Goal: Book appointment/travel/reservation

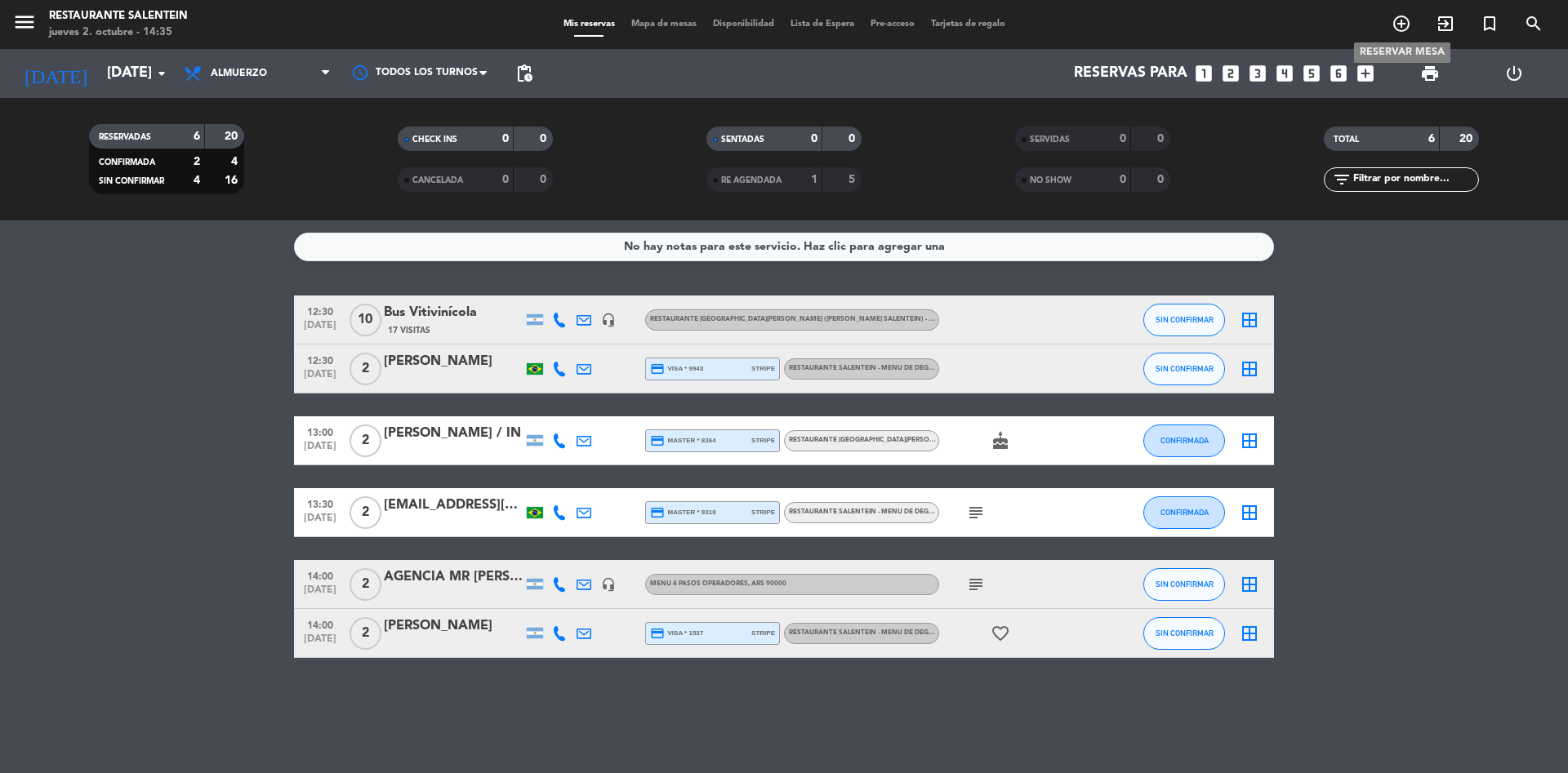
click at [1401, 29] on icon "add_circle_outline" at bounding box center [1401, 24] width 19 height 19
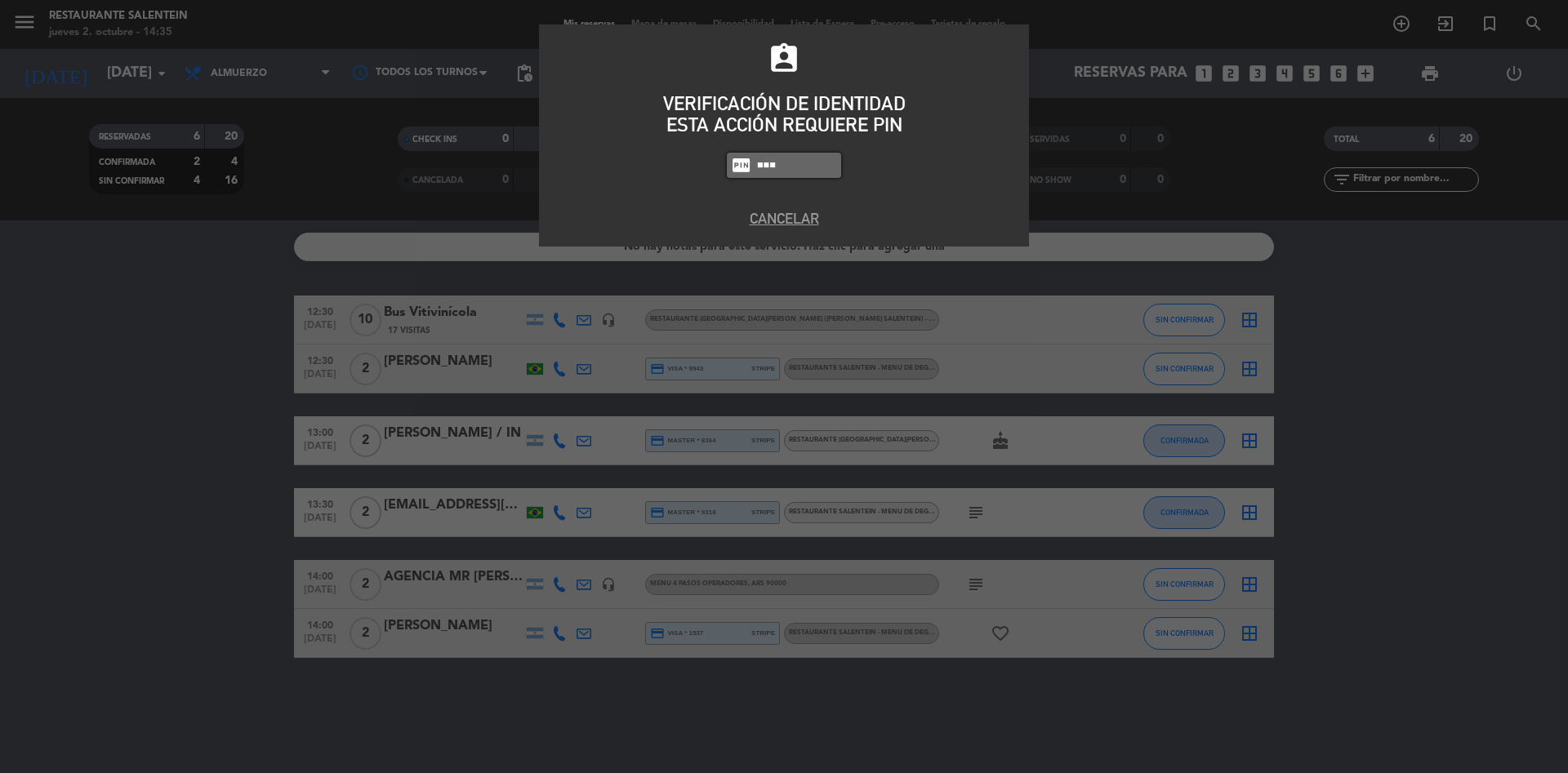
type input "8986"
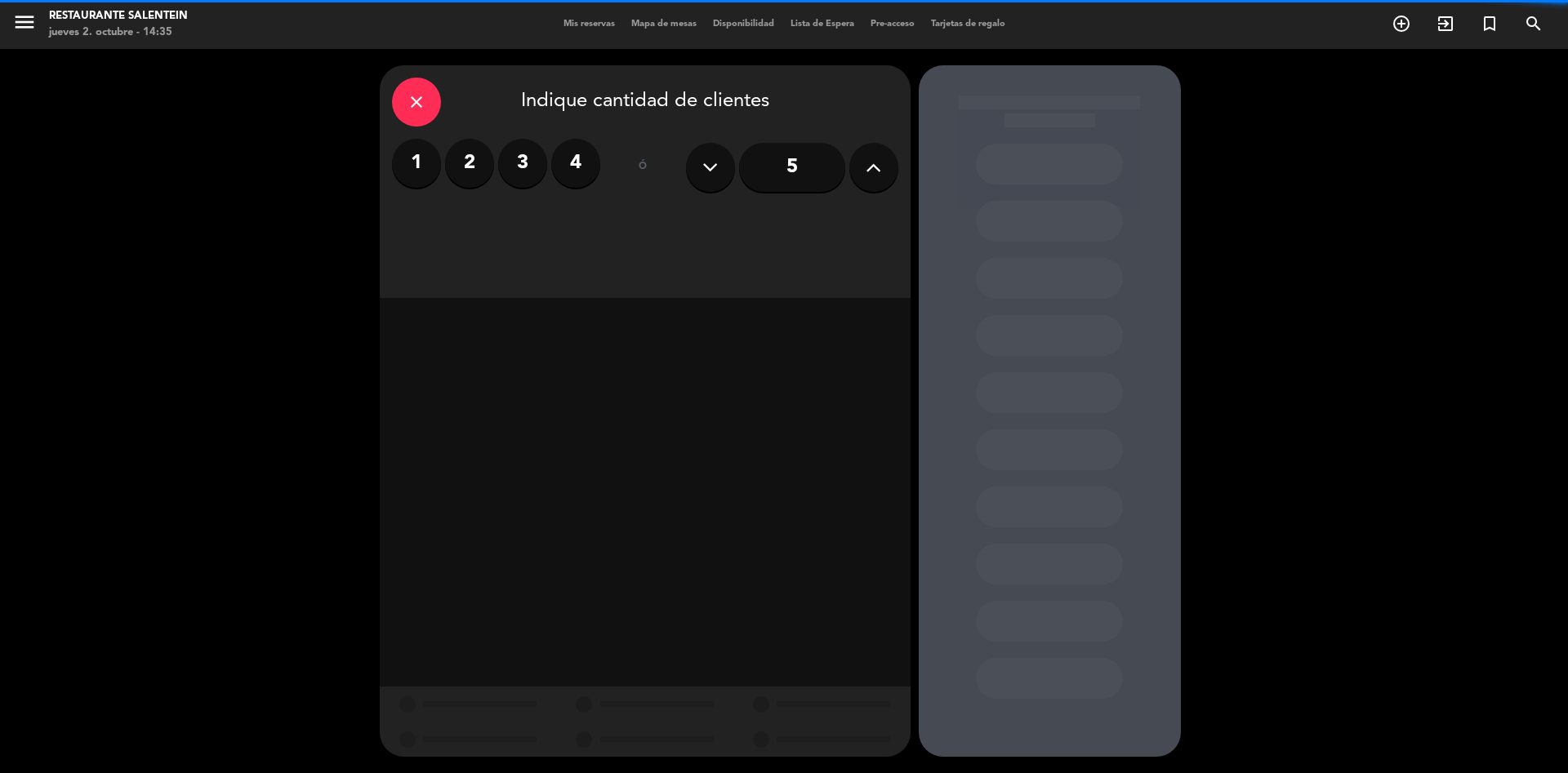
click at [875, 178] on icon at bounding box center [874, 168] width 16 height 25
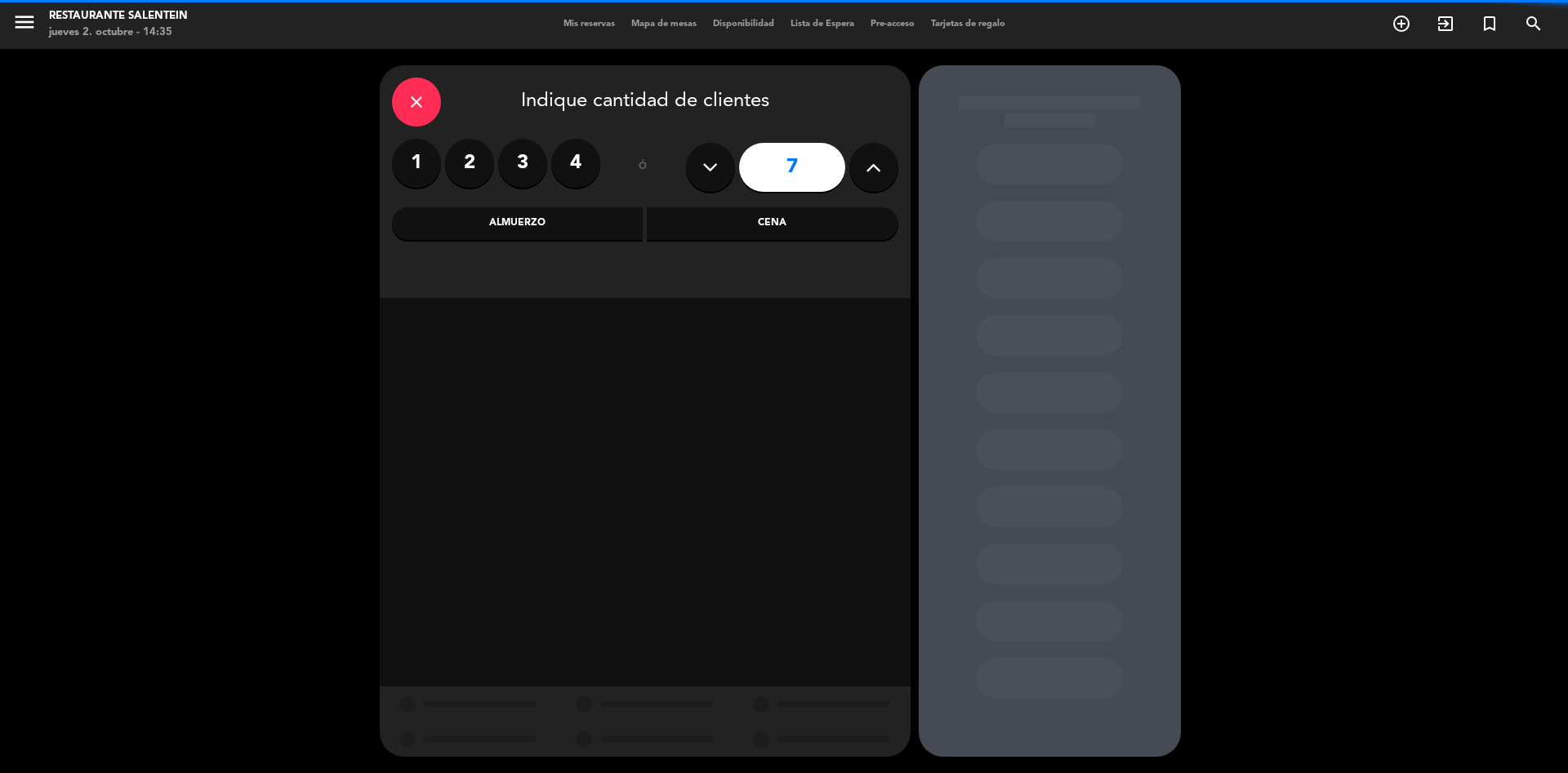
click at [875, 178] on icon at bounding box center [874, 168] width 16 height 25
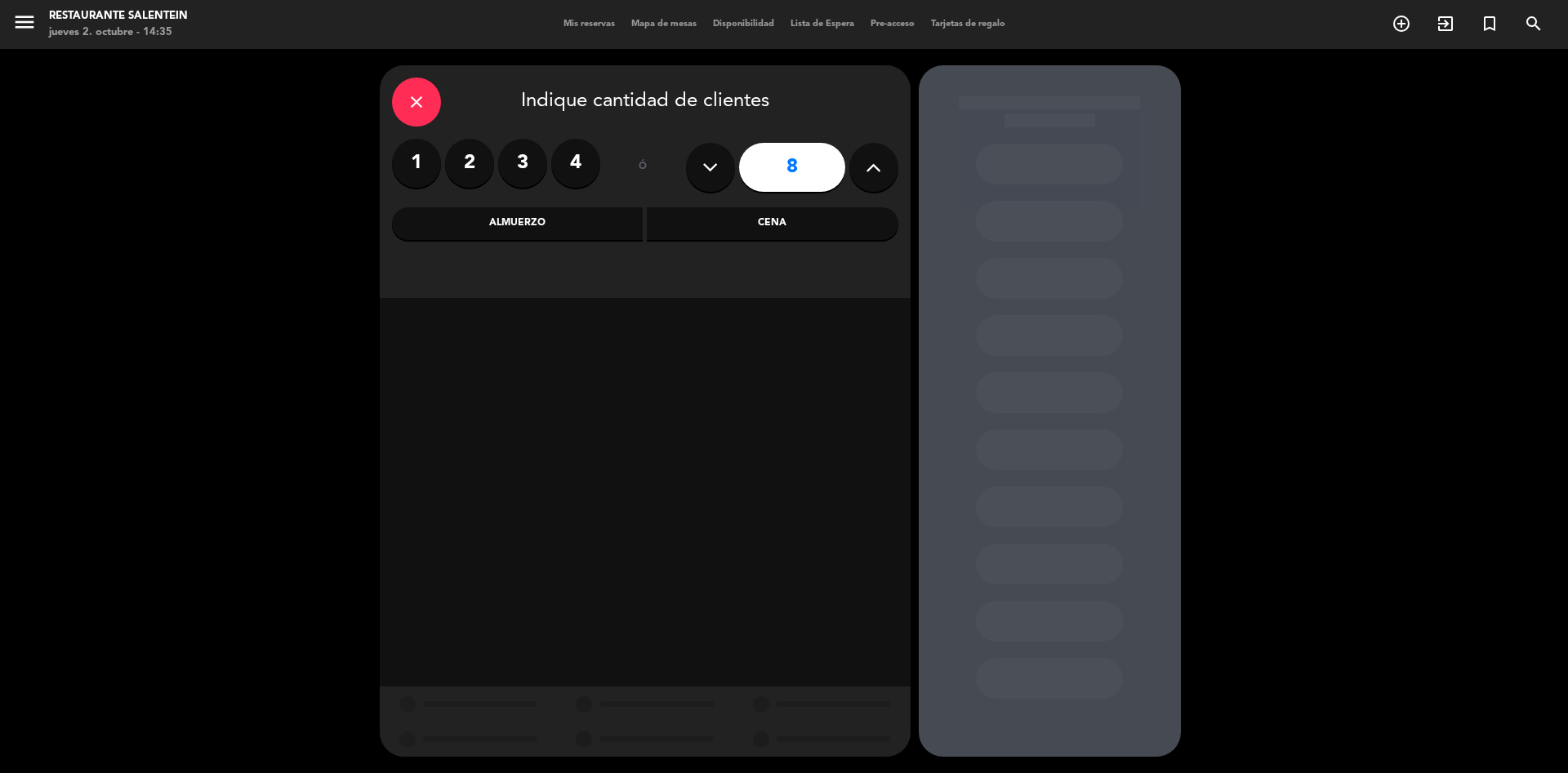
click at [875, 178] on icon at bounding box center [874, 168] width 16 height 25
type input "10"
click at [515, 226] on div "Almuerzo" at bounding box center [518, 224] width 252 height 33
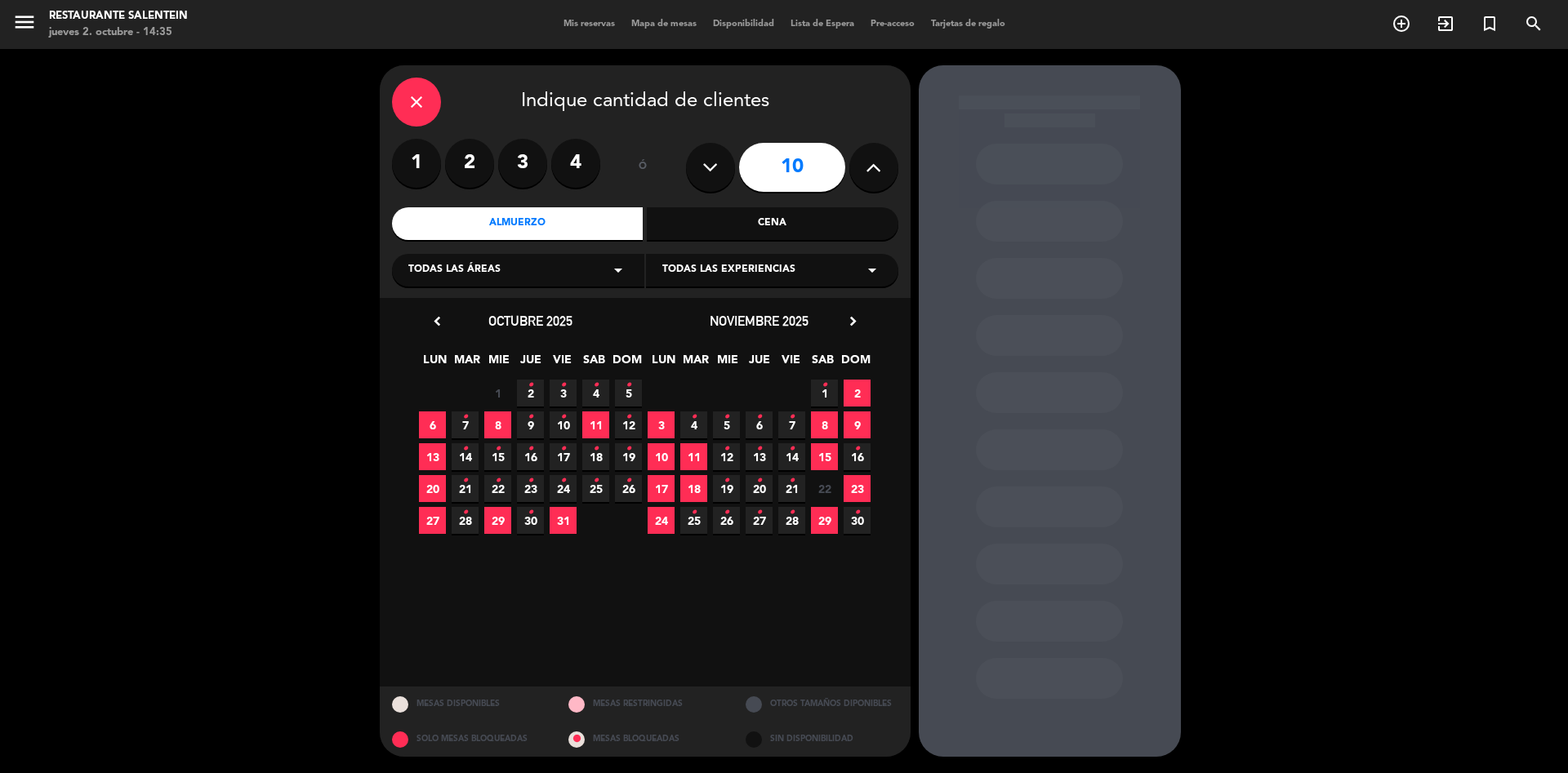
click at [611, 276] on icon "arrow_drop_down" at bounding box center [618, 270] width 19 height 19
click at [414, 352] on div "Salentein" at bounding box center [518, 359] width 220 height 16
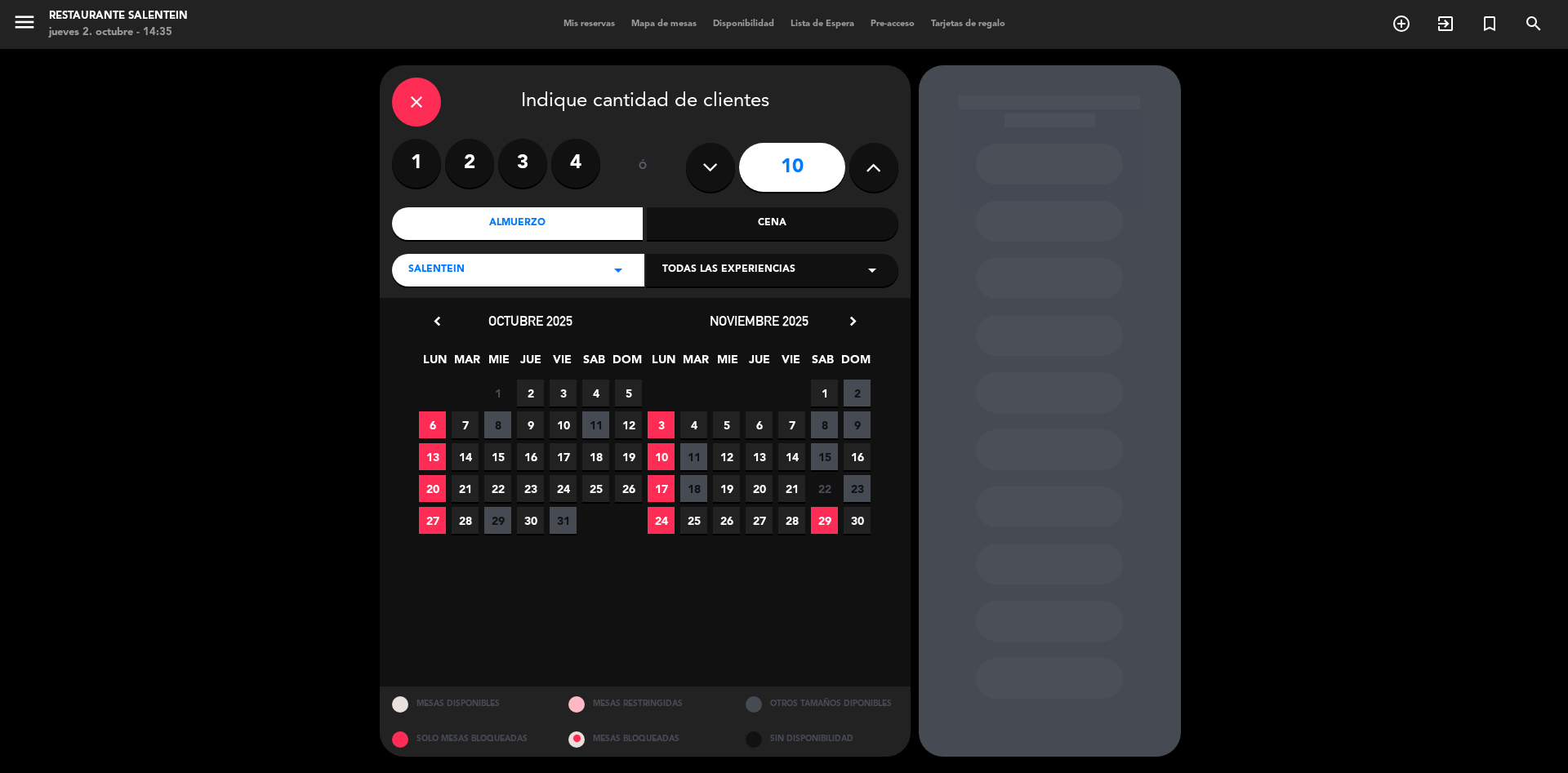
click at [874, 275] on icon "arrow_drop_down" at bounding box center [872, 270] width 19 height 19
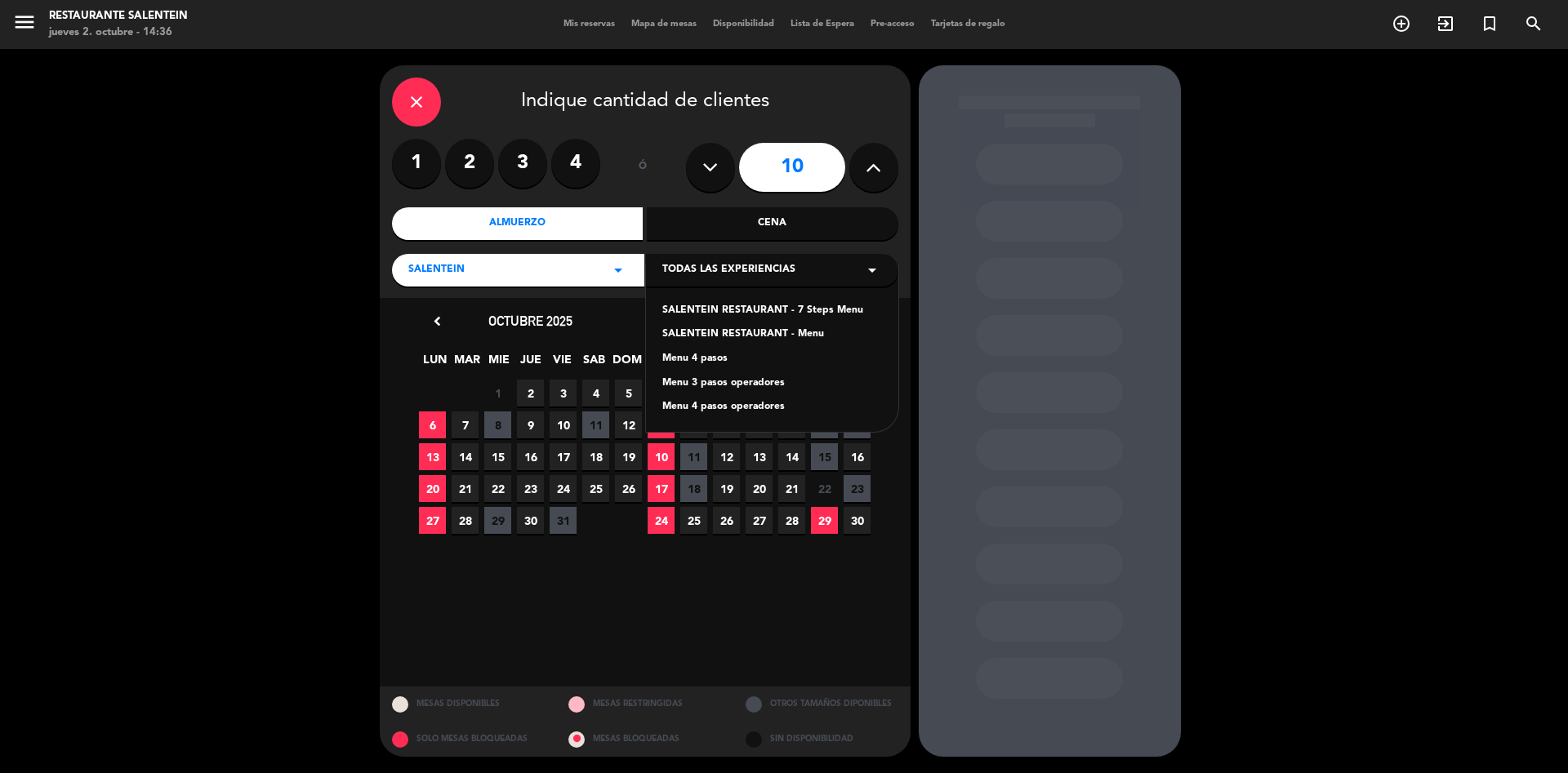
click at [622, 264] on icon "arrow_drop_down" at bounding box center [618, 270] width 19 height 19
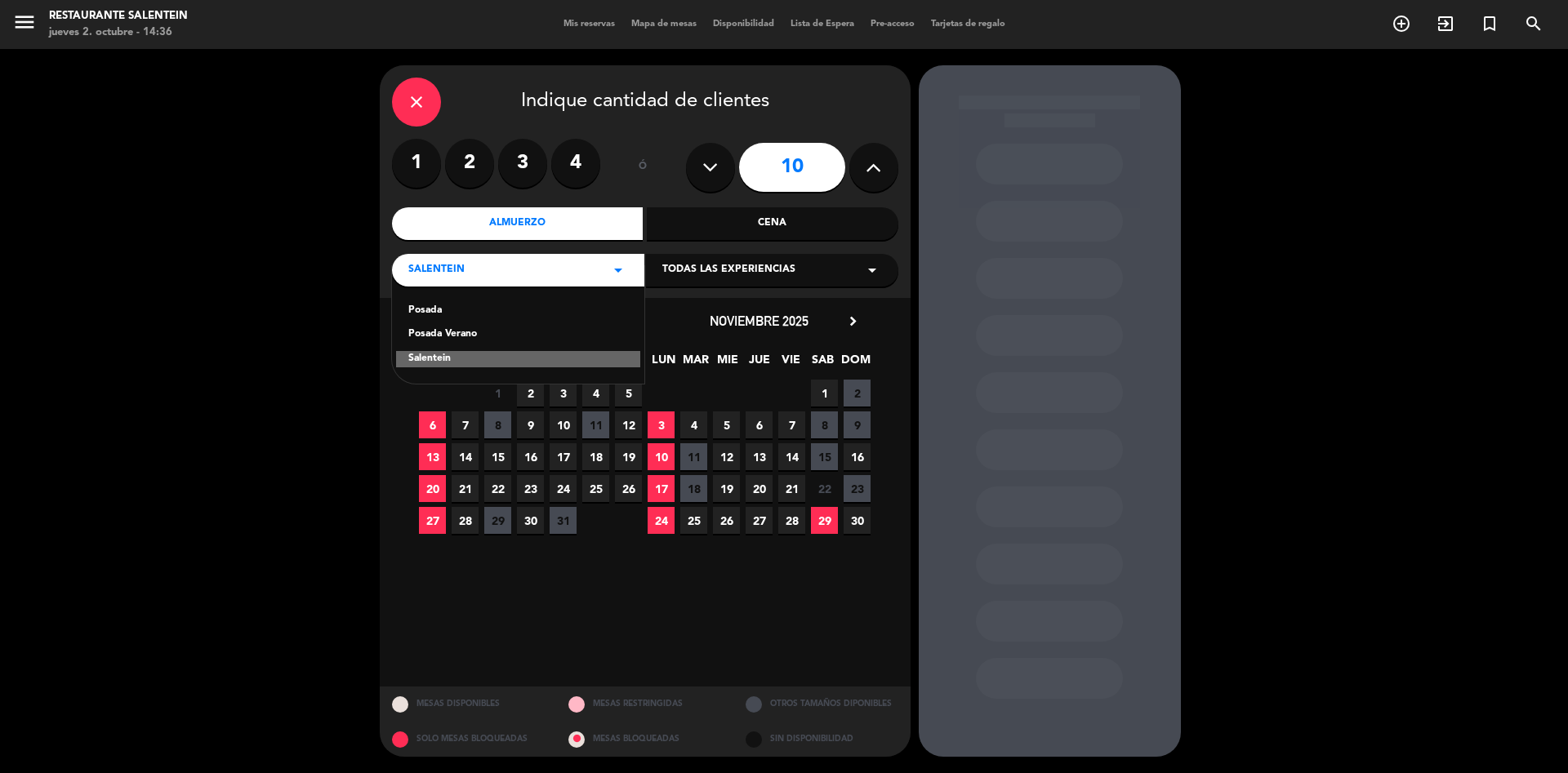
click at [429, 99] on div "close" at bounding box center [416, 102] width 49 height 49
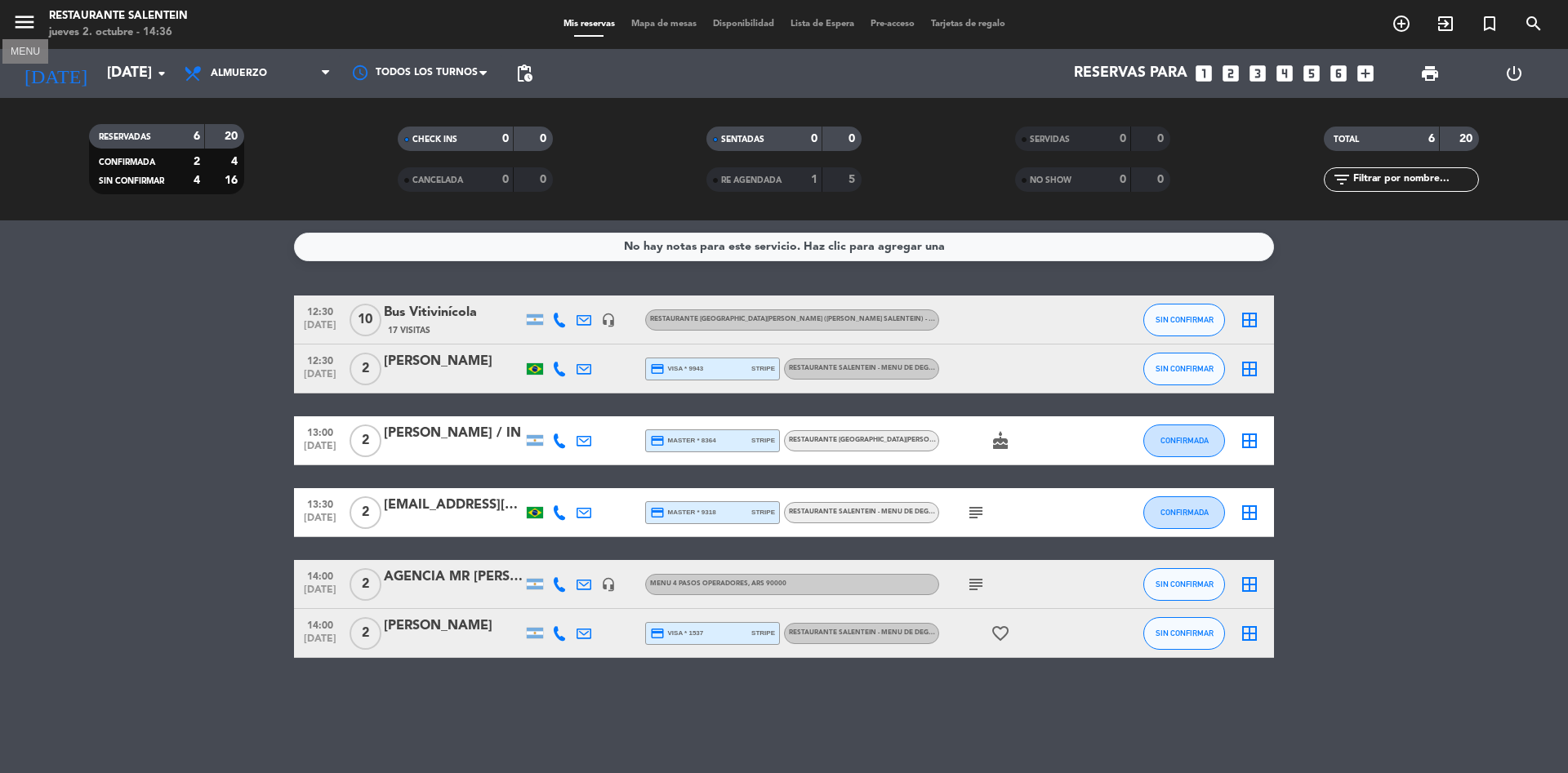
click at [15, 14] on icon "menu" at bounding box center [25, 22] width 25 height 25
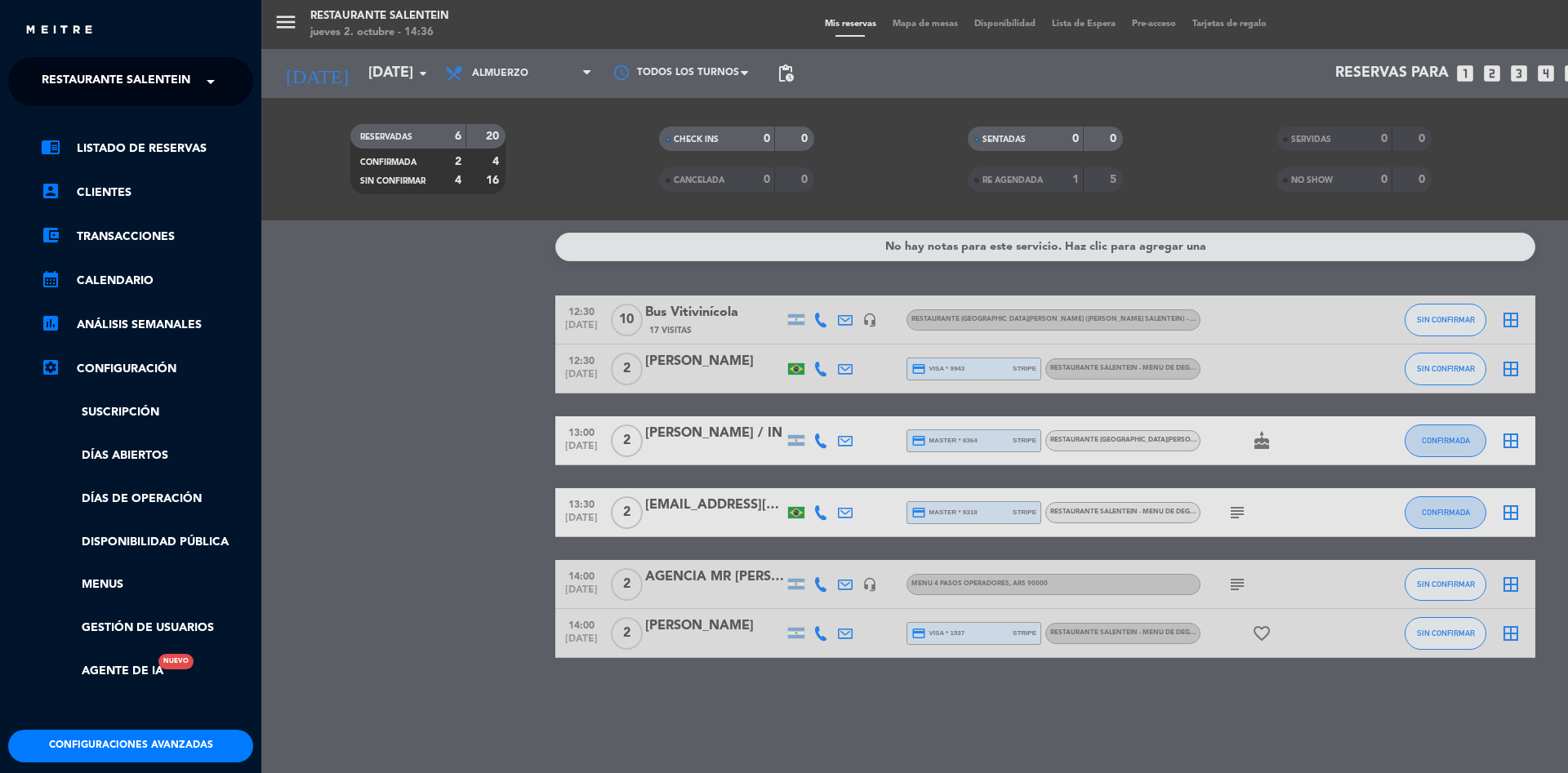
click at [50, 81] on span "Restaurante Salentein" at bounding box center [116, 81] width 148 height 34
click at [73, 128] on span "Bodega Salentein" at bounding box center [75, 125] width 117 height 19
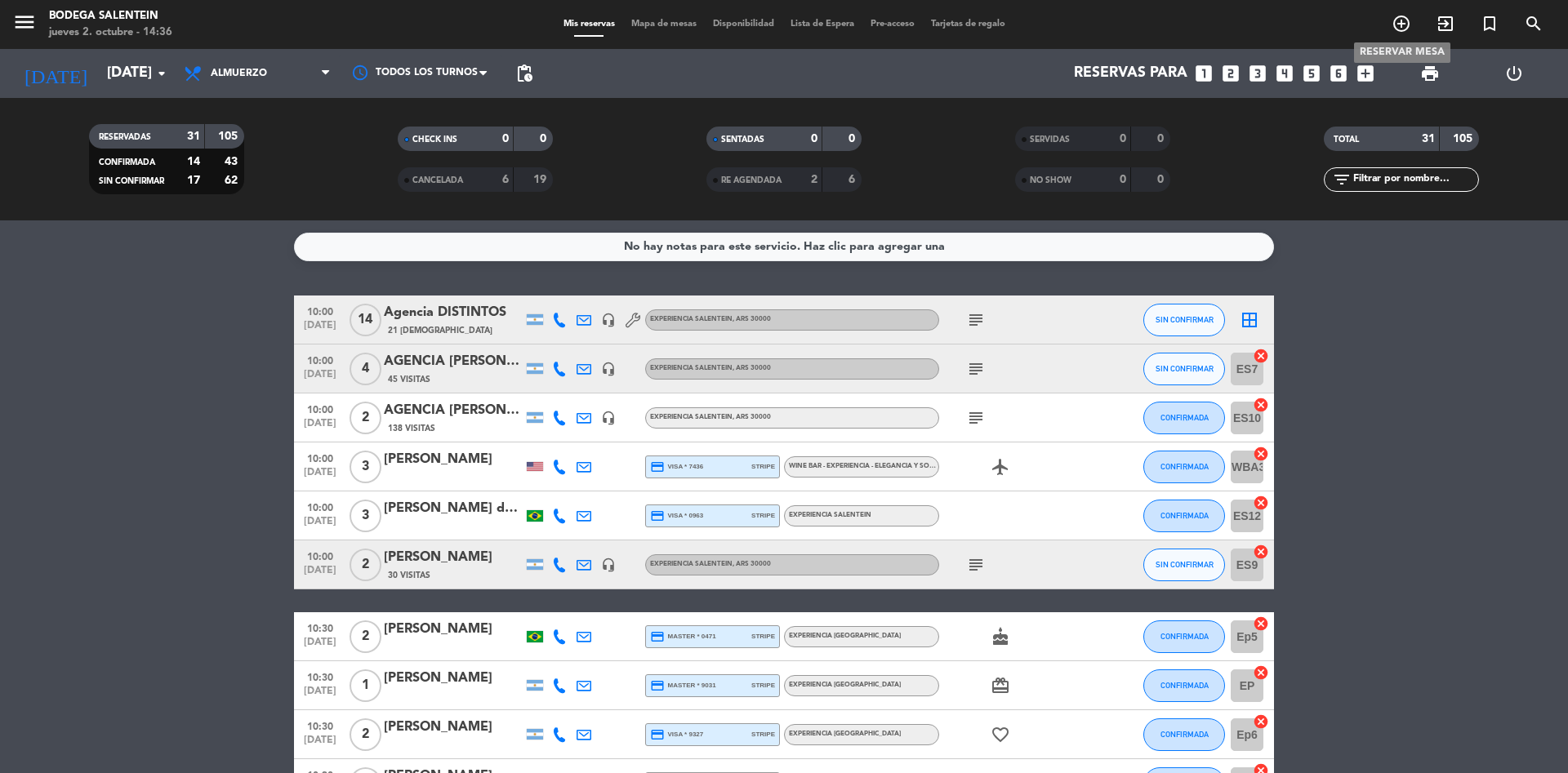
click at [1404, 26] on icon "add_circle_outline" at bounding box center [1401, 24] width 19 height 19
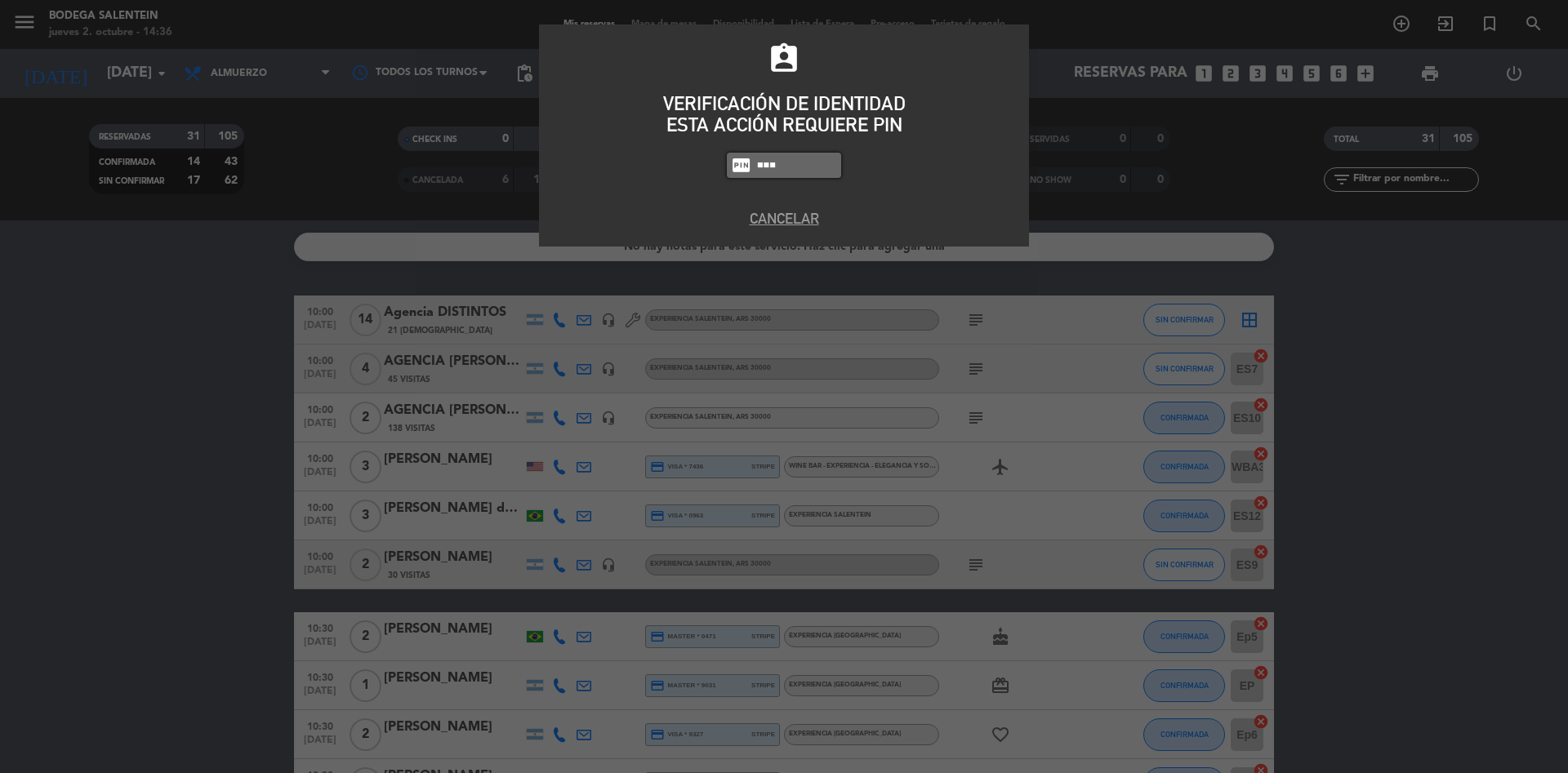
type input "8986"
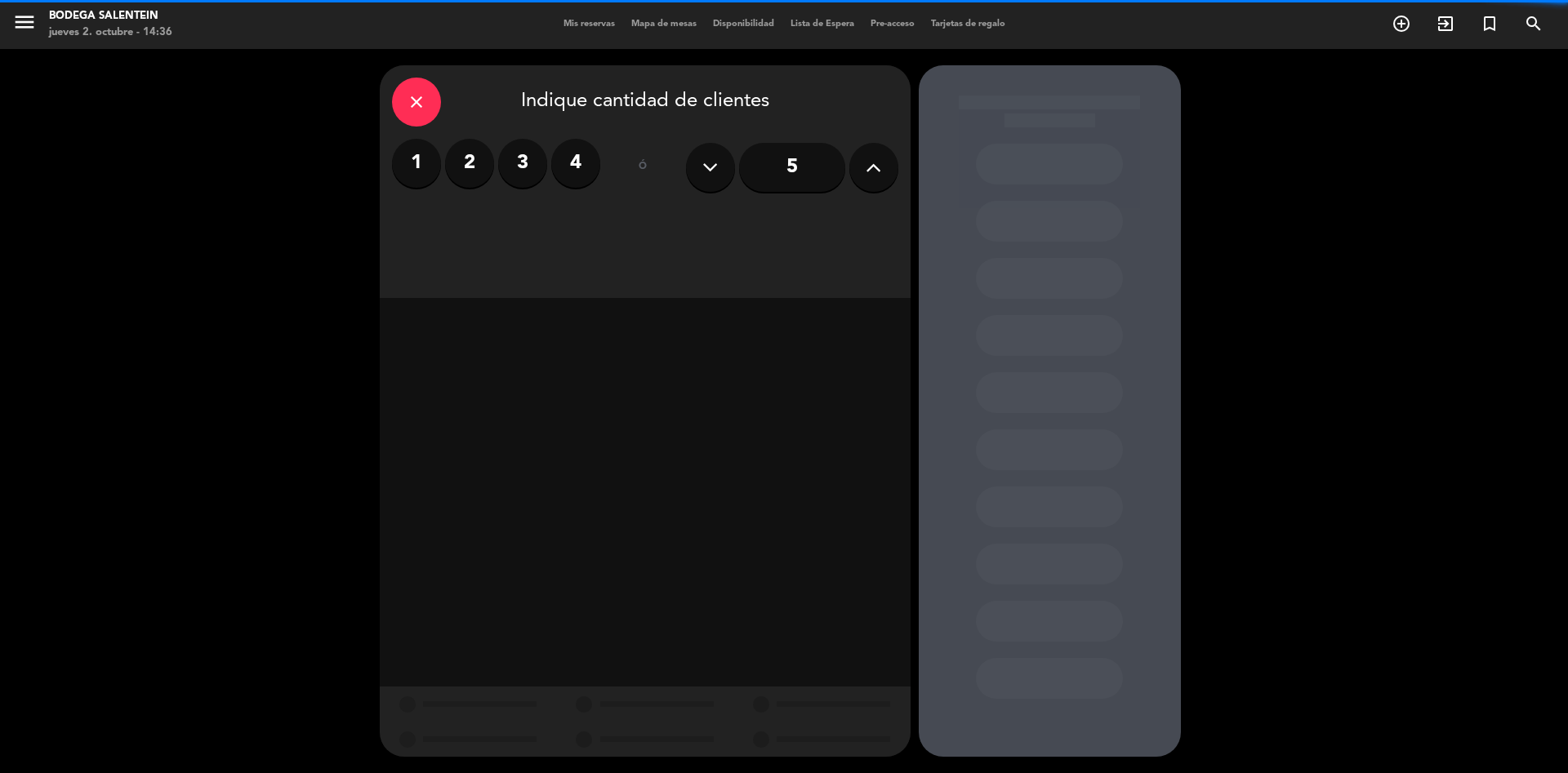
click at [880, 173] on icon at bounding box center [874, 168] width 16 height 25
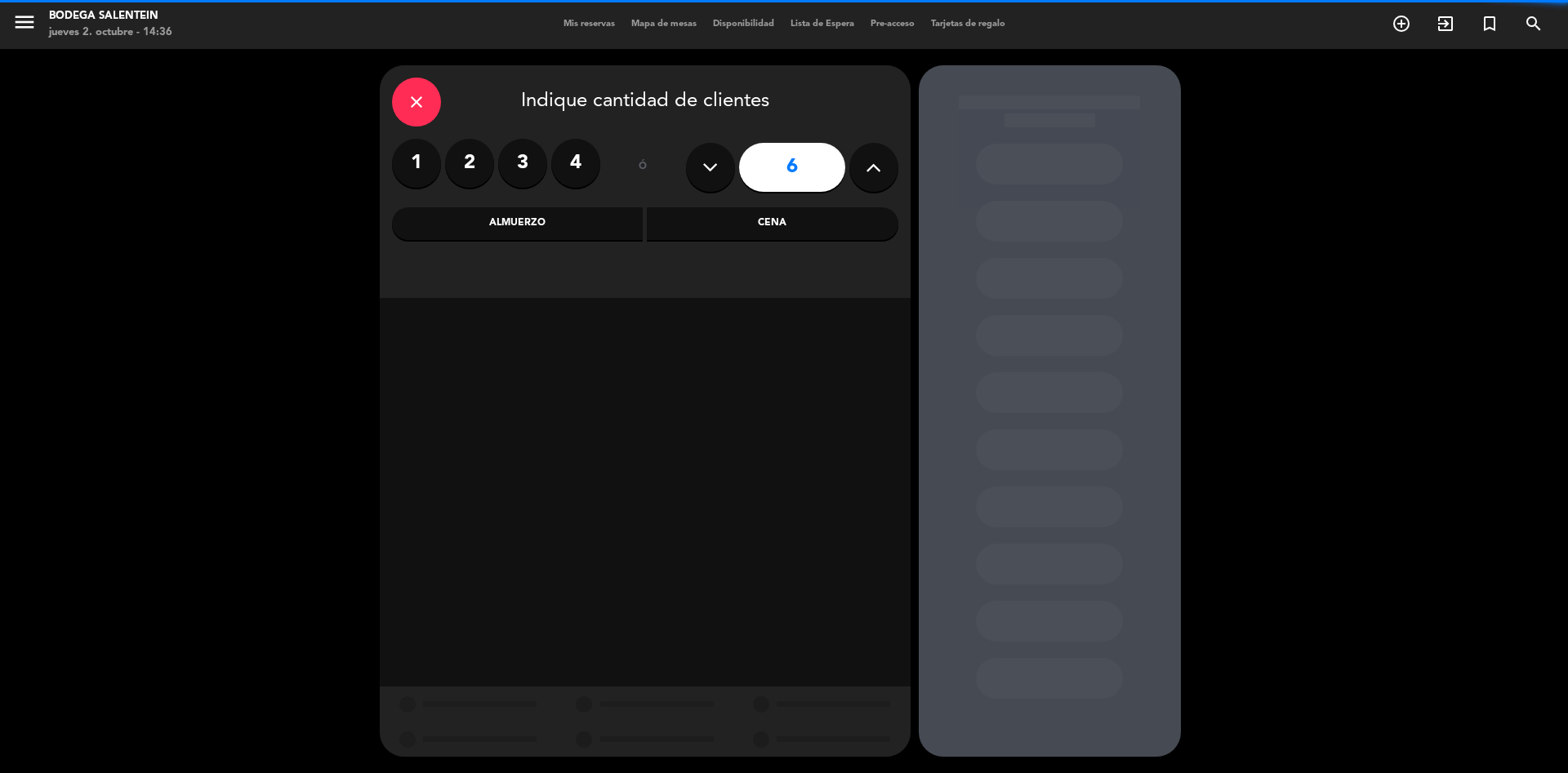
click at [880, 173] on icon at bounding box center [874, 168] width 16 height 25
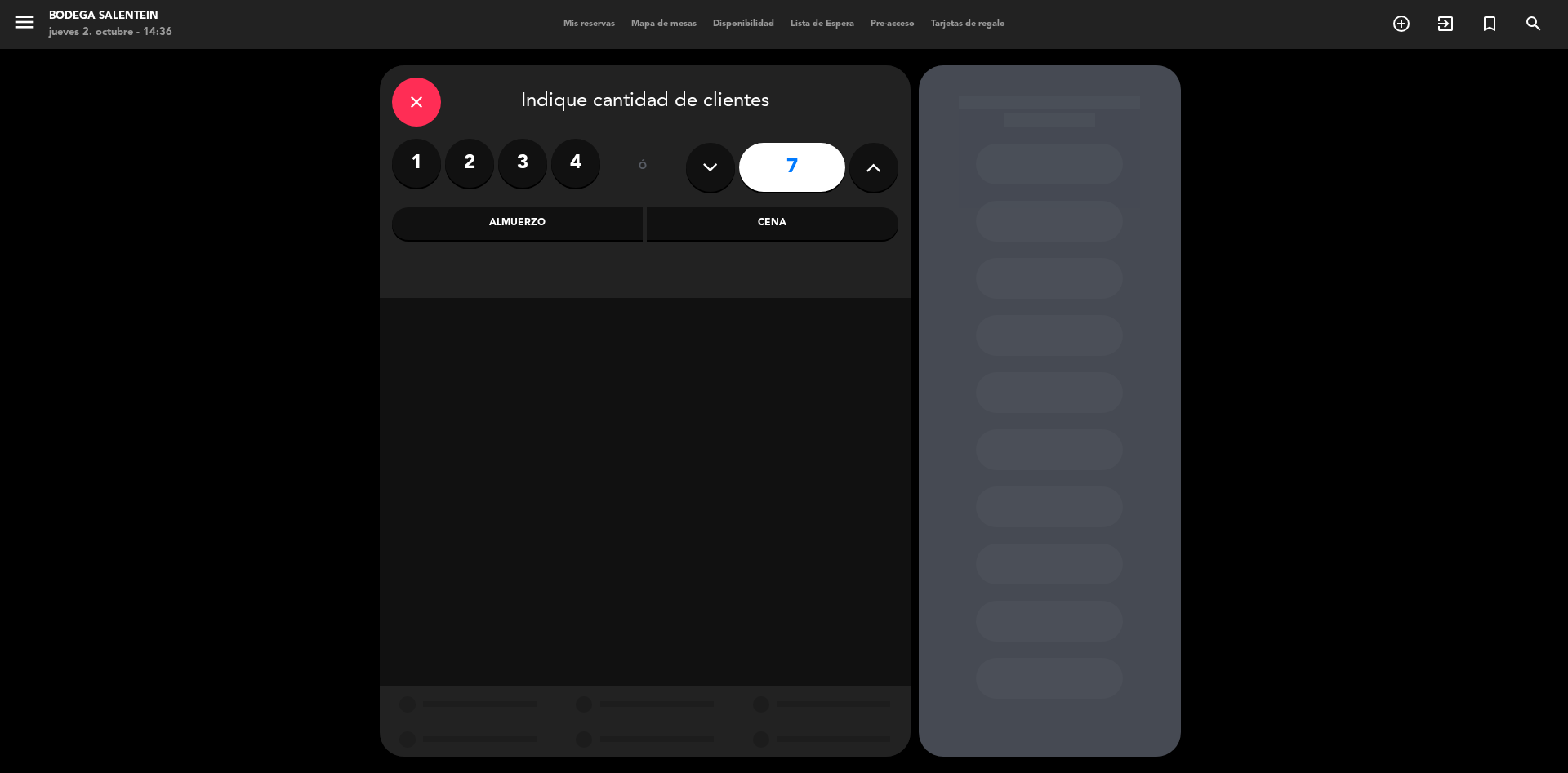
click at [880, 173] on icon at bounding box center [874, 168] width 16 height 25
type input "10"
click at [555, 223] on div "Almuerzo" at bounding box center [518, 224] width 252 height 33
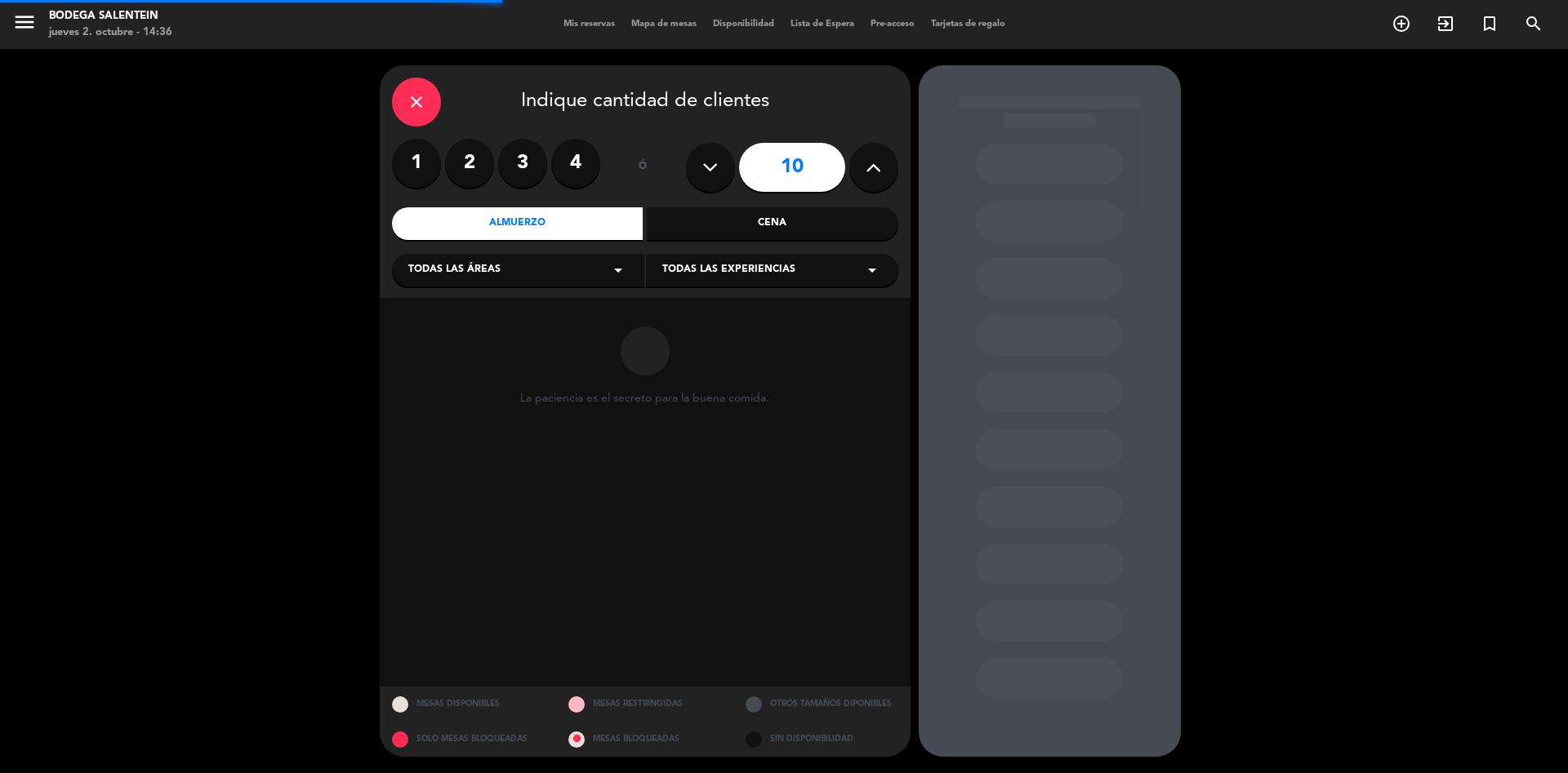
click at [580, 259] on div "Todas las áreas arrow_drop_down" at bounding box center [519, 269] width 253 height 33
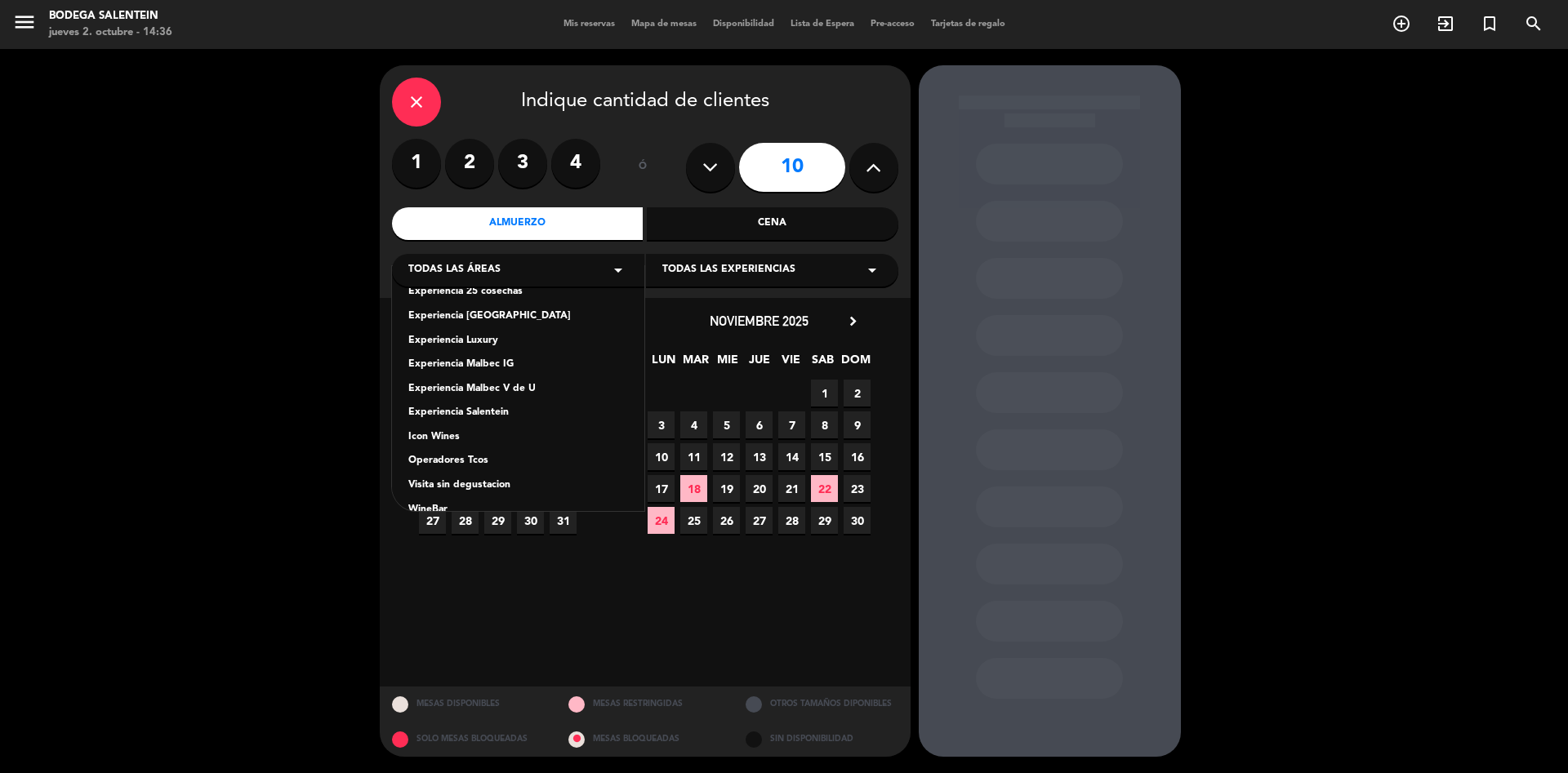
scroll to position [65, 0]
click at [436, 490] on div "WineBar" at bounding box center [518, 488] width 220 height 16
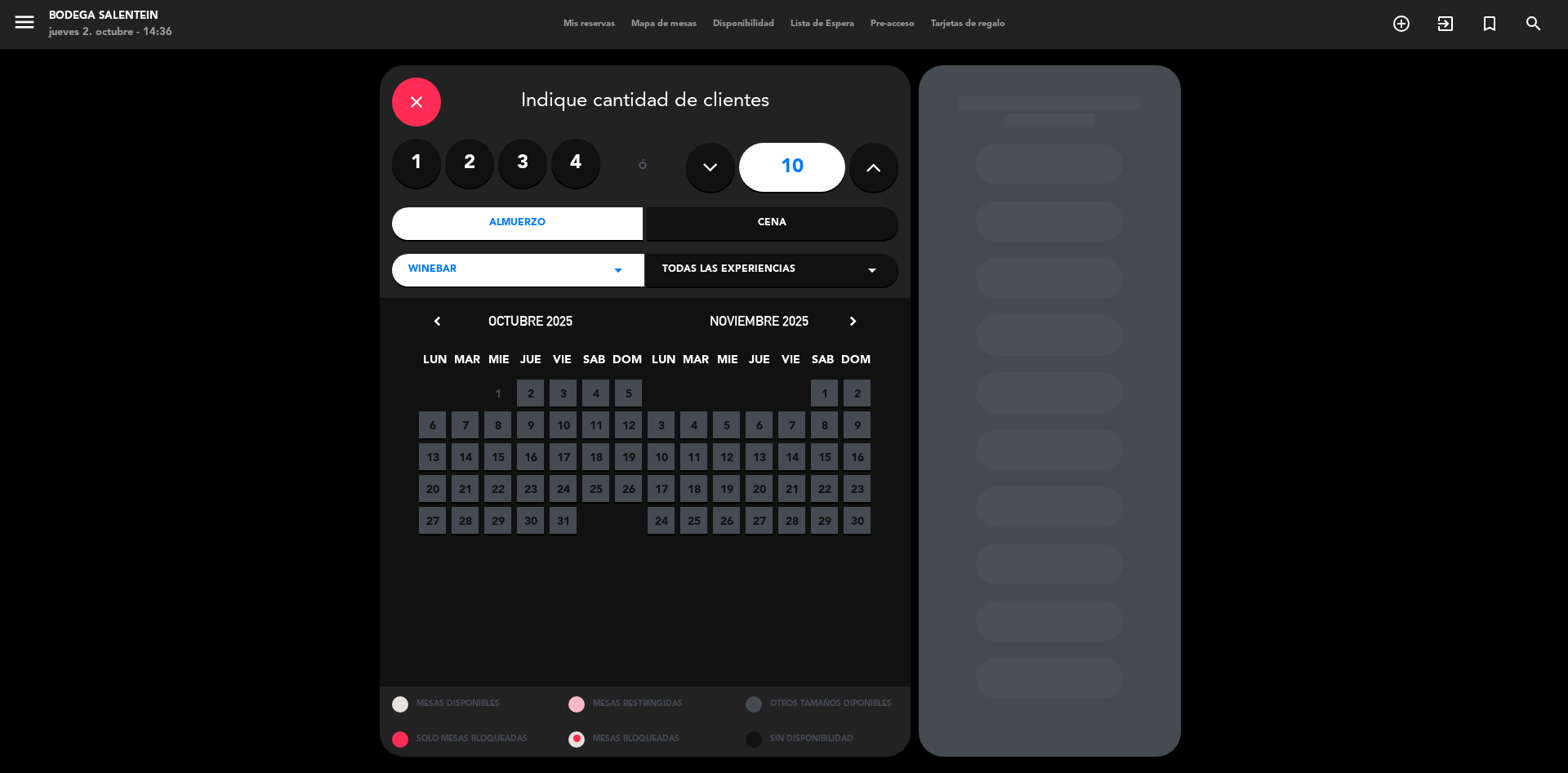
click at [871, 264] on icon "arrow_drop_down" at bounding box center [872, 270] width 19 height 19
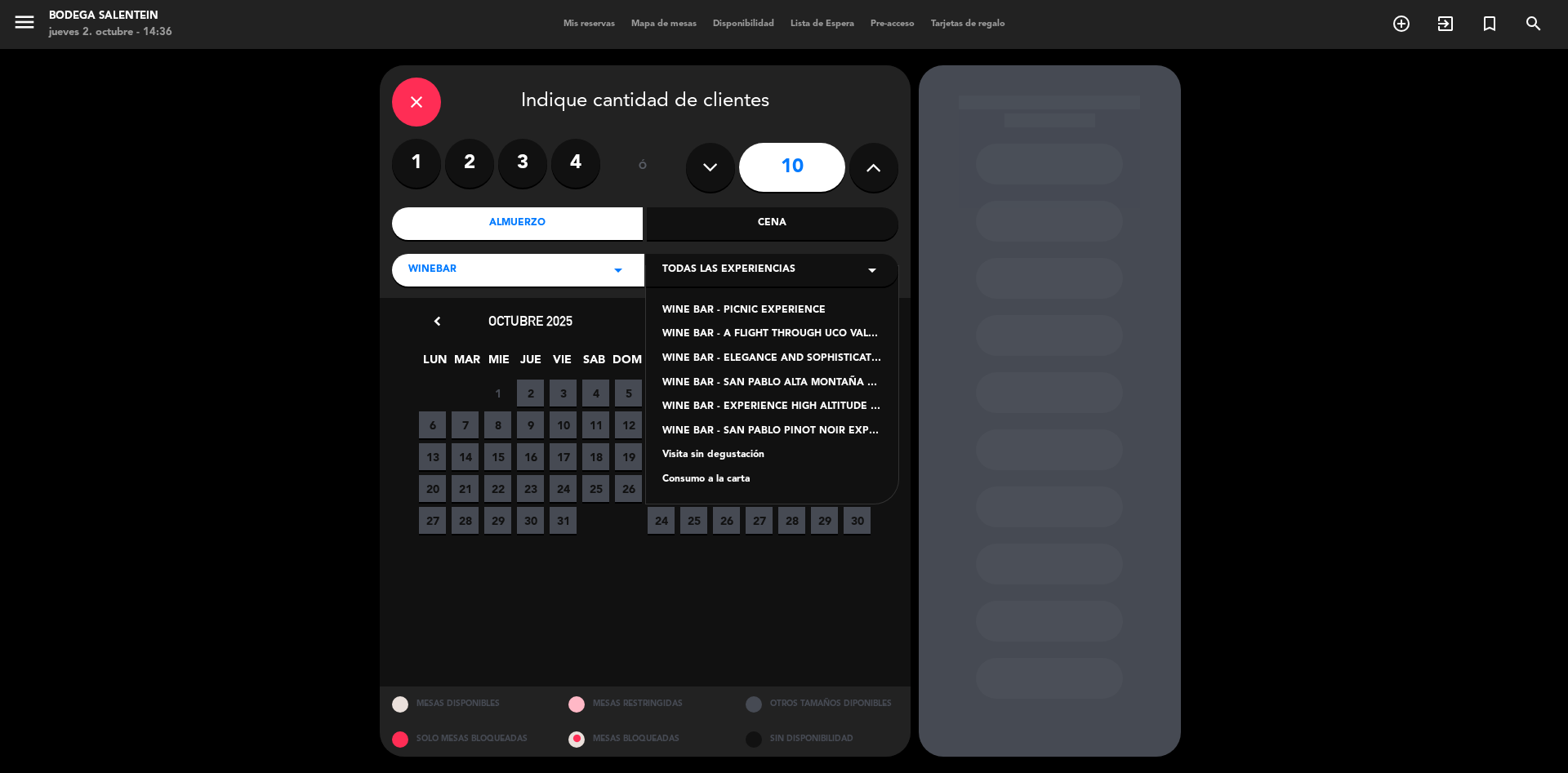
click at [700, 481] on div "Consumo a la carta" at bounding box center [772, 480] width 220 height 16
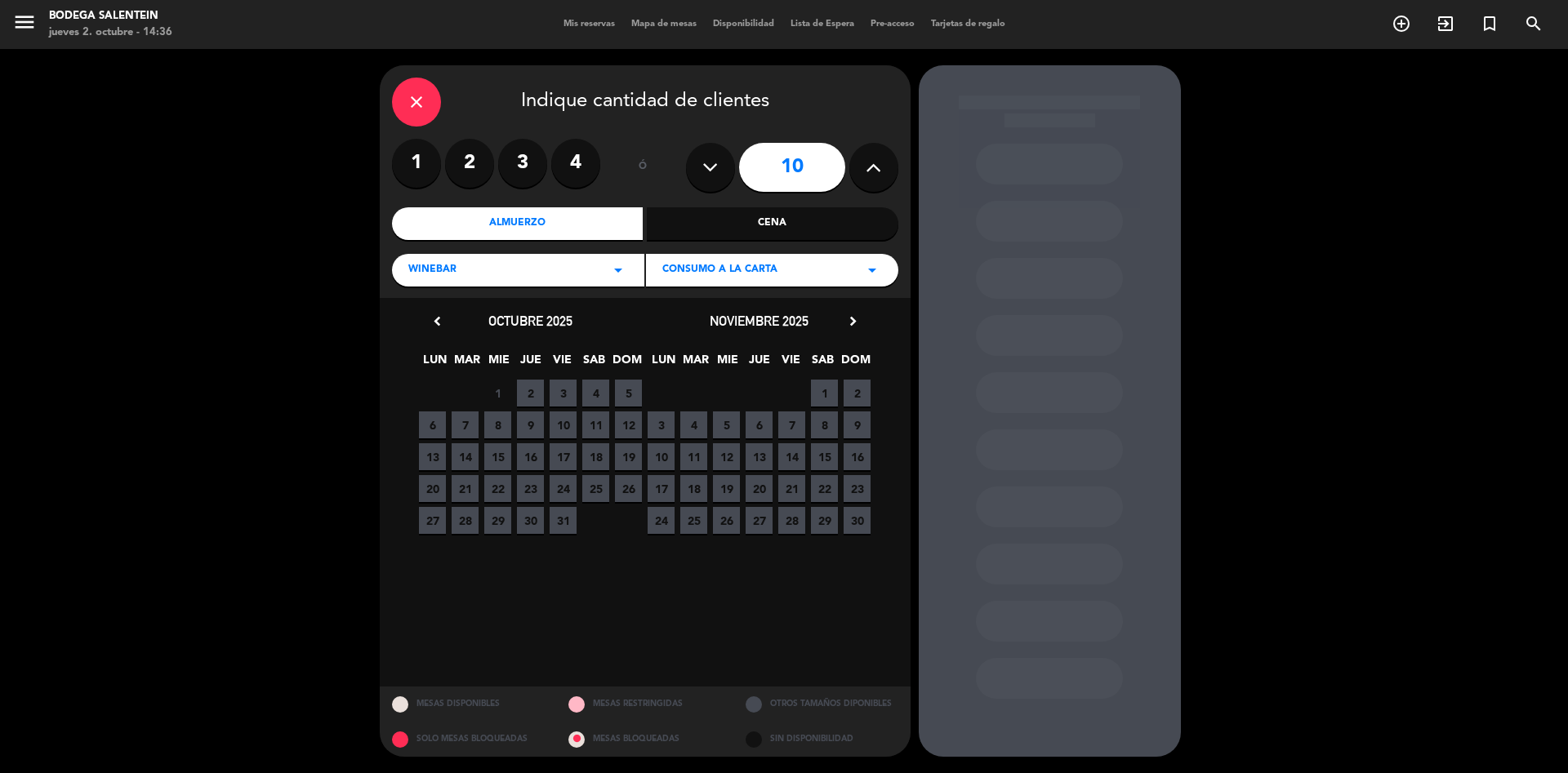
click at [629, 394] on span "5" at bounding box center [628, 393] width 27 height 27
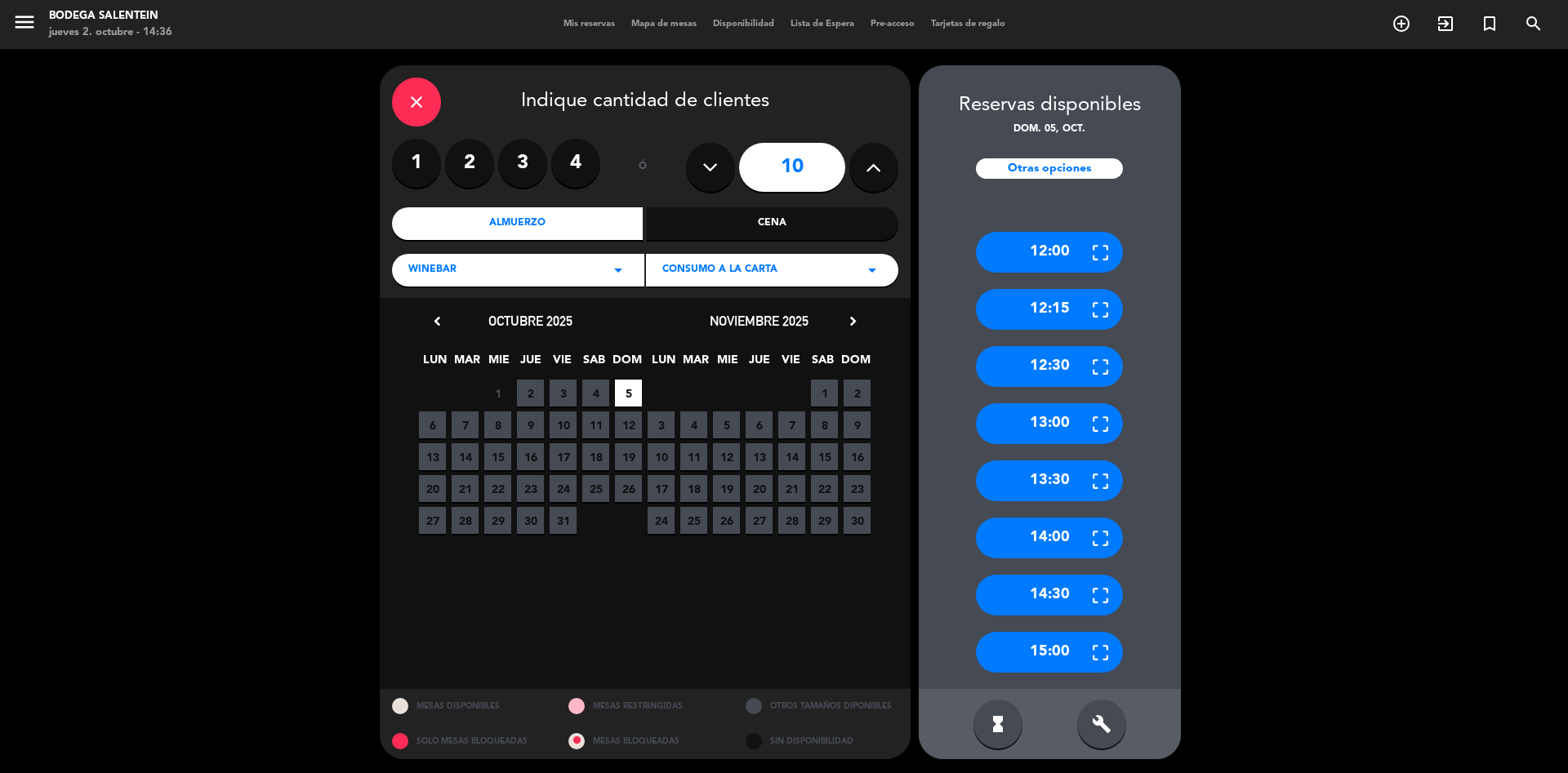
click at [872, 264] on icon "arrow_drop_down" at bounding box center [872, 270] width 19 height 19
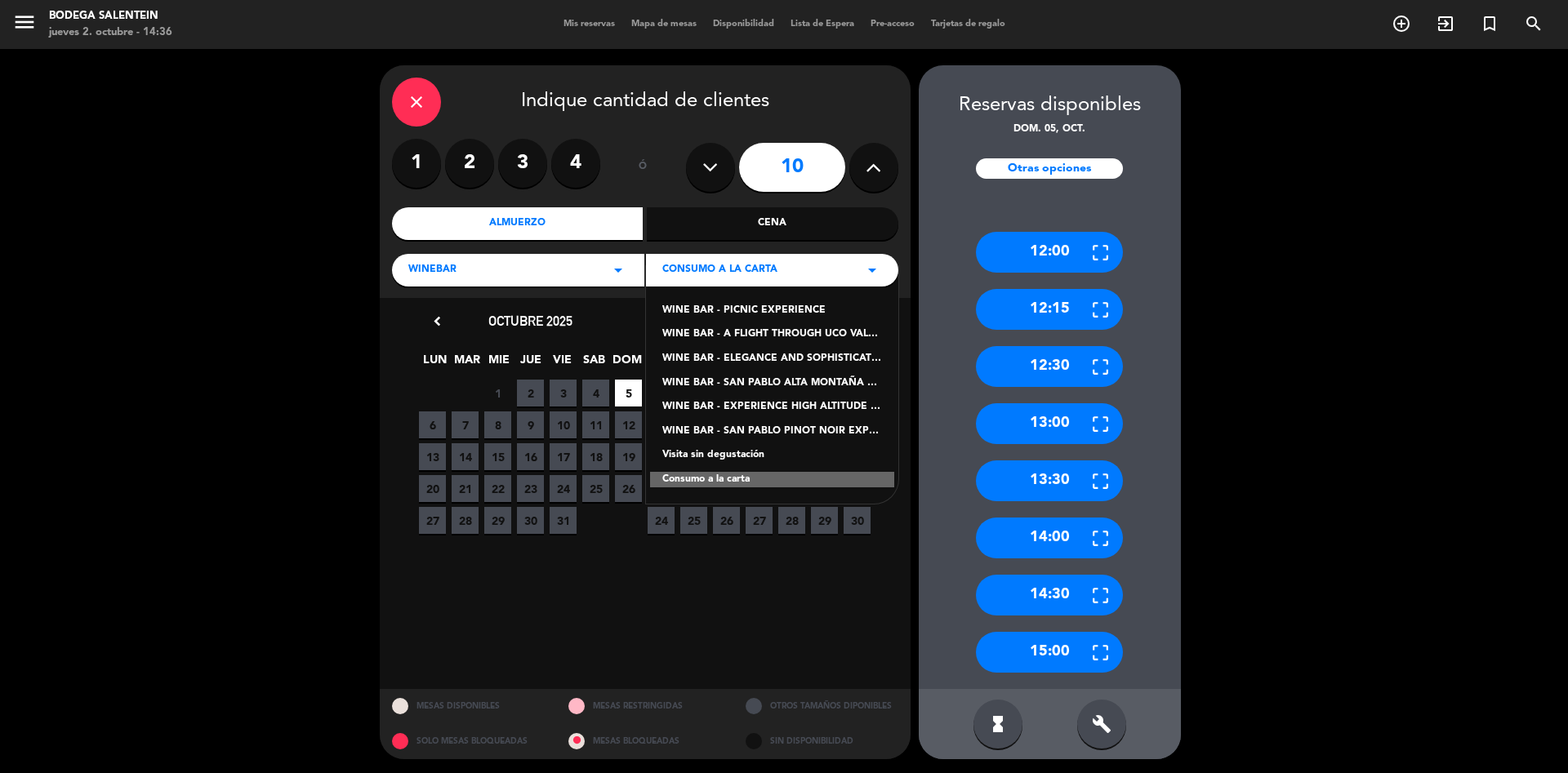
click at [800, 332] on div "WINE BAR - A FLIGHT THROUGH UCO VALLEY EXPERIENCE" at bounding box center [772, 335] width 220 height 16
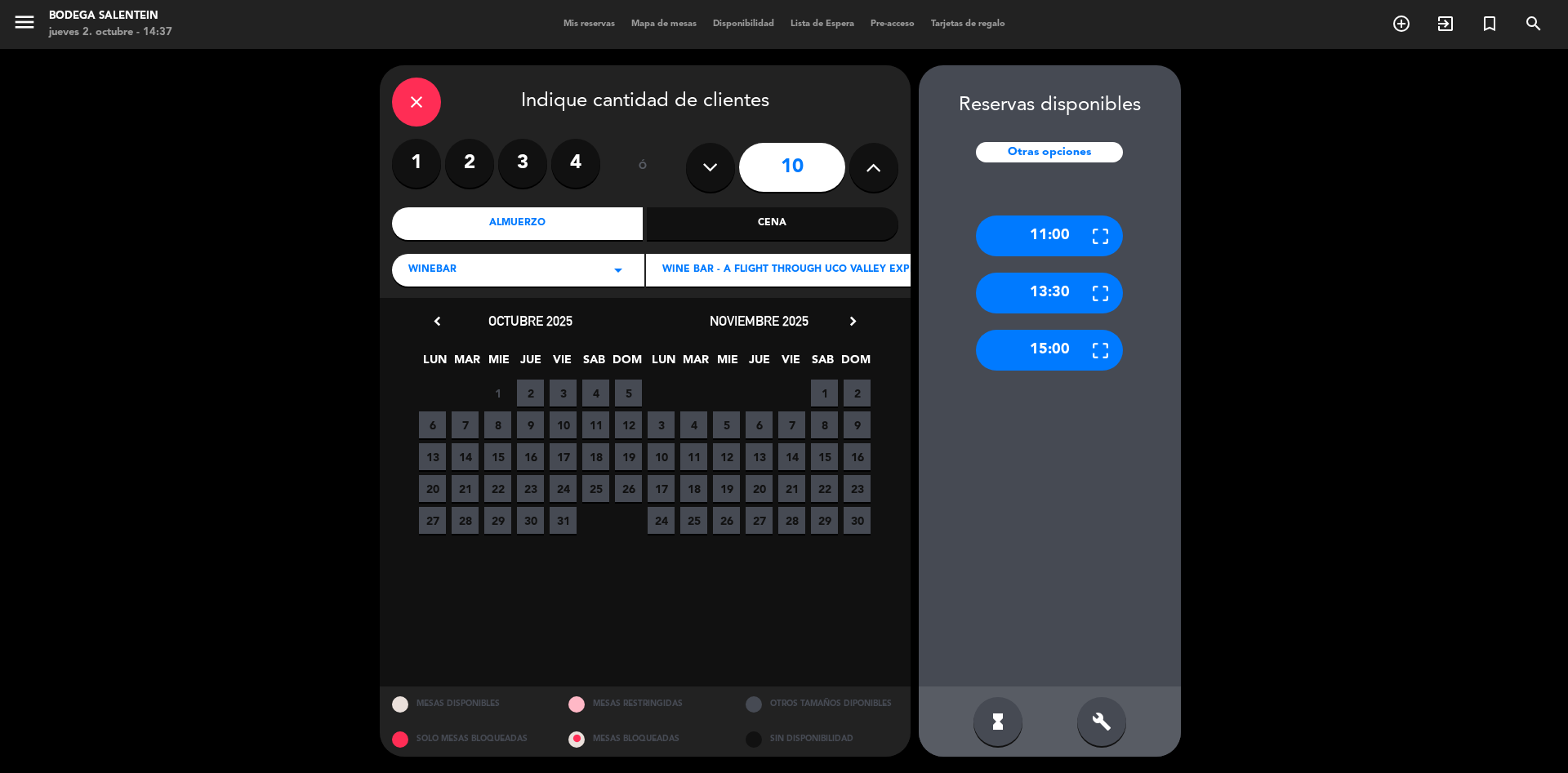
click at [845, 273] on span "WINE BAR - A FLIGHT THROUGH UCO VALLEY EXPERIENCE" at bounding box center [808, 270] width 292 height 16
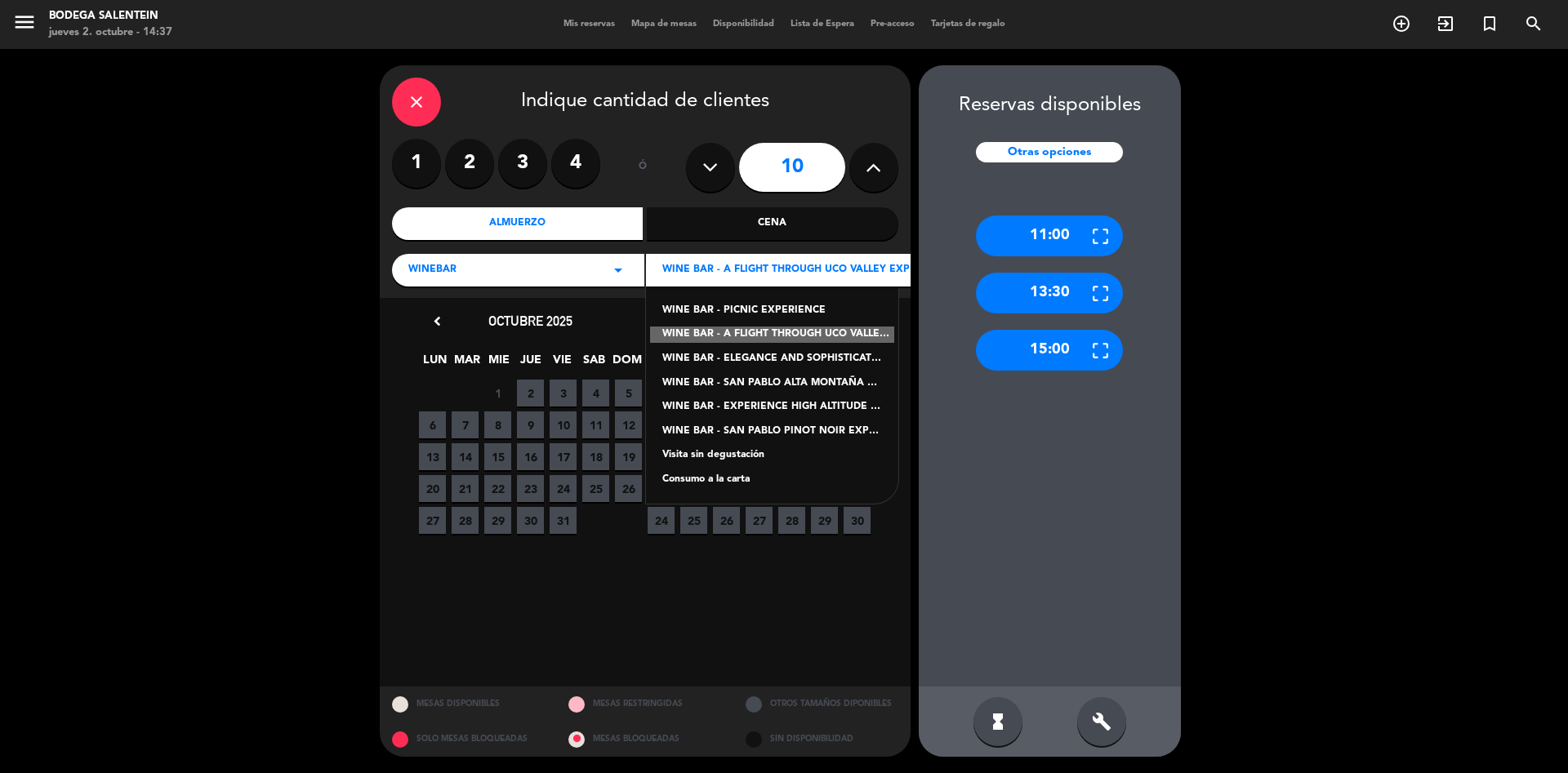
click at [806, 360] on div "WINE BAR - ELEGANCE AND SOPHISTICATION OF UCO VALLEY EXPERIENCE" at bounding box center [772, 359] width 220 height 16
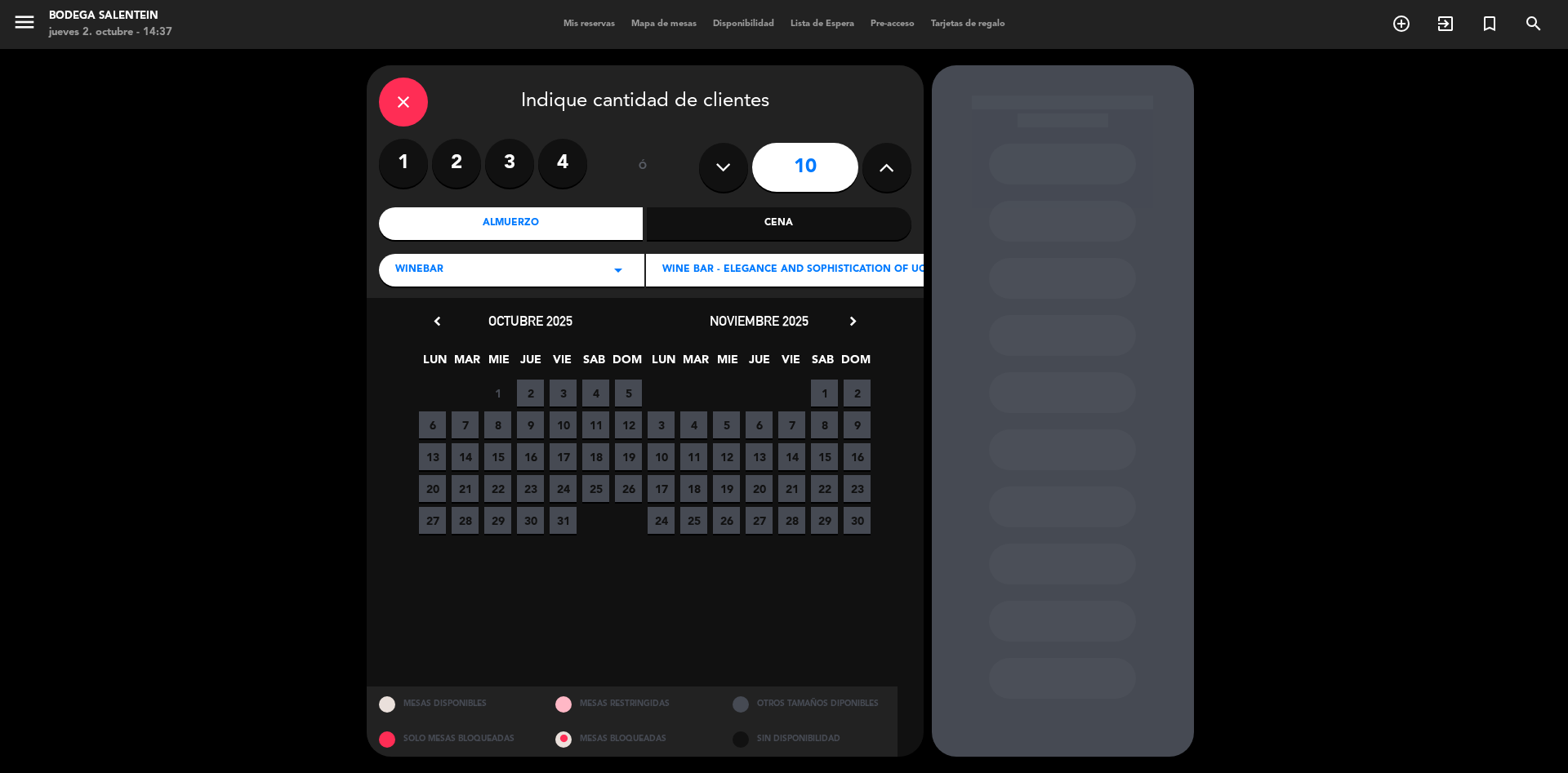
click at [624, 397] on span "5" at bounding box center [628, 393] width 27 height 27
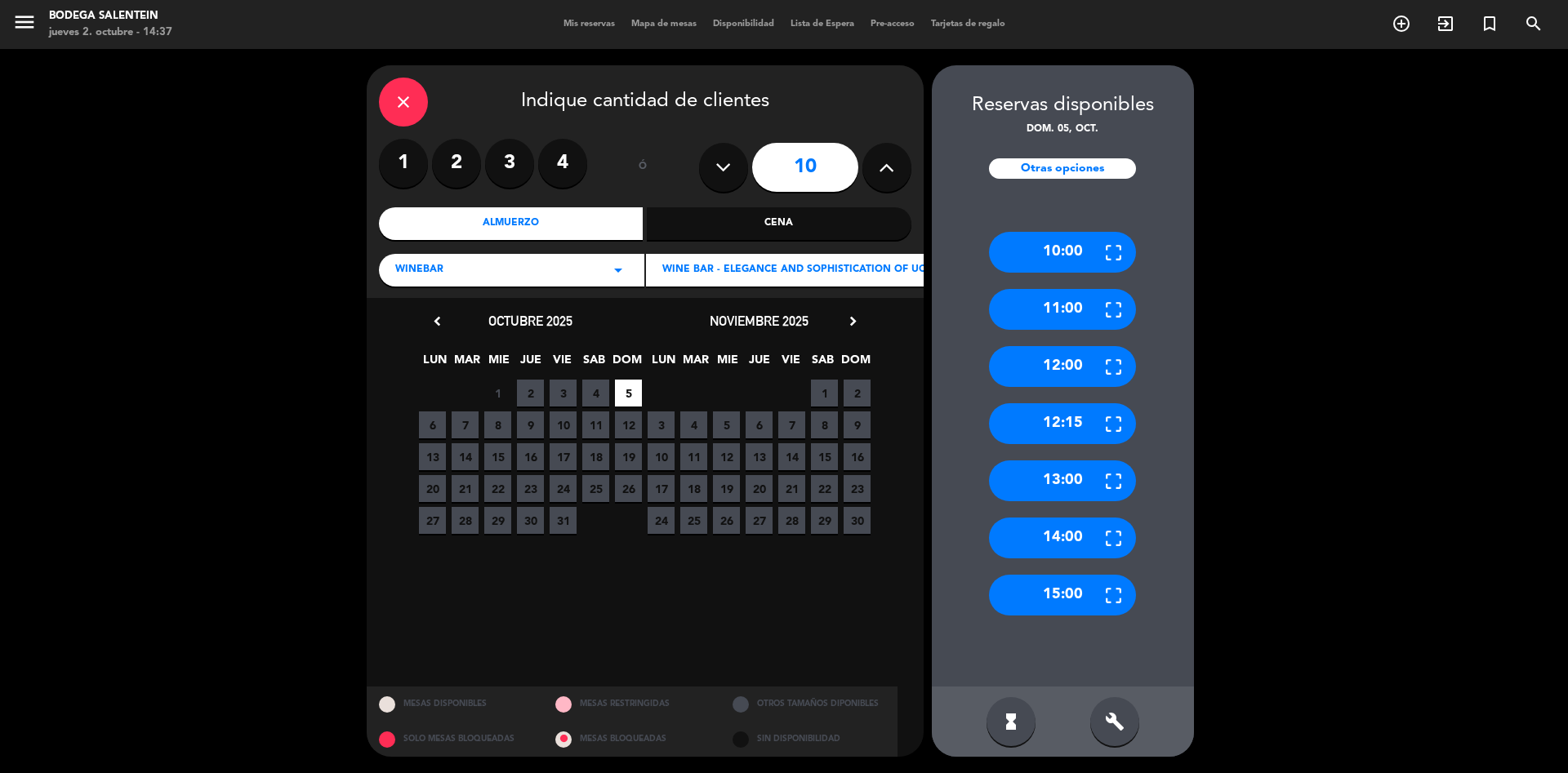
click at [1065, 261] on div "10:00" at bounding box center [1062, 253] width 147 height 41
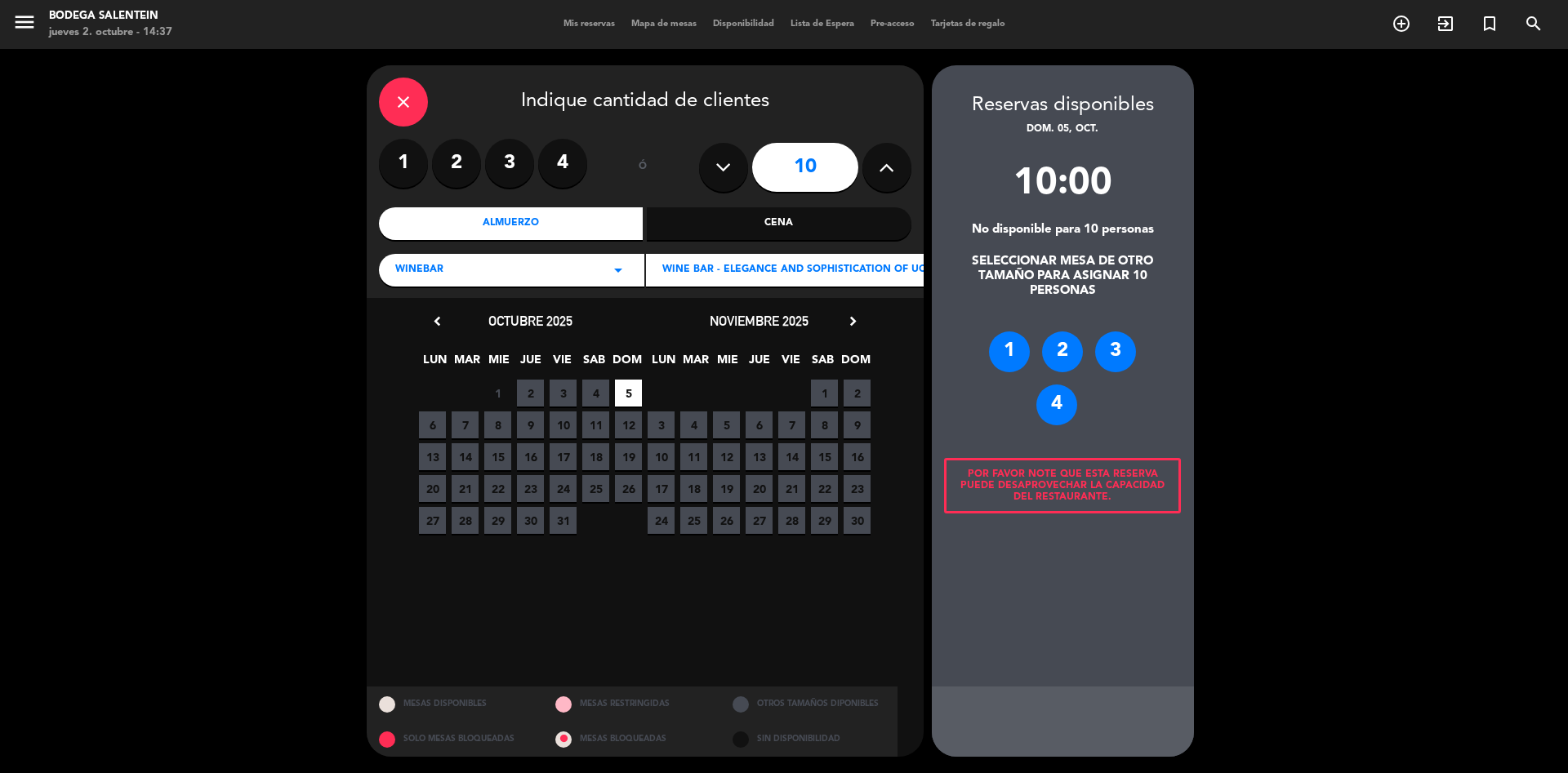
click at [1004, 349] on div "1" at bounding box center [1009, 352] width 41 height 41
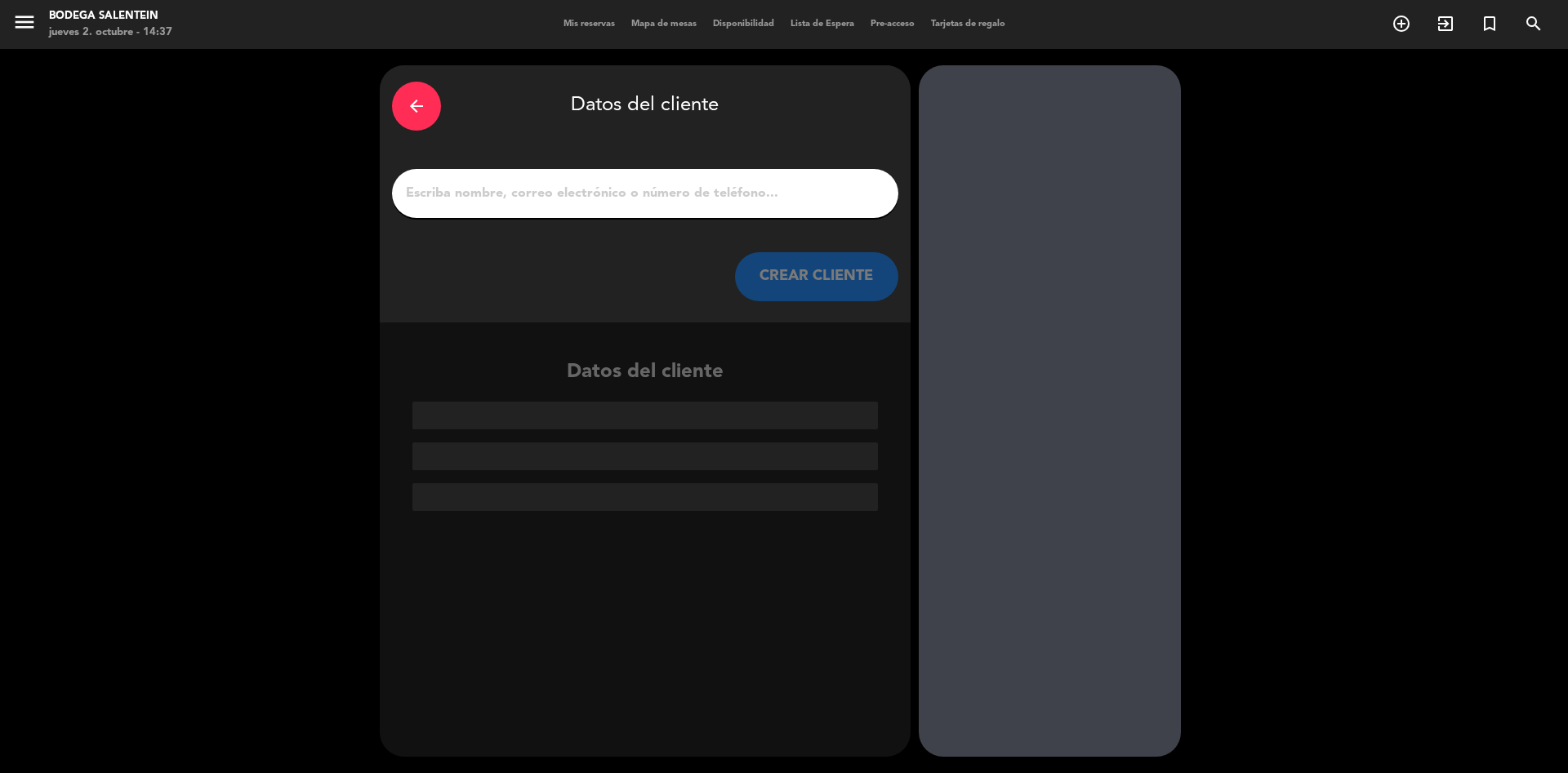
click at [545, 197] on input "1" at bounding box center [645, 193] width 481 height 23
click at [630, 191] on input "1" at bounding box center [645, 193] width 481 height 23
paste input "Vino A la montaña <[EMAIL_ADDRESS][DOMAIN_NAME]>"
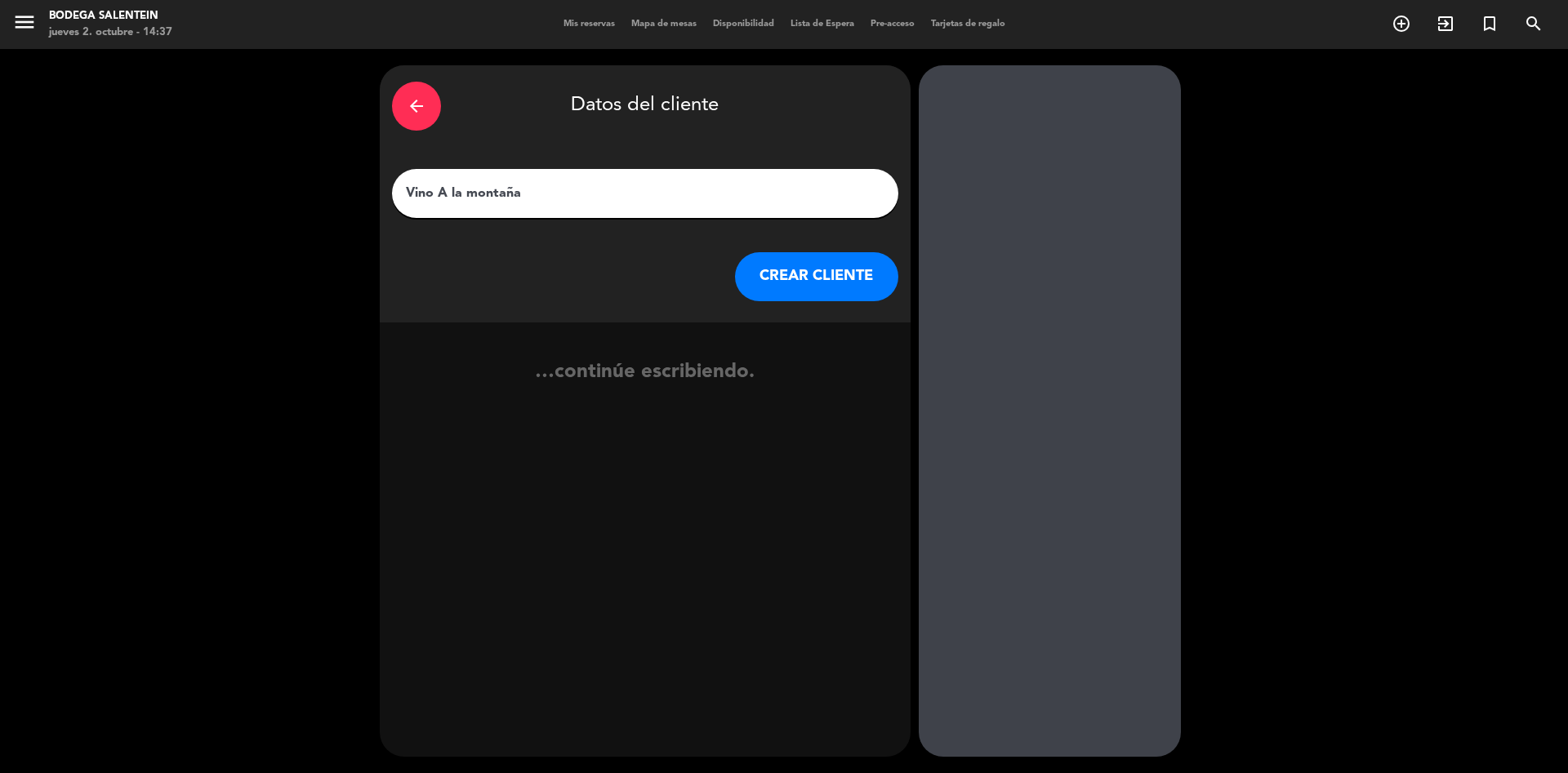
type input "Vino A la montaña"
click at [864, 277] on button "CREAR CLIENTE" at bounding box center [816, 277] width 163 height 49
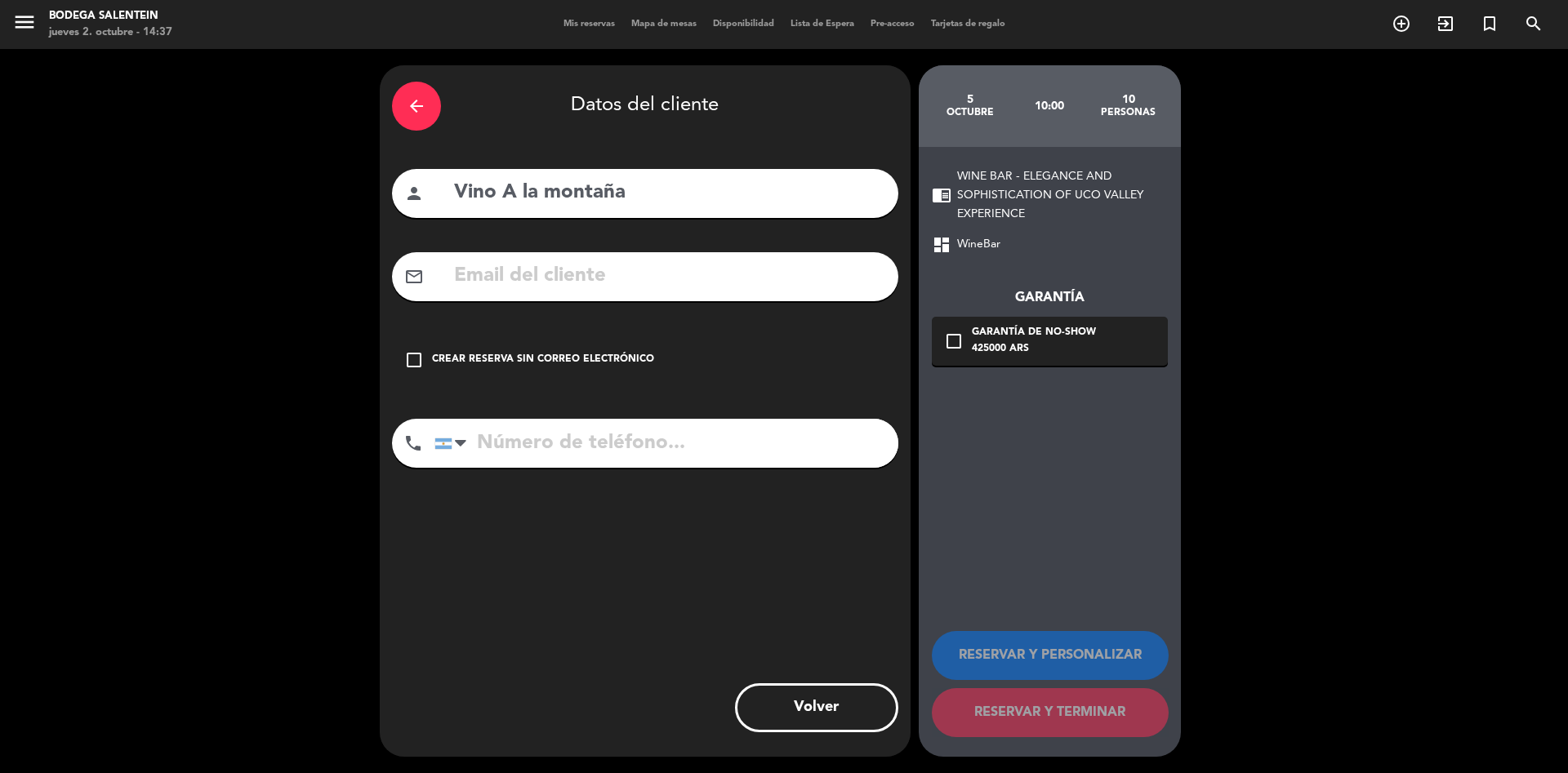
click at [730, 275] on input "text" at bounding box center [669, 277] width 434 height 34
paste input "[EMAIL_ADDRESS][DOMAIN_NAME]"
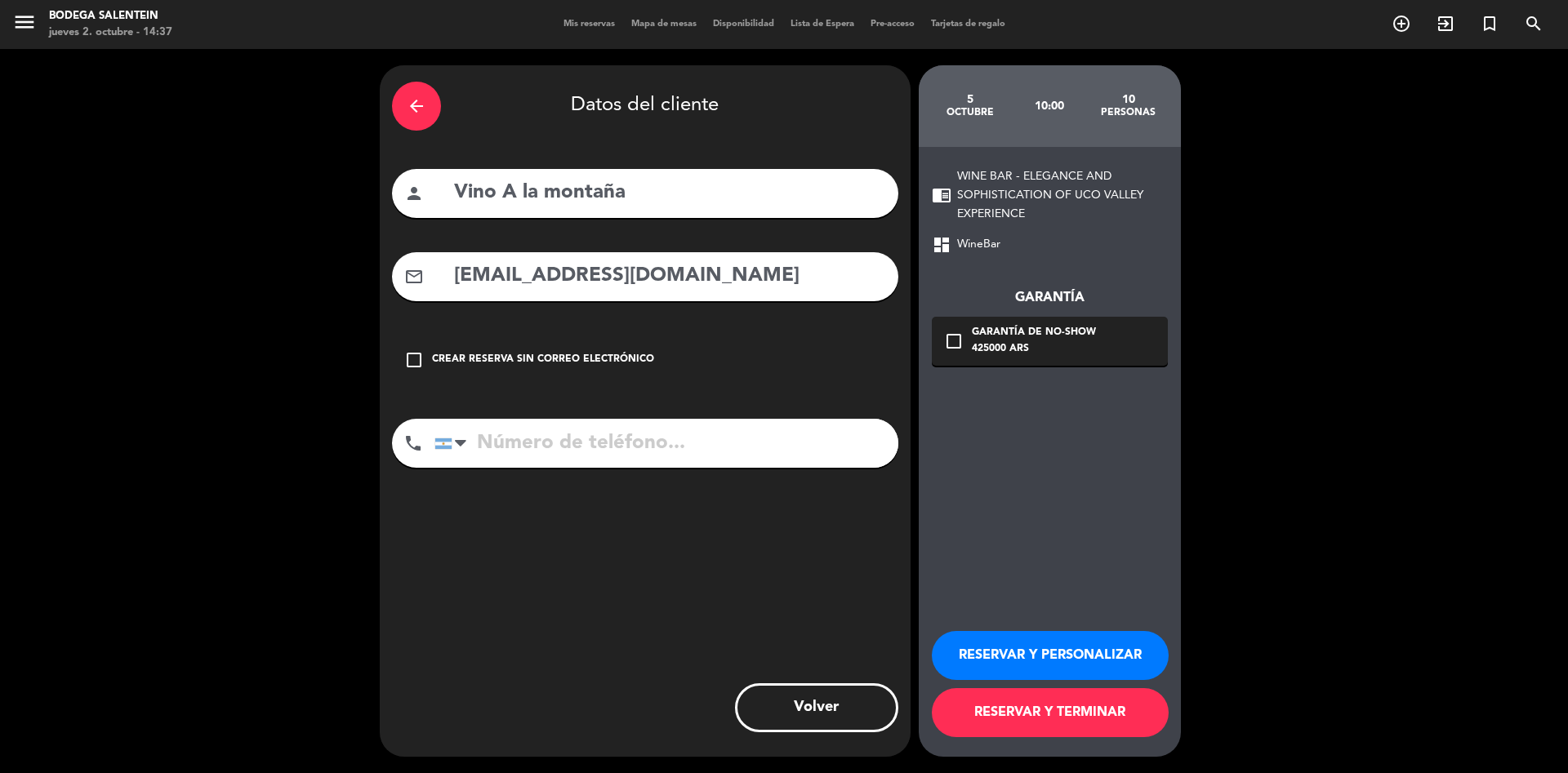
type input "[EMAIL_ADDRESS][DOMAIN_NAME]"
click at [1100, 658] on button "RESERVAR Y PERSONALIZAR" at bounding box center [1050, 656] width 237 height 49
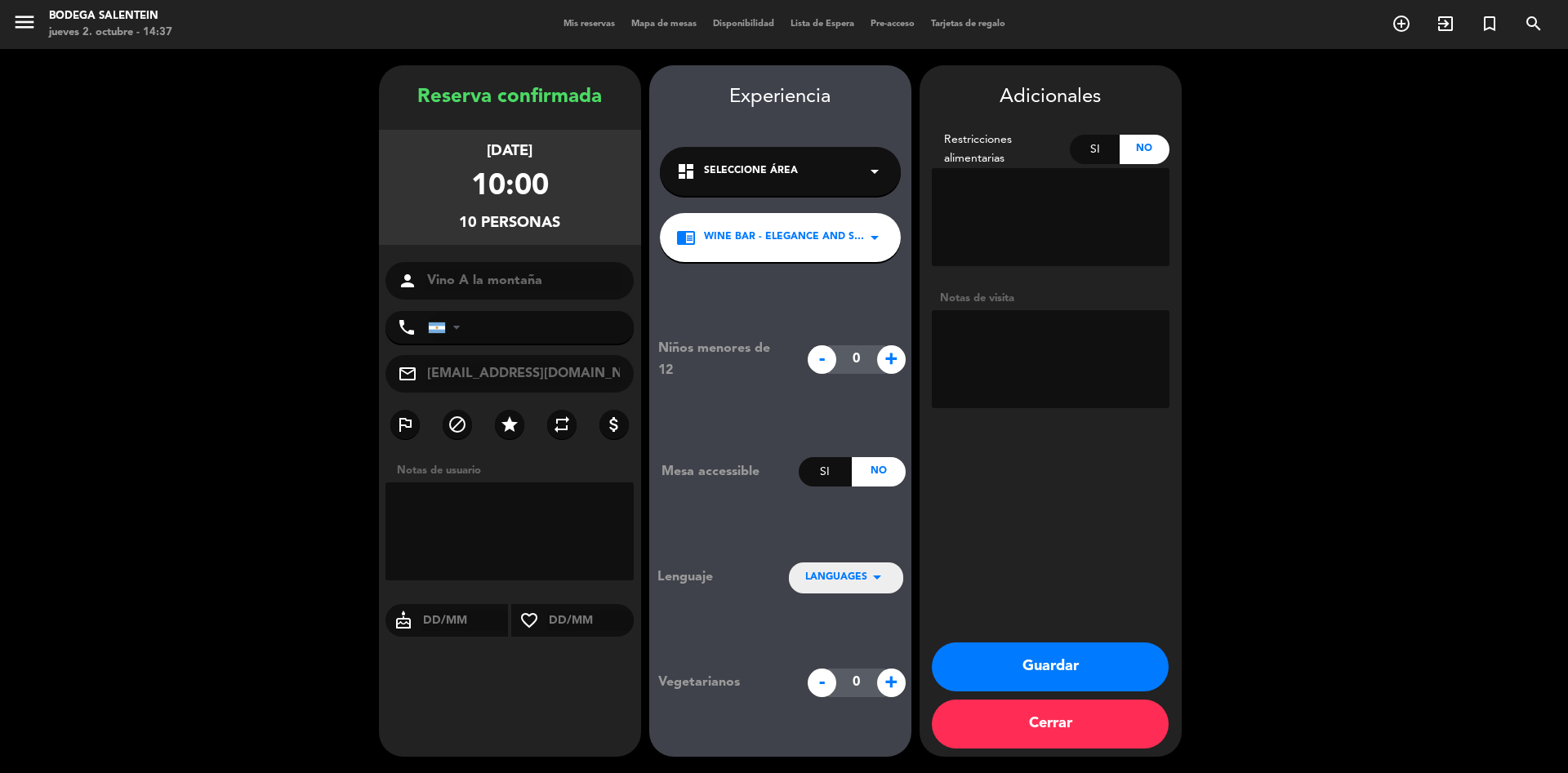
click at [873, 255] on div "chrome_reader_mode WINE BAR - ELEGANCE AND SOPHISTICATION OF UCO VALLEY EXPERIE…" at bounding box center [780, 237] width 241 height 49
click at [879, 158] on div "dashboard Seleccione Área arrow_drop_down" at bounding box center [780, 171] width 241 height 49
click at [1005, 315] on textarea at bounding box center [1050, 359] width 238 height 98
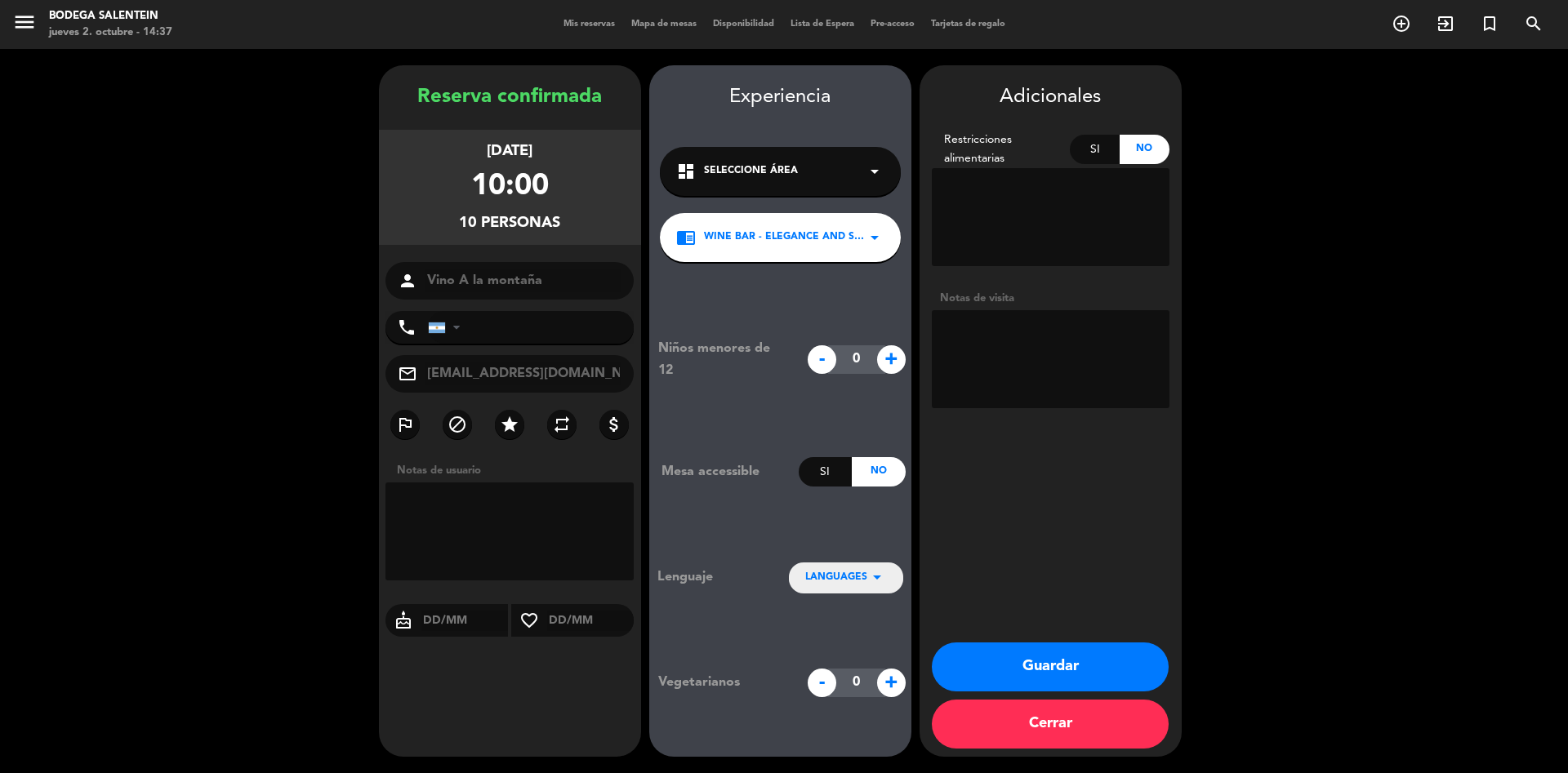
click at [1007, 330] on textarea at bounding box center [1050, 359] width 238 height 98
paste textarea "solicito permiso para ingresar a la bodega el día 5/10 al Wine Shop, para tomar…"
click at [1079, 383] on textarea at bounding box center [1050, 359] width 238 height 98
type textarea "solicito permiso para ingresar a la bodega el día 5/10 al Winebar, para tomar u…"
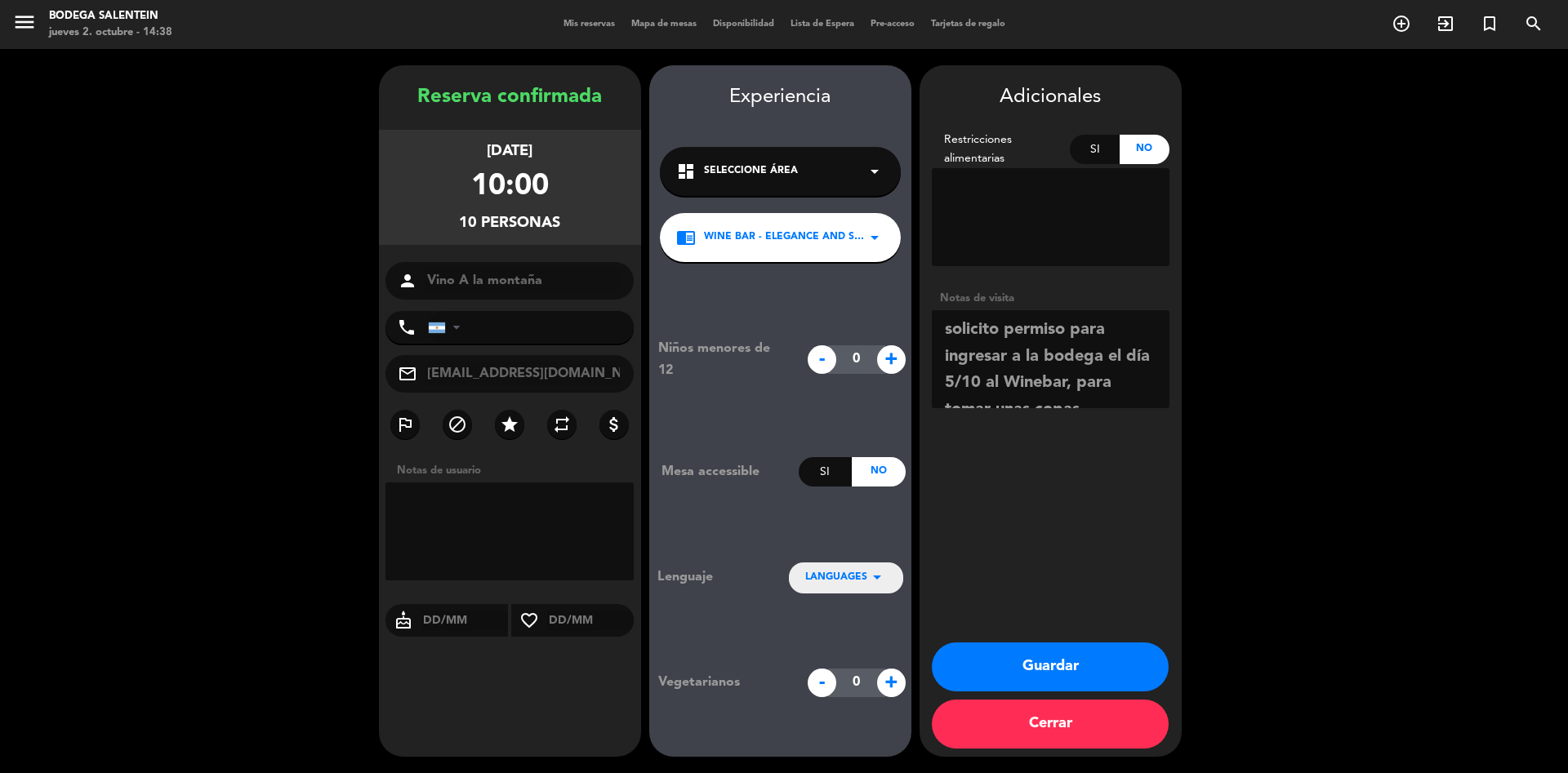
click at [1062, 679] on button "Guardar" at bounding box center [1050, 666] width 237 height 49
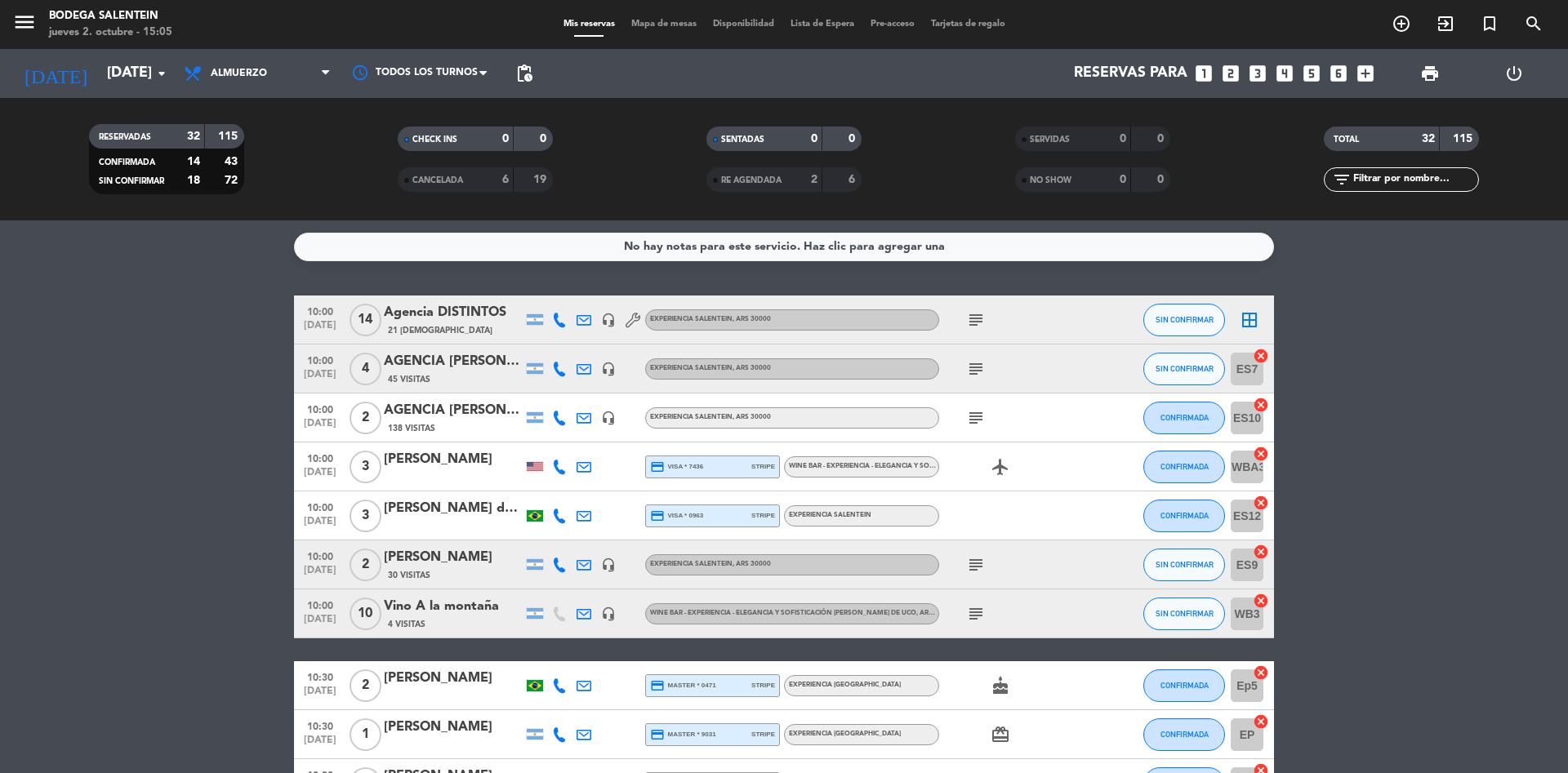
click at [488, 319] on div "Agencia DISTINTOS" at bounding box center [452, 313] width 139 height 21
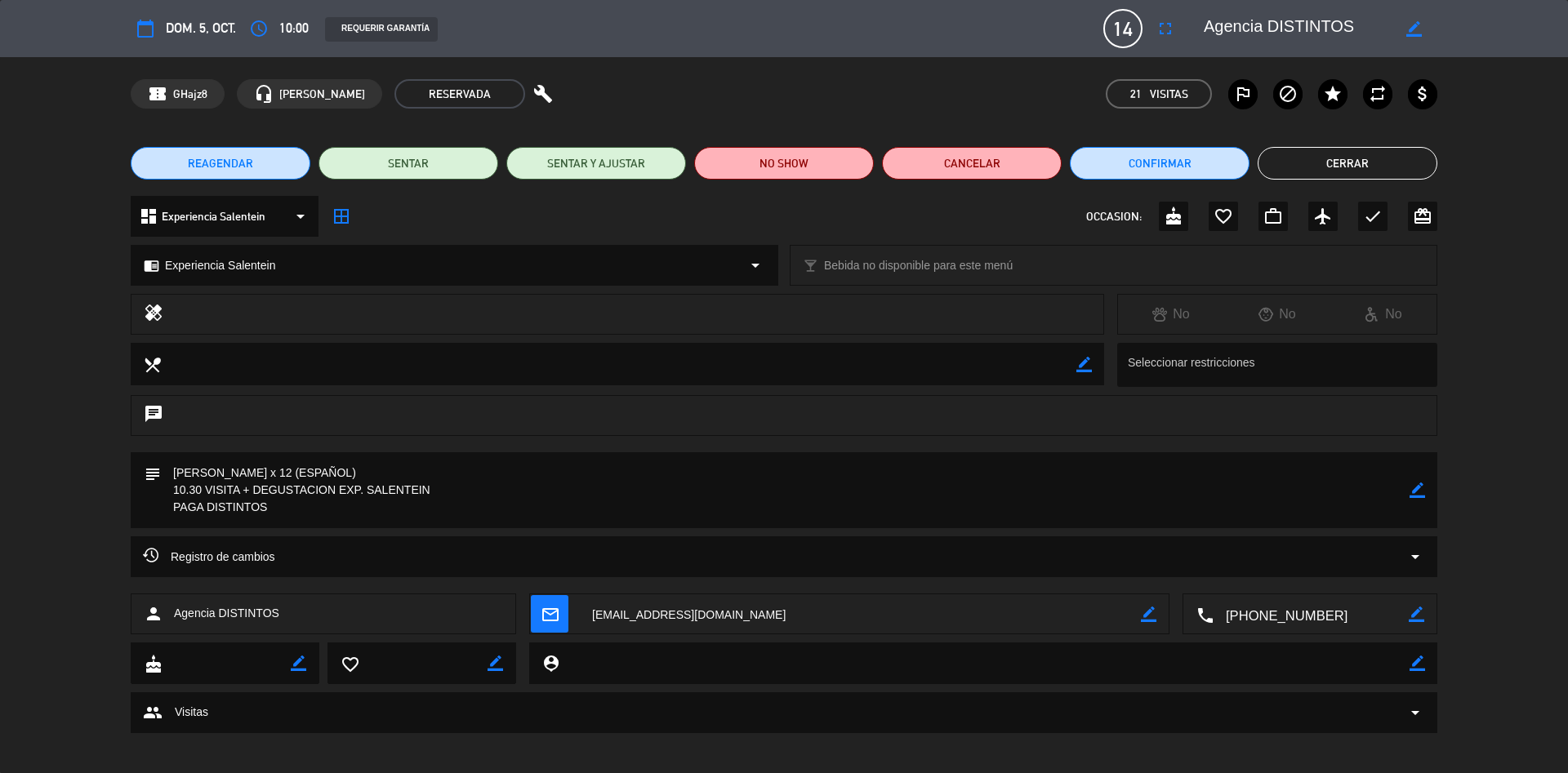
click at [1415, 560] on icon "arrow_drop_down" at bounding box center [1415, 557] width 19 height 19
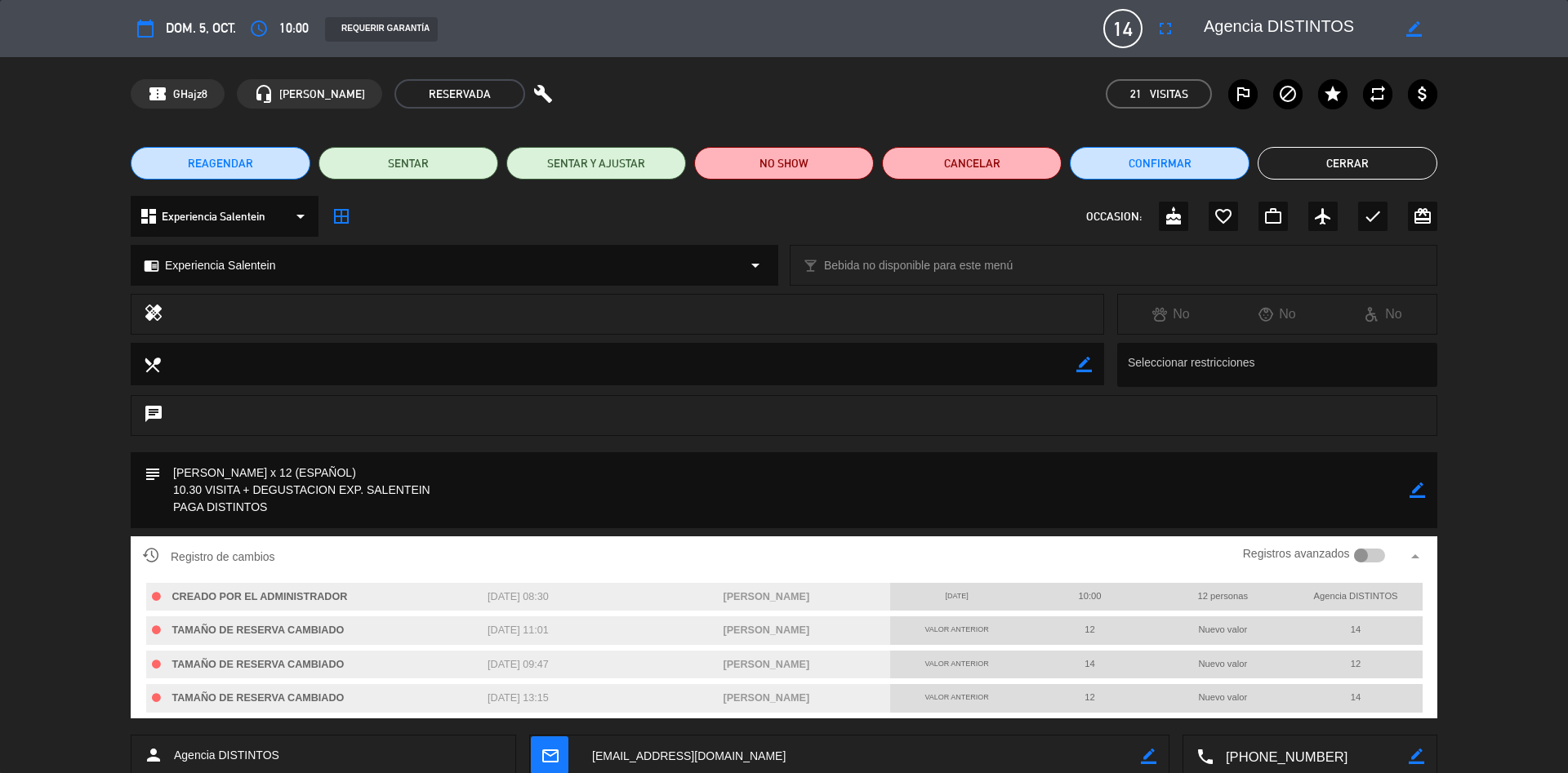
click at [1415, 561] on icon "arrow_drop_up" at bounding box center [1415, 557] width 19 height 19
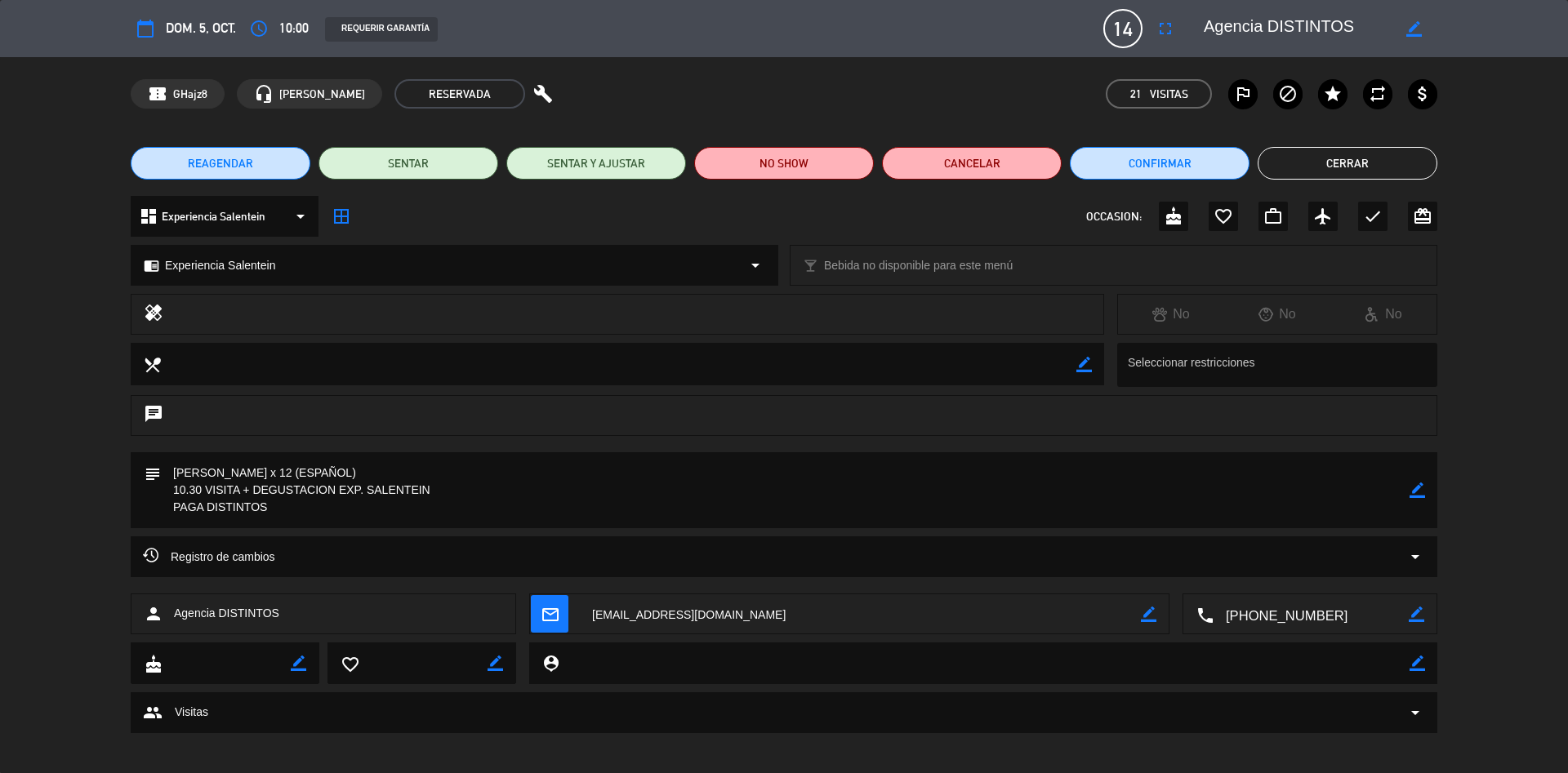
click at [1392, 157] on button "Cerrar" at bounding box center [1346, 163] width 179 height 33
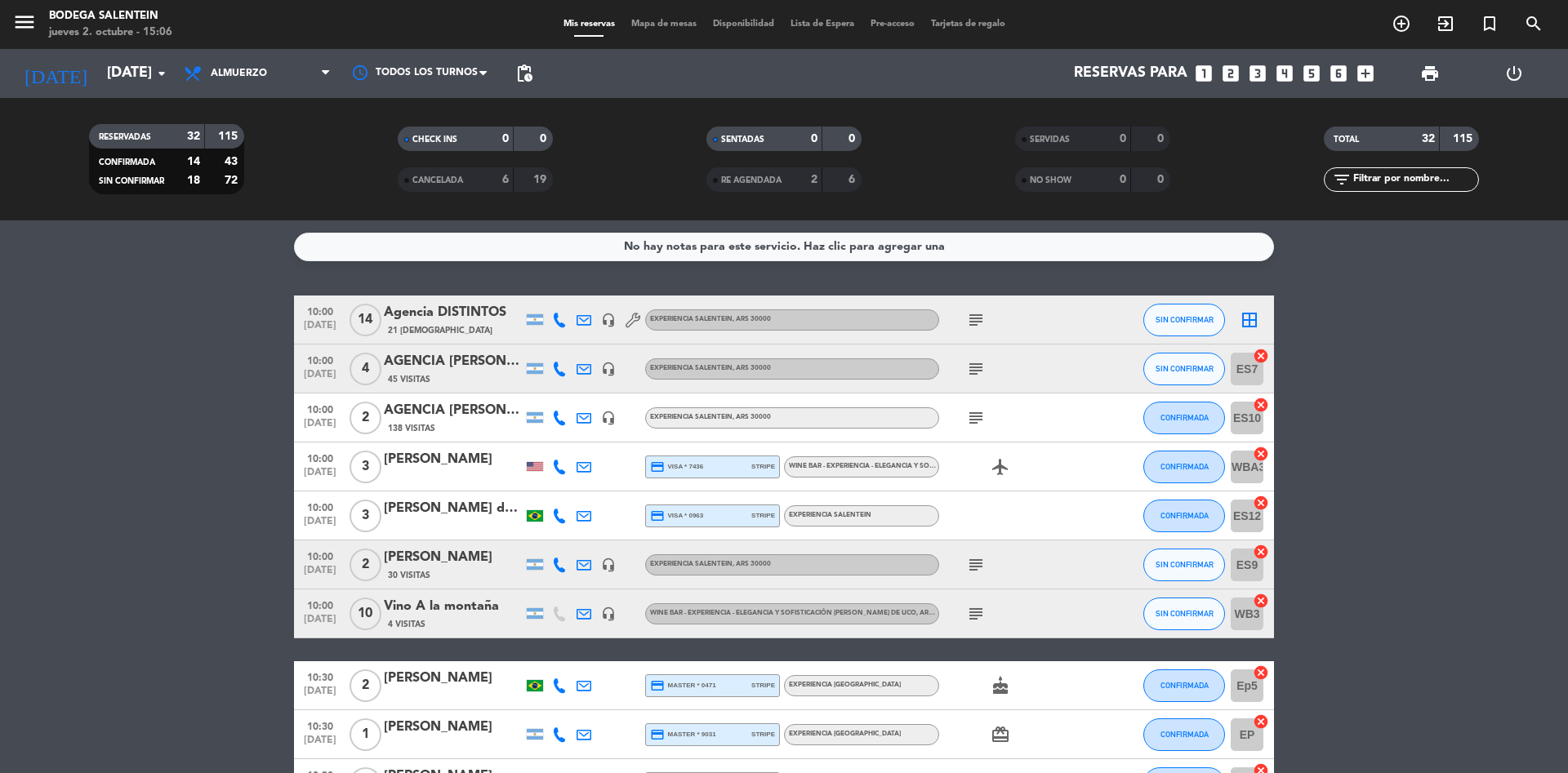
click at [412, 364] on div "AGENCIA [PERSON_NAME] HOLIDAYS" at bounding box center [452, 361] width 139 height 21
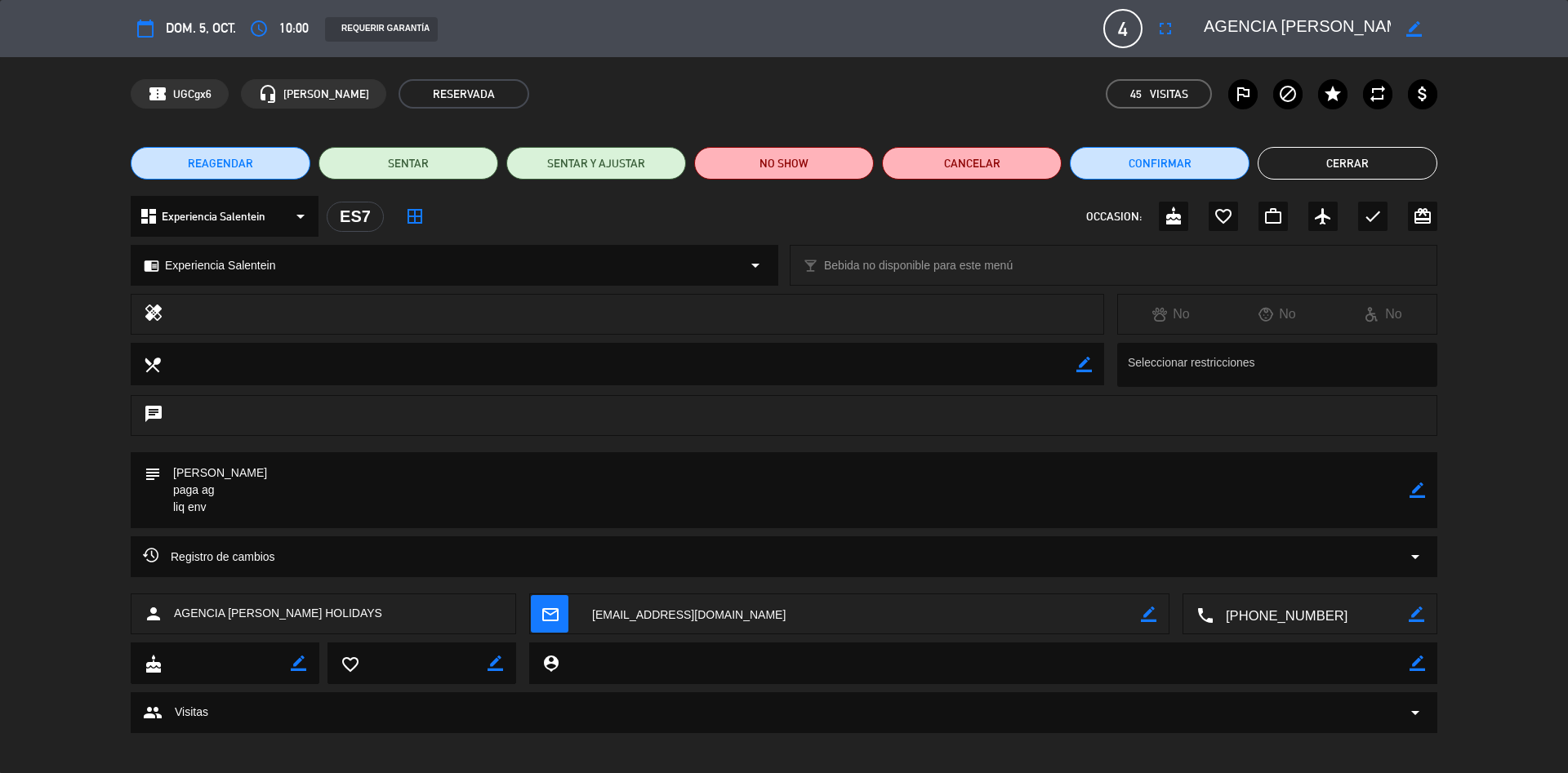
click at [1422, 552] on icon "arrow_drop_down" at bounding box center [1415, 557] width 19 height 19
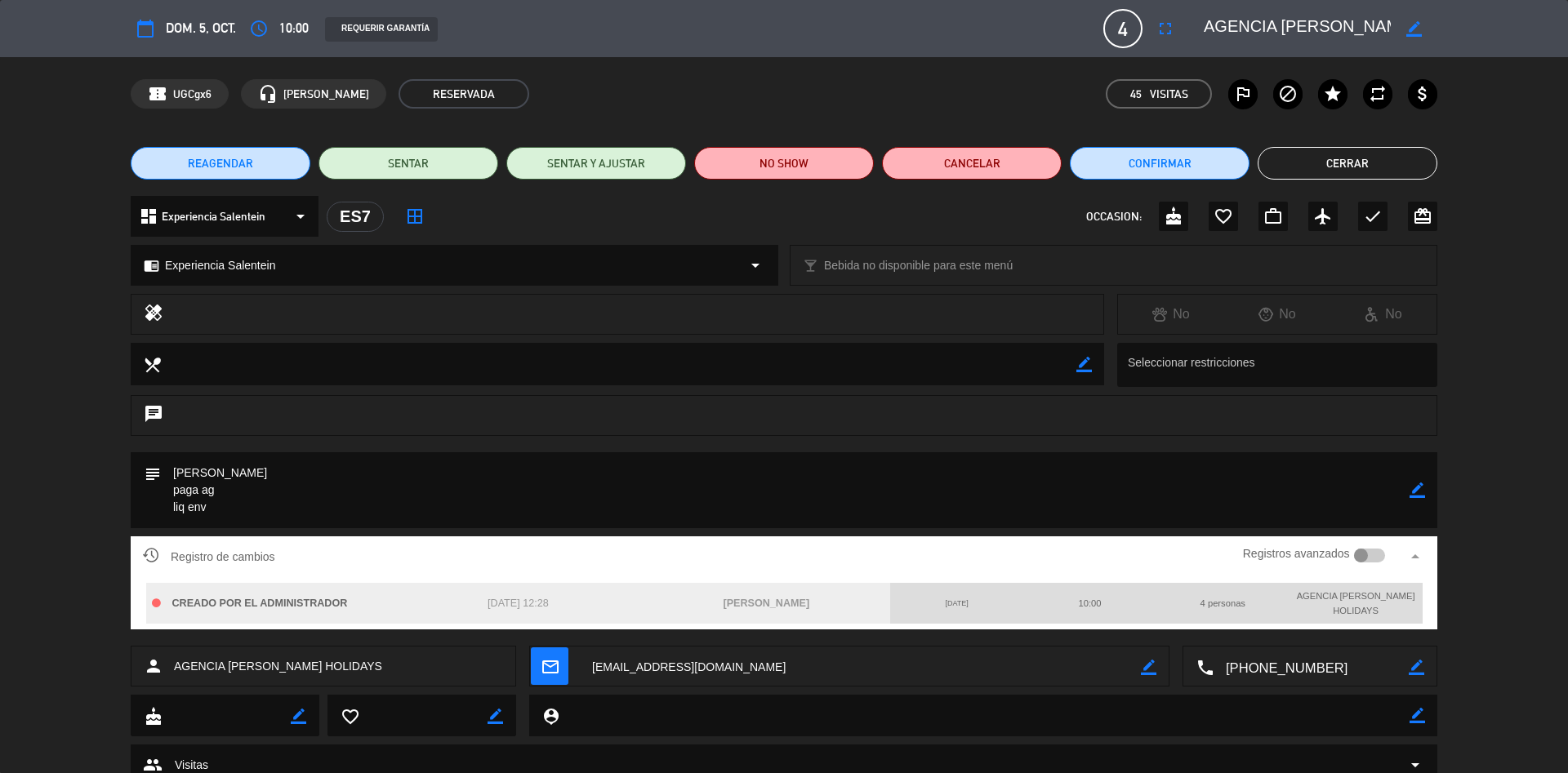
click at [1422, 552] on icon "arrow_drop_up" at bounding box center [1415, 557] width 19 height 19
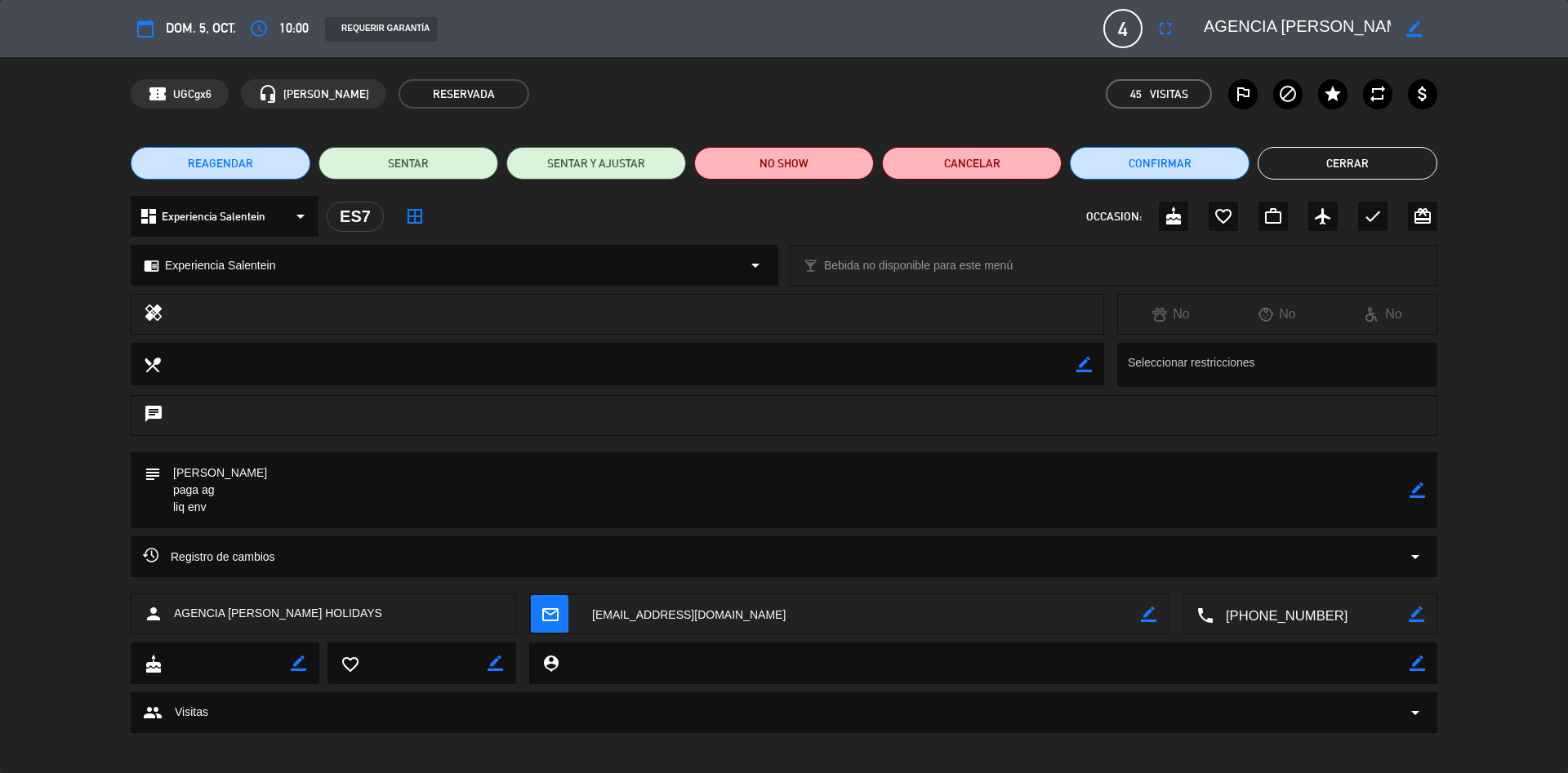
click at [1373, 155] on button "Cerrar" at bounding box center [1346, 163] width 179 height 33
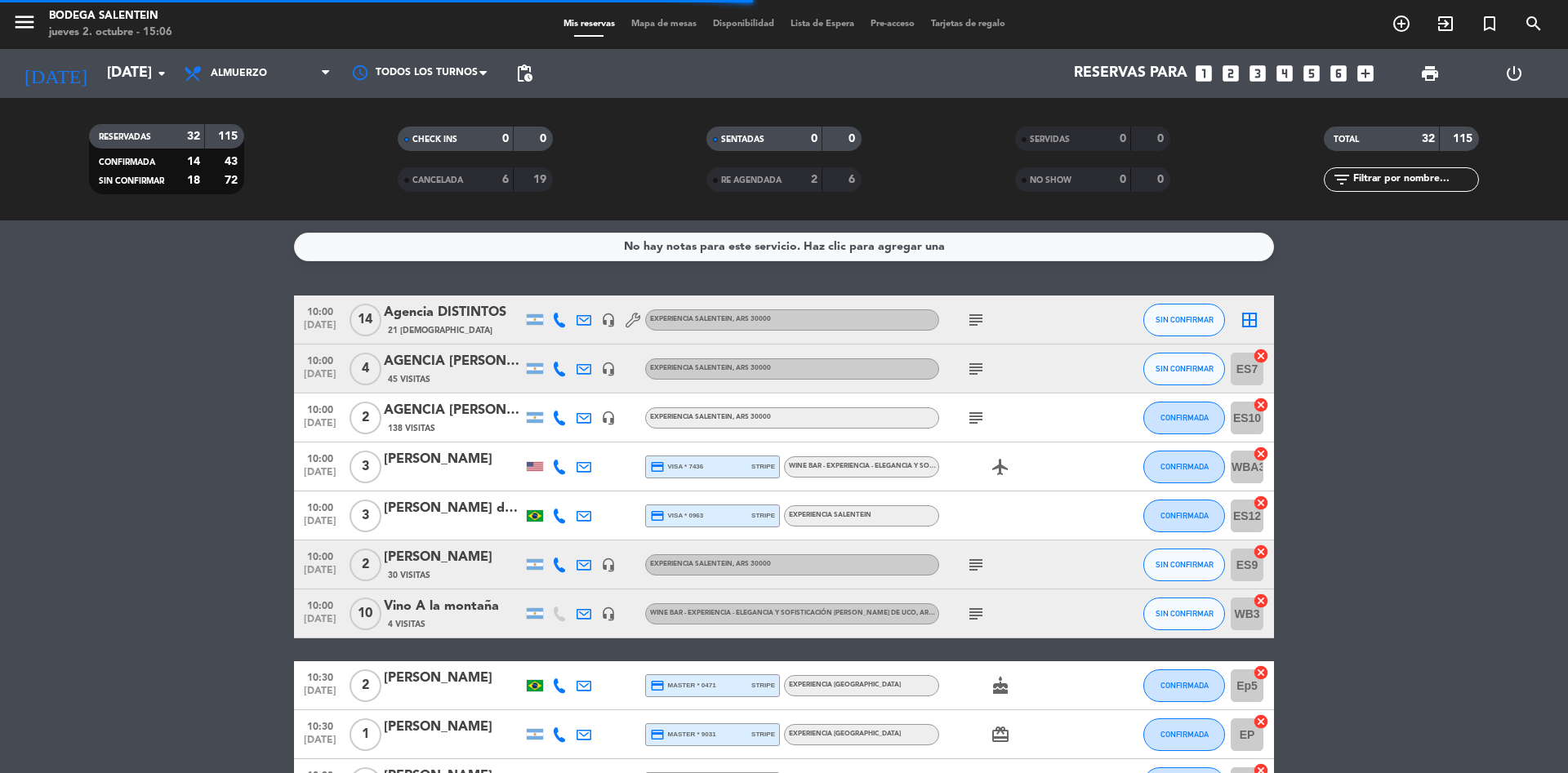
click at [430, 404] on div "AGENCIA [PERSON_NAME] WINE CAMP" at bounding box center [452, 411] width 139 height 21
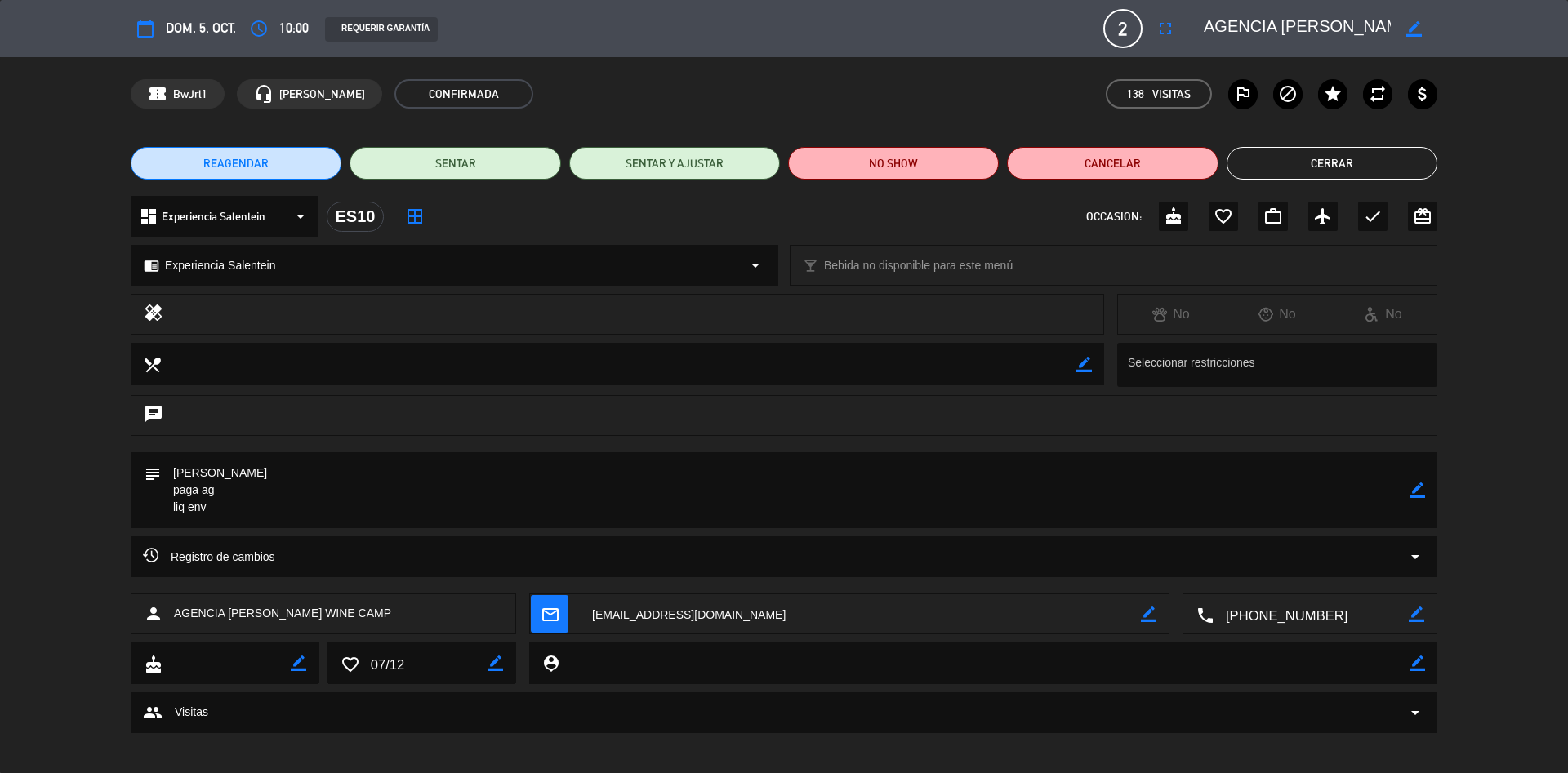
click at [1422, 560] on icon "arrow_drop_down" at bounding box center [1415, 557] width 19 height 19
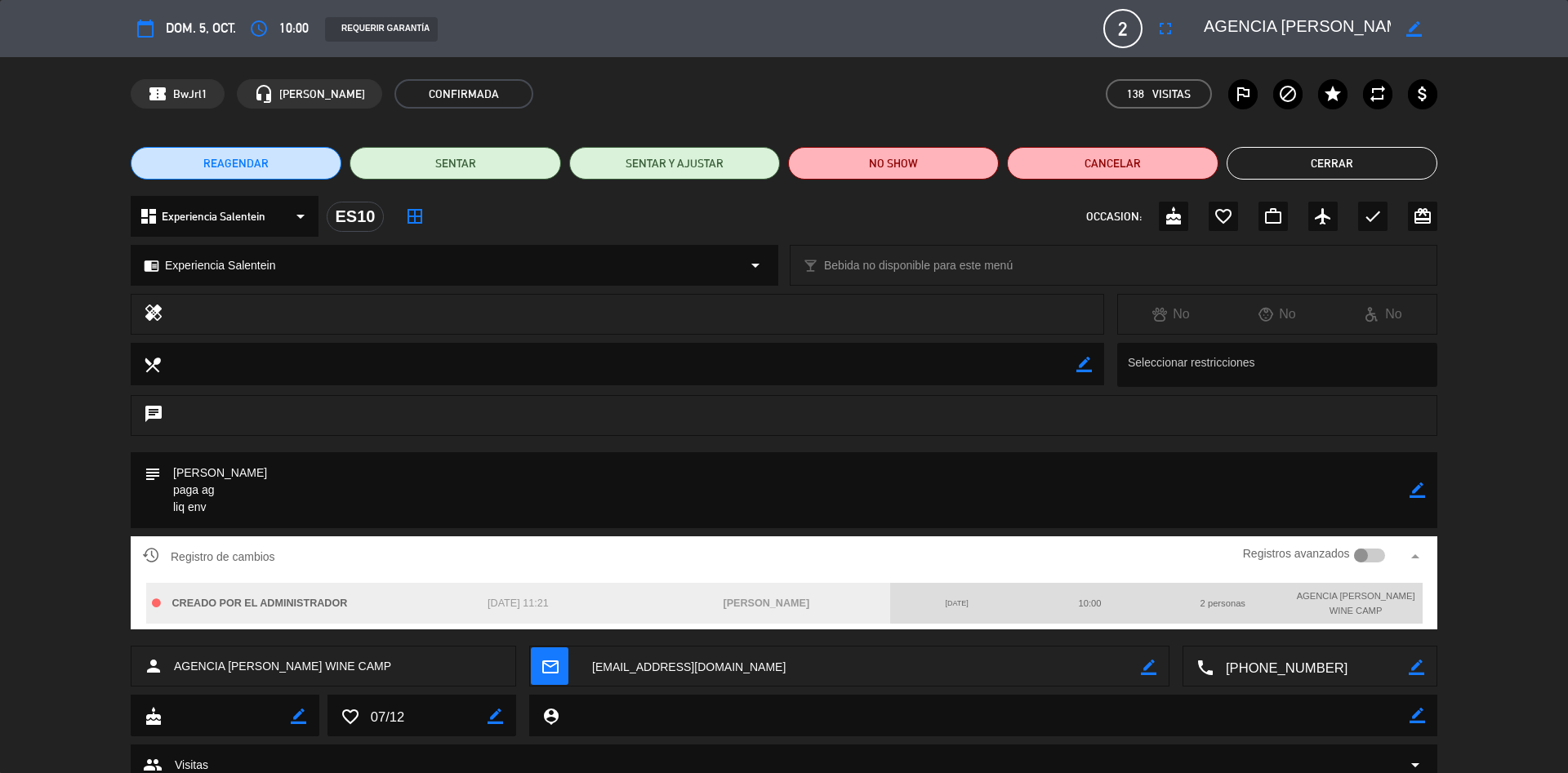
click at [1422, 560] on icon "arrow_drop_up" at bounding box center [1415, 557] width 19 height 19
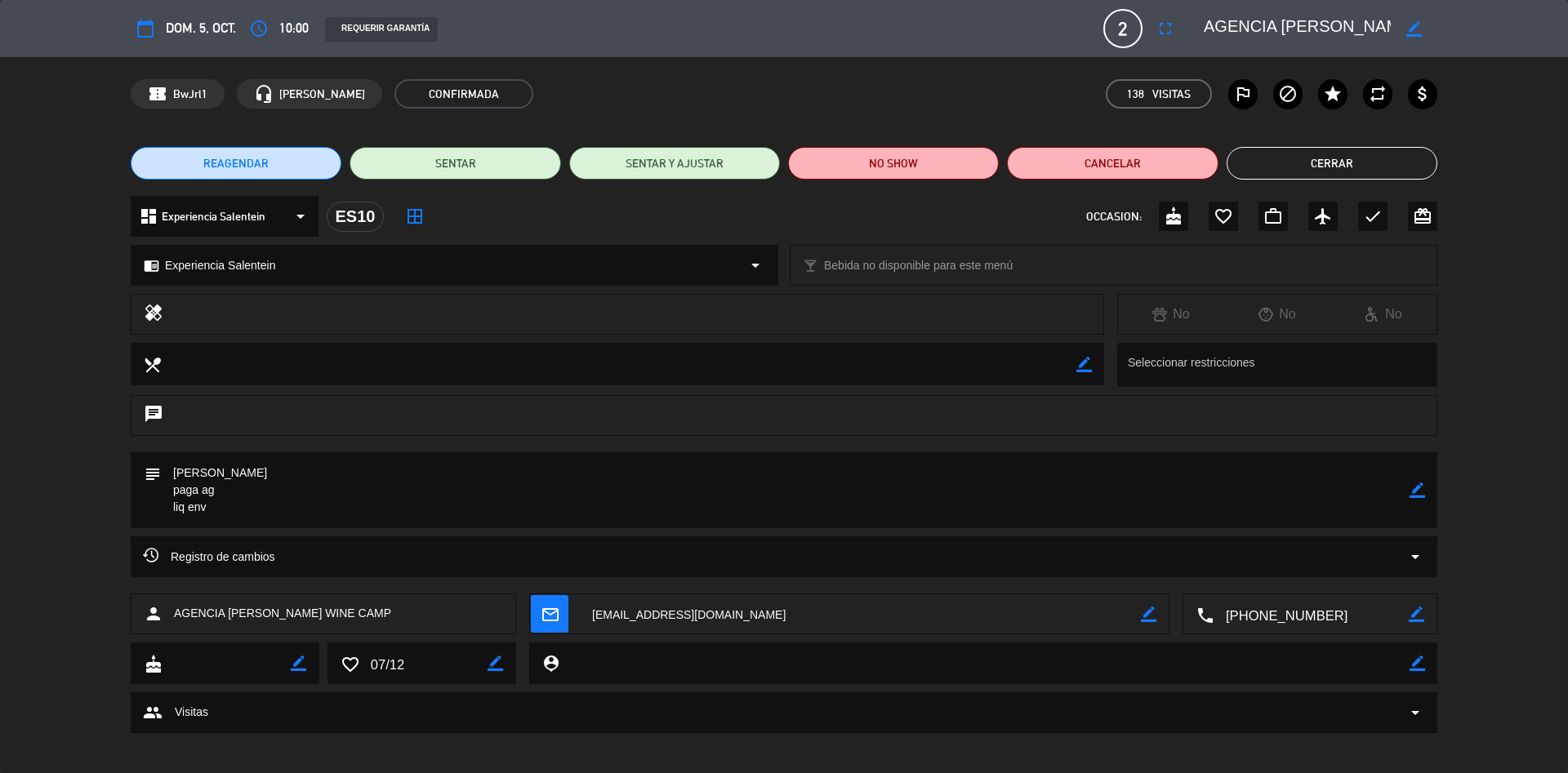
click at [1345, 167] on button "Cerrar" at bounding box center [1331, 163] width 210 height 33
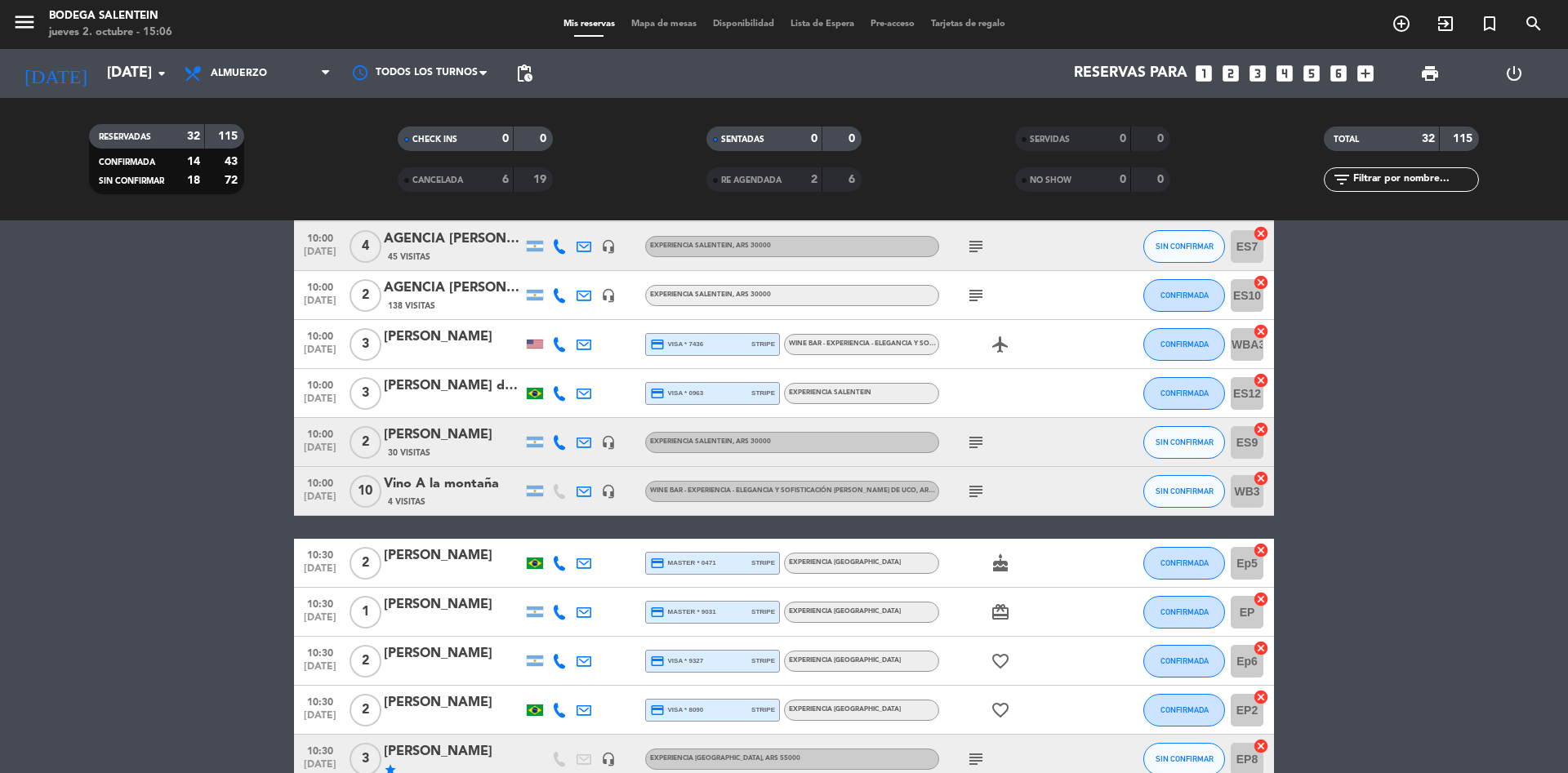
scroll to position [245, 0]
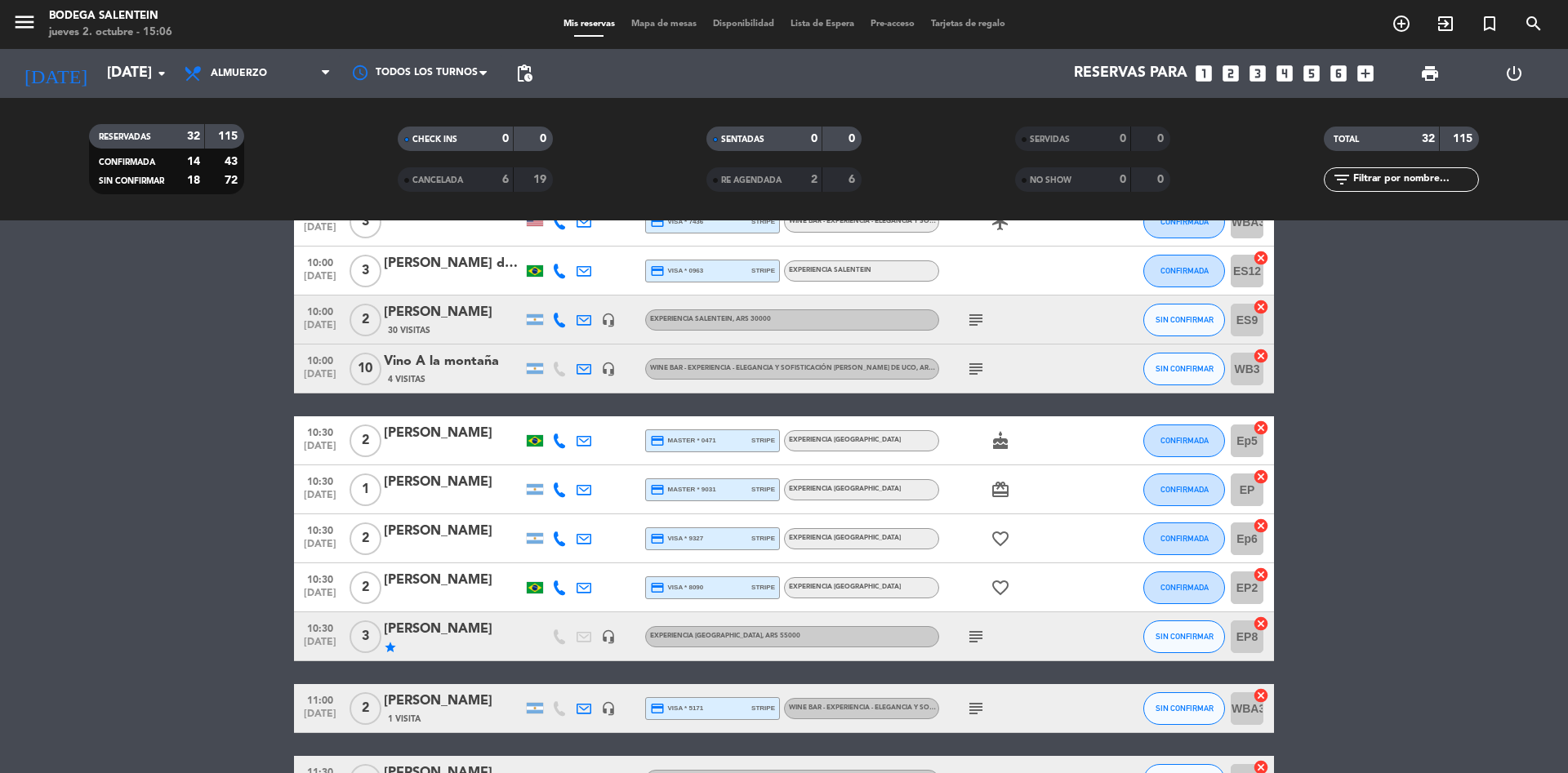
click at [979, 640] on icon "subject" at bounding box center [975, 637] width 19 height 19
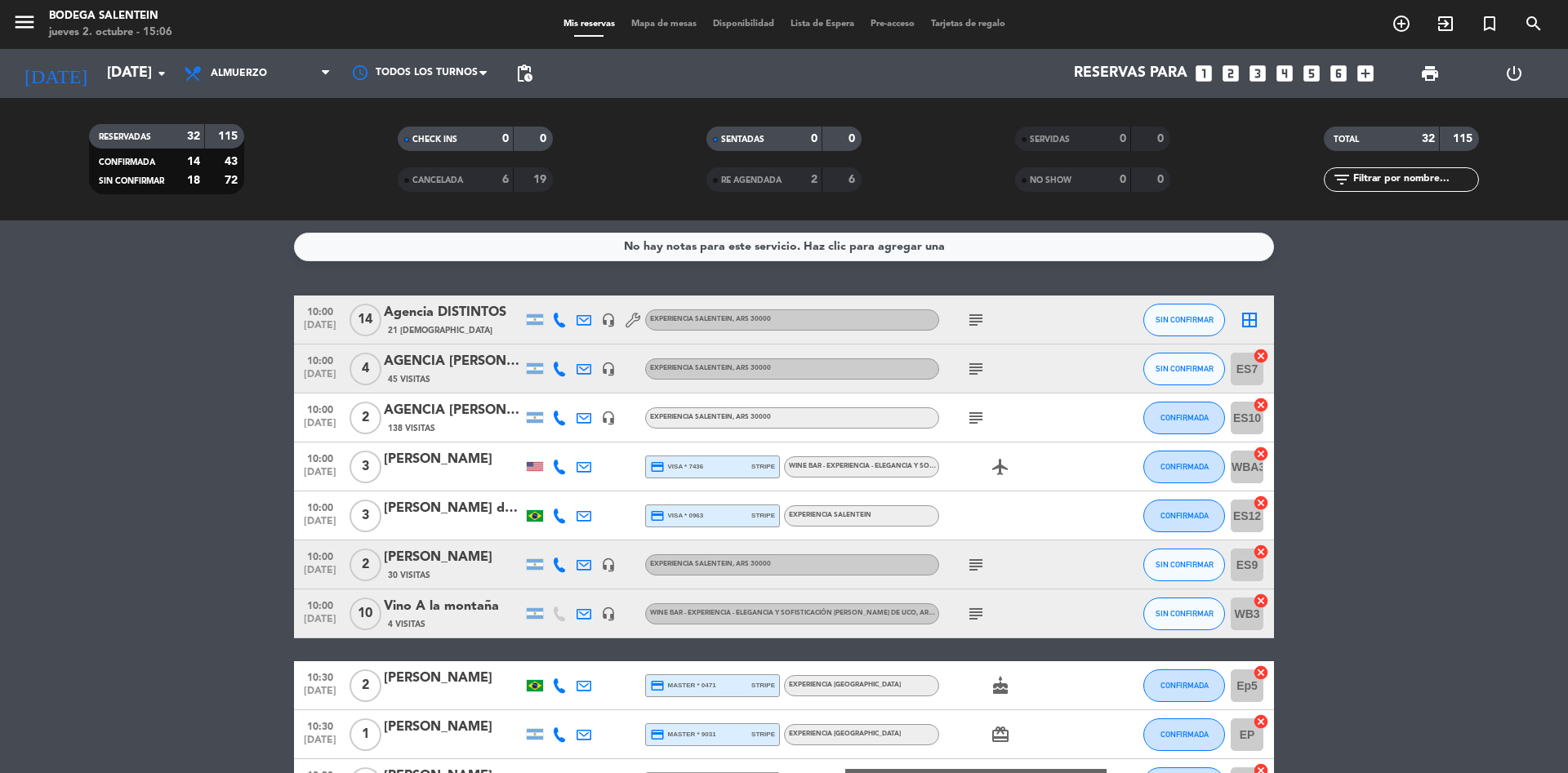
scroll to position [490, 0]
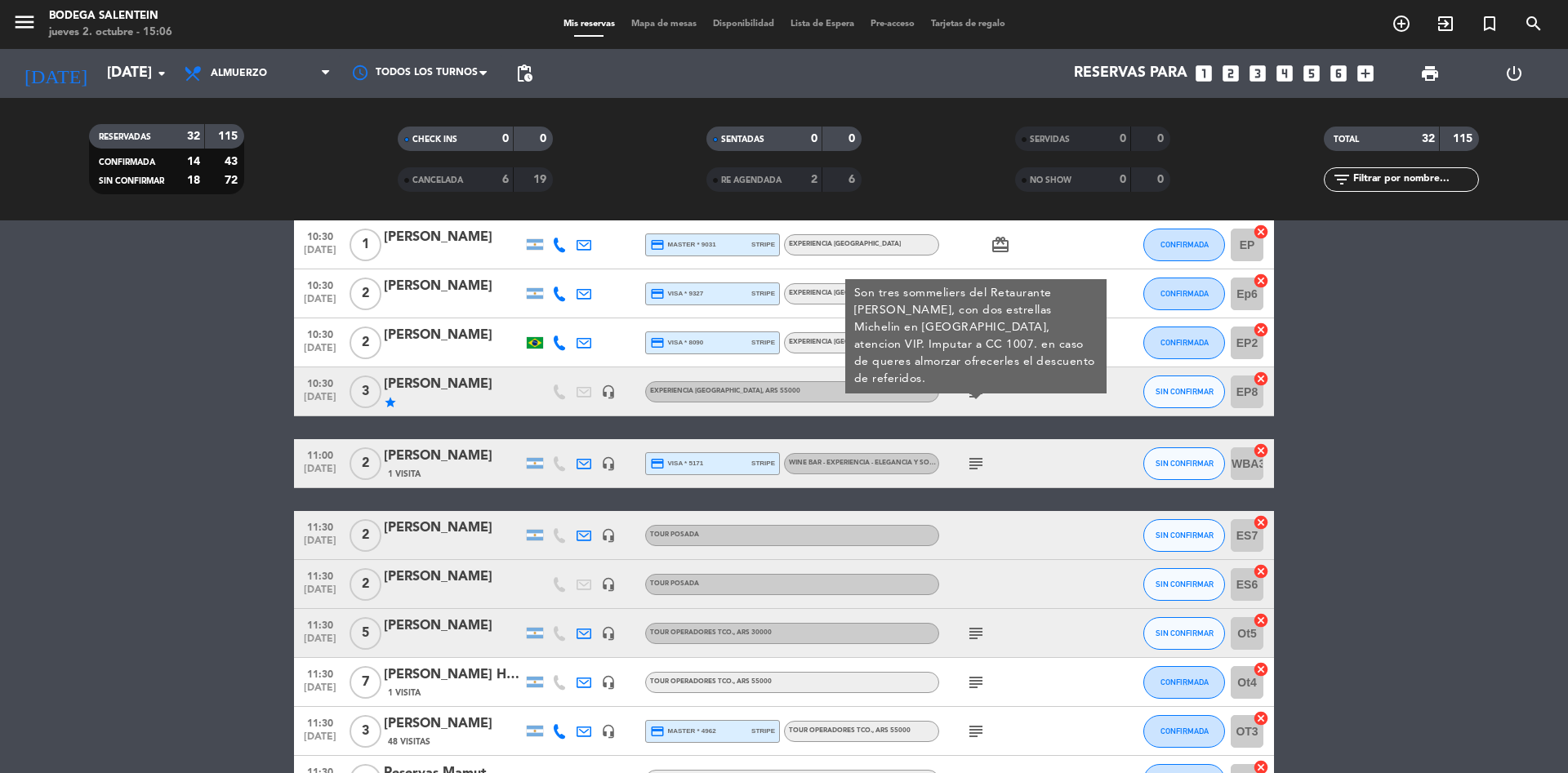
click at [1521, 629] on bookings-row "10:00 [DATE] Agencia DISTINTOS 21 Visitas headset_mic Experiencia Salentein , A…" at bounding box center [784, 647] width 1568 height 1682
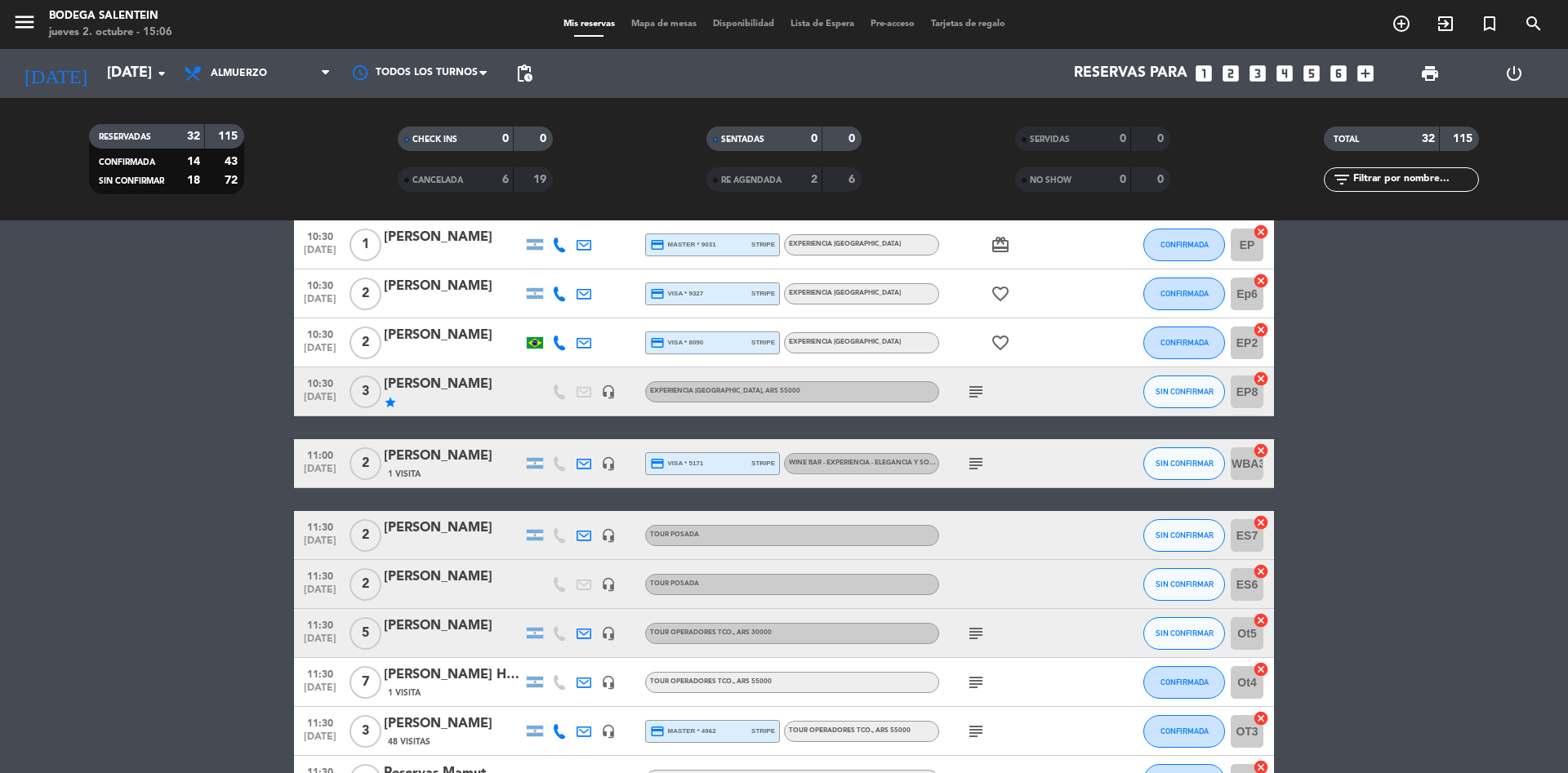
click at [977, 633] on icon "subject" at bounding box center [975, 633] width 19 height 19
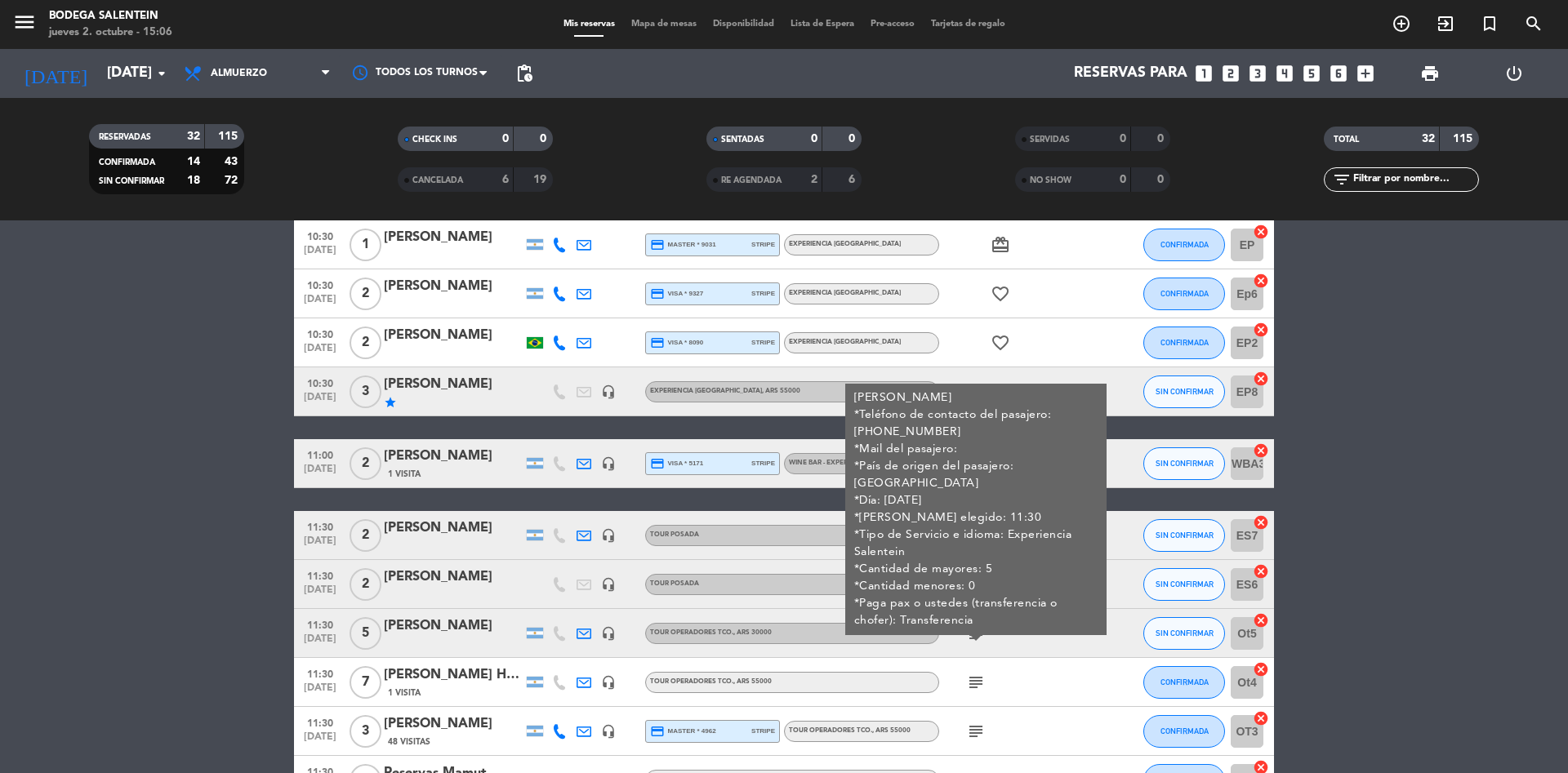
click at [977, 633] on icon "subject" at bounding box center [975, 633] width 19 height 19
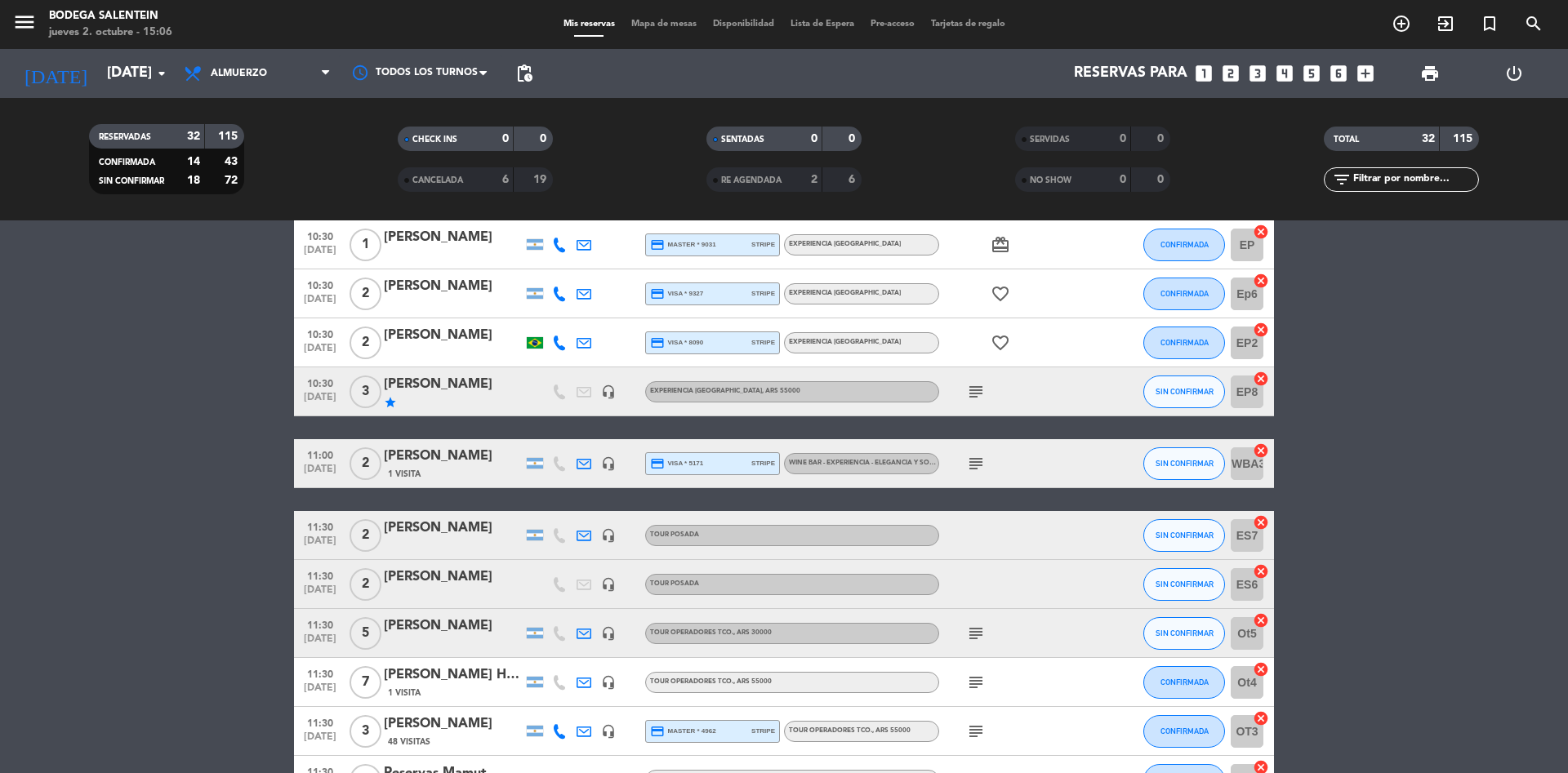
scroll to position [735, 0]
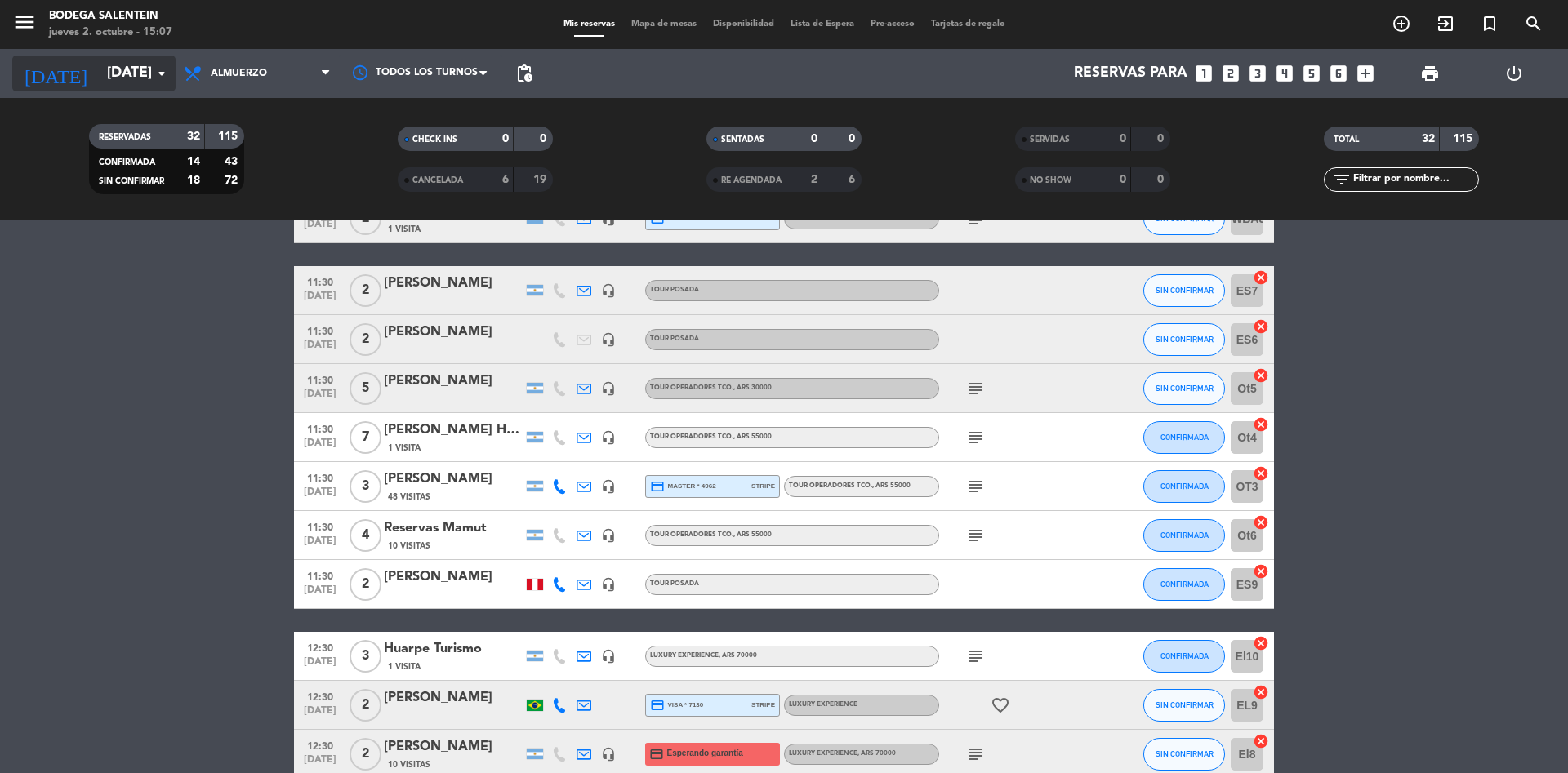
click at [107, 71] on input "[DATE]" at bounding box center [193, 73] width 189 height 33
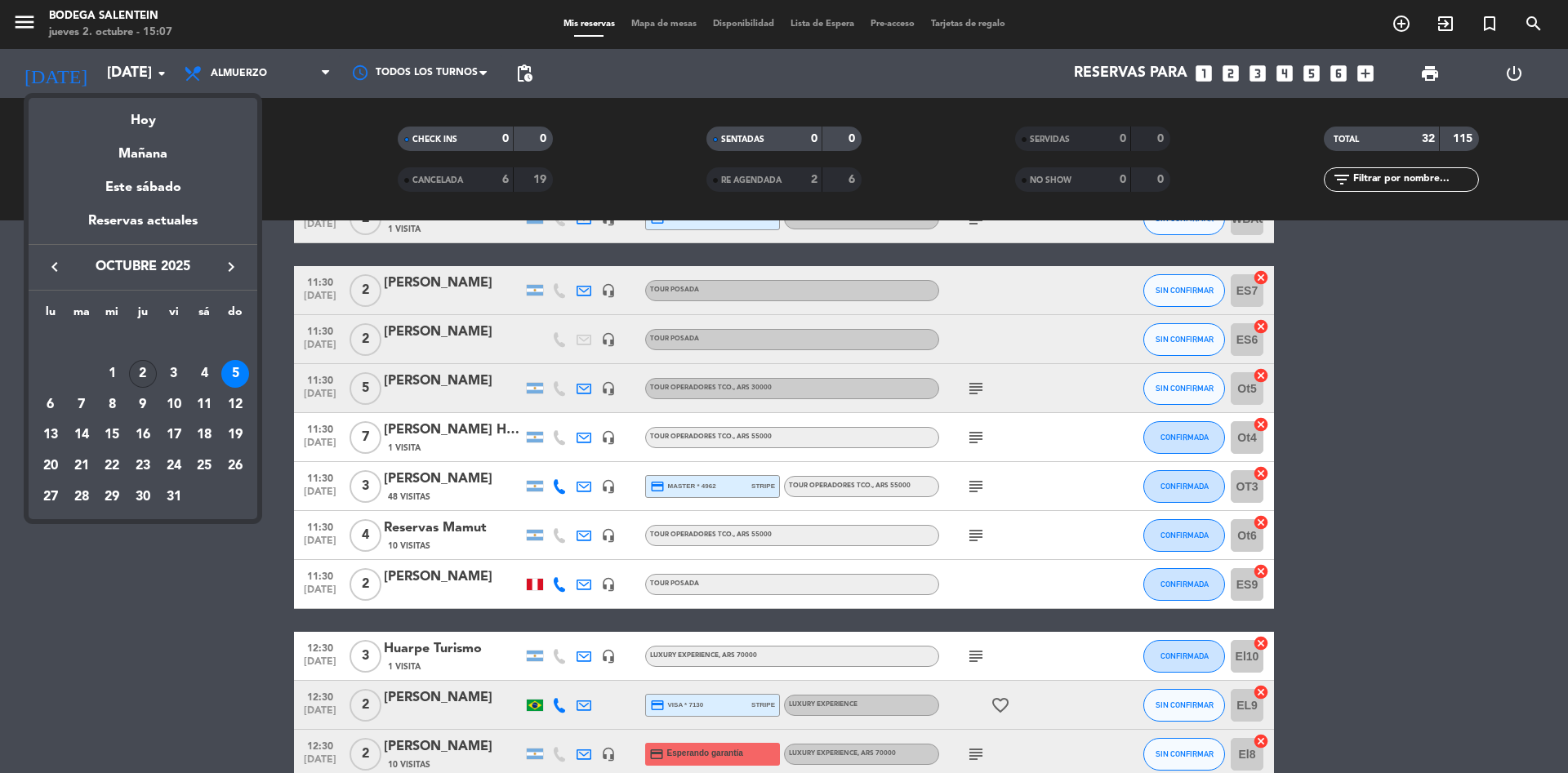
click at [142, 377] on div "2" at bounding box center [142, 374] width 27 height 27
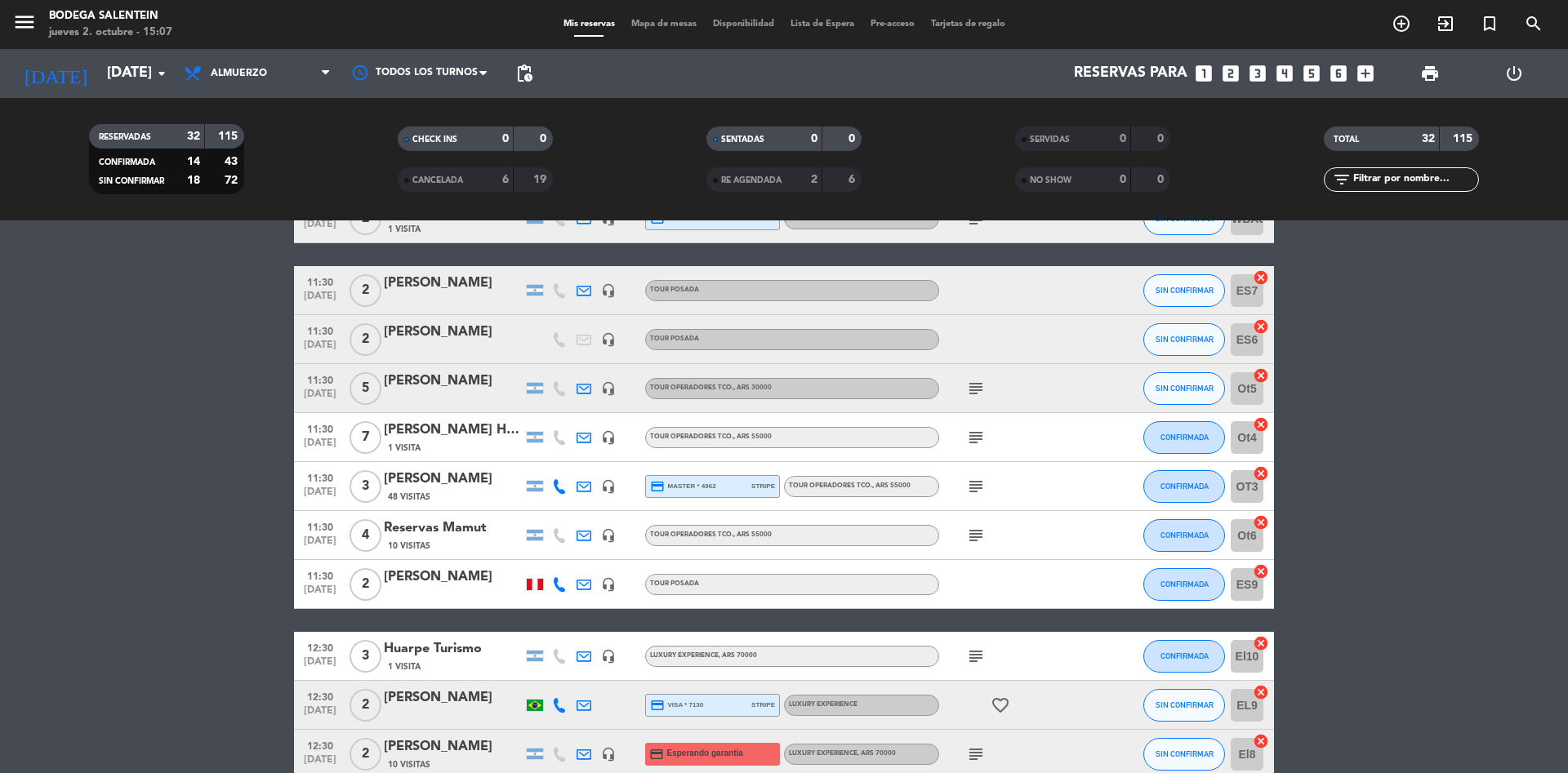
type input "[DEMOGRAPHIC_DATA][DATE]"
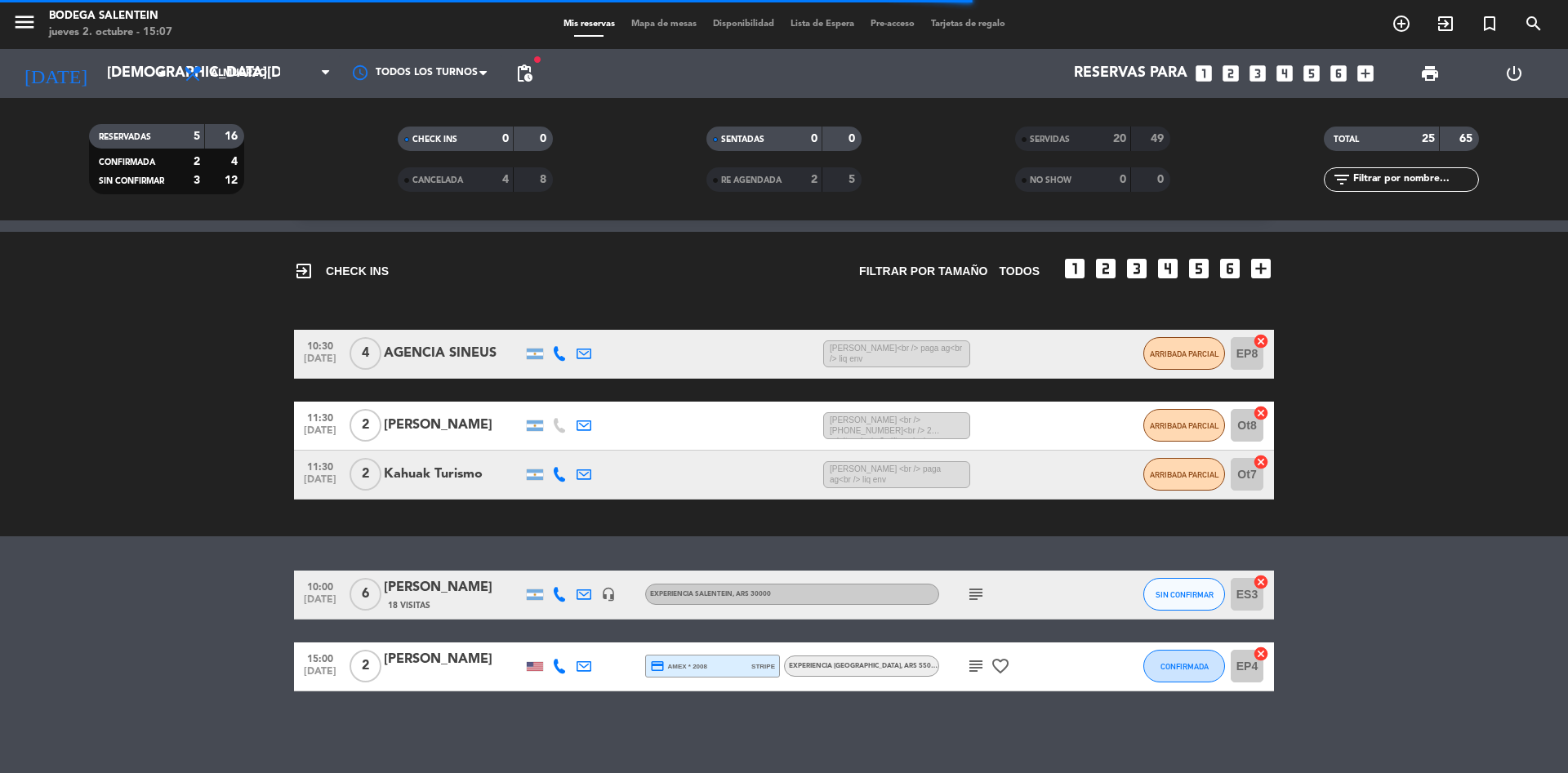
scroll to position [42, 0]
